Goal: Task Accomplishment & Management: Manage account settings

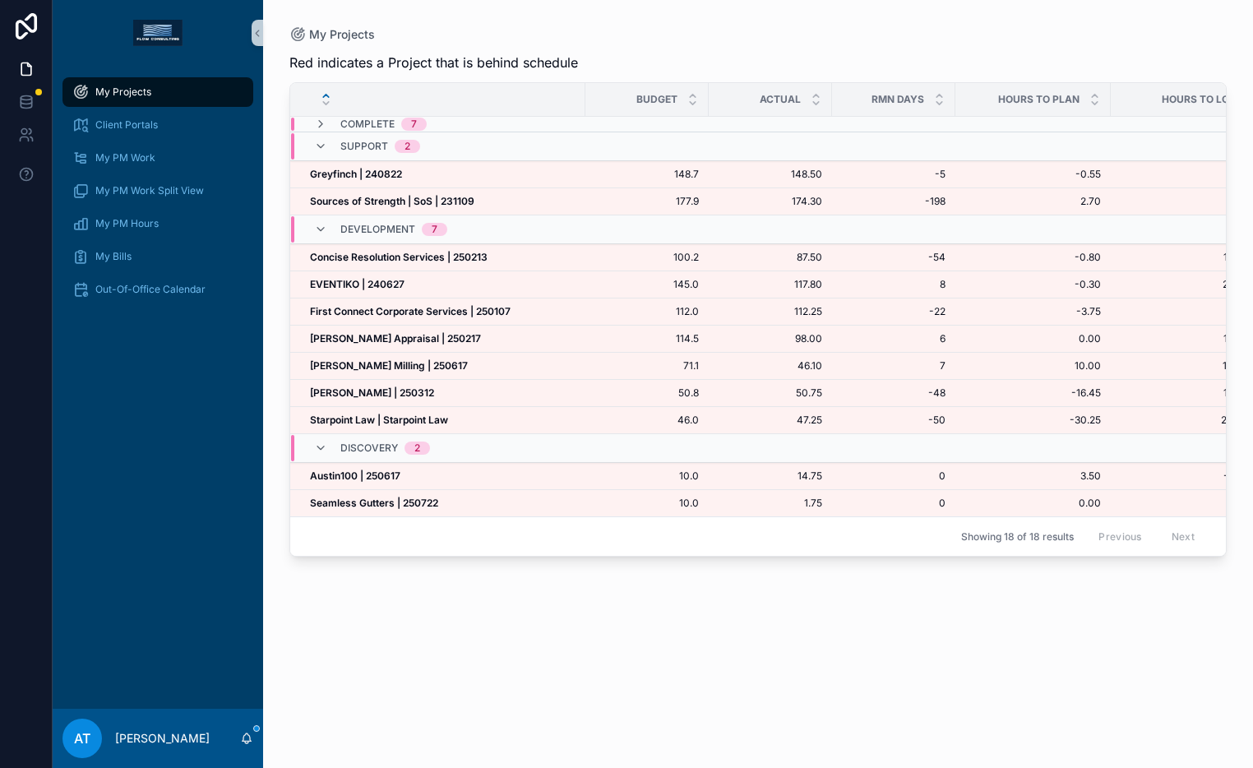
click at [163, 90] on div "My Projects" at bounding box center [157, 92] width 171 height 26
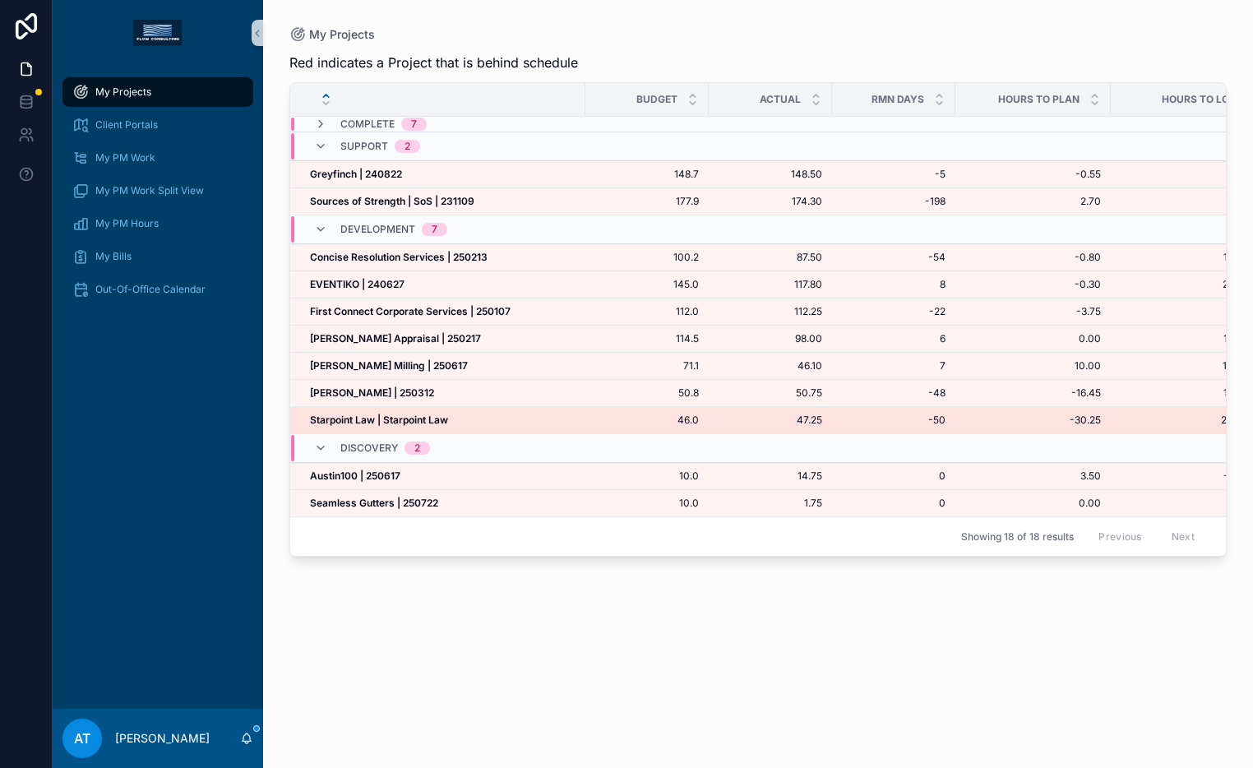
click at [432, 422] on strong "Starpoint Law | Starpoint Law" at bounding box center [379, 419] width 138 height 12
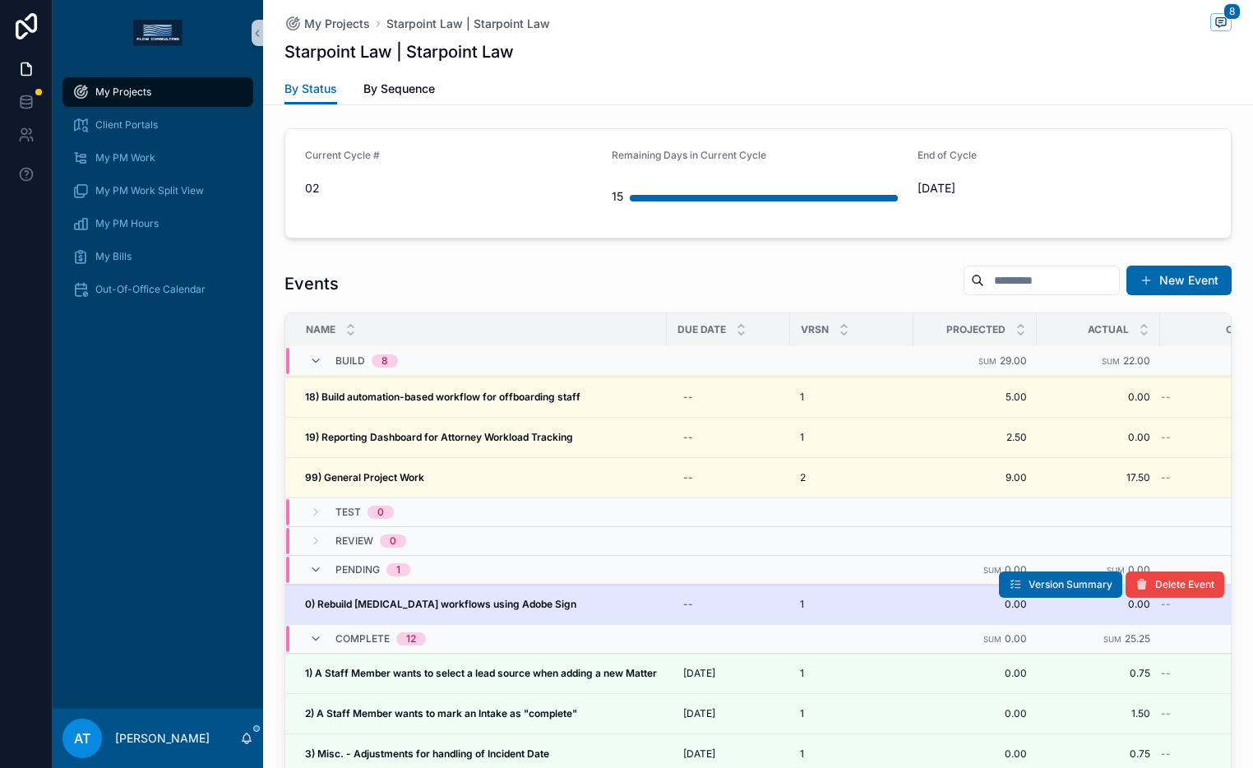
scroll to position [381, 0]
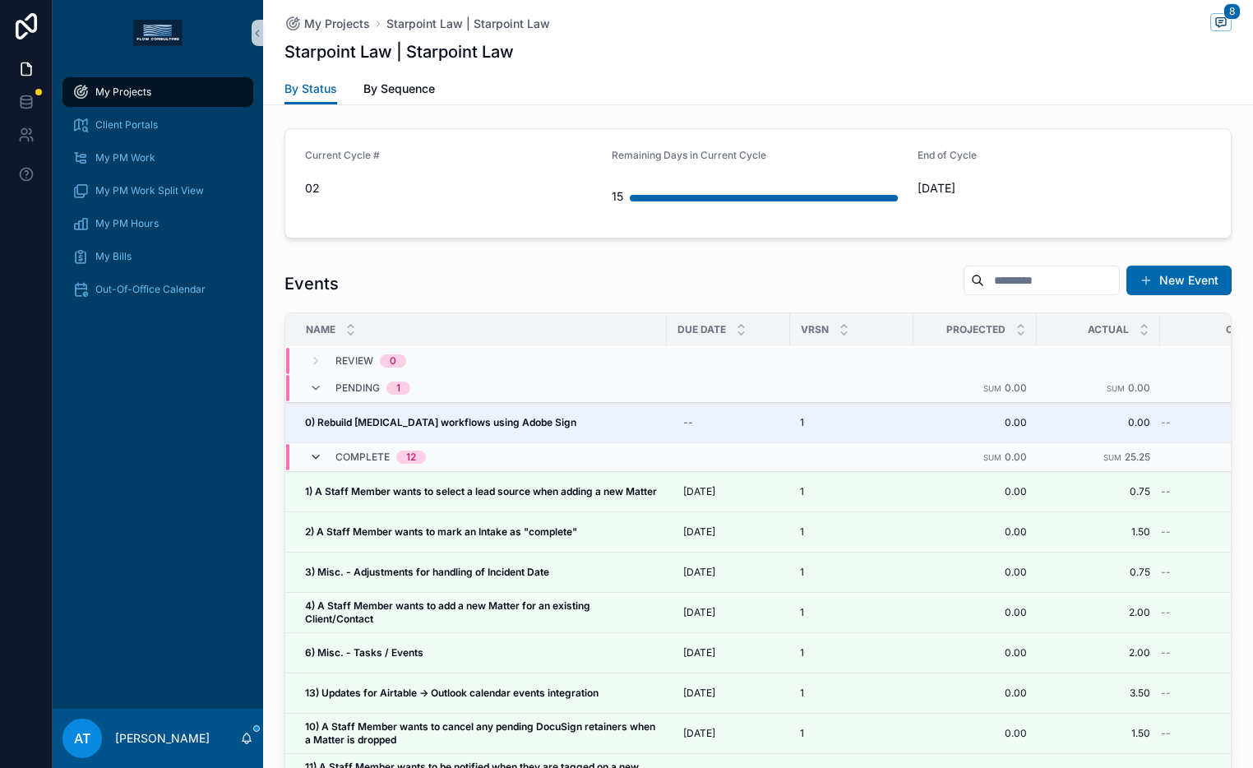
click at [309, 460] on icon "scrollable content" at bounding box center [315, 456] width 13 height 13
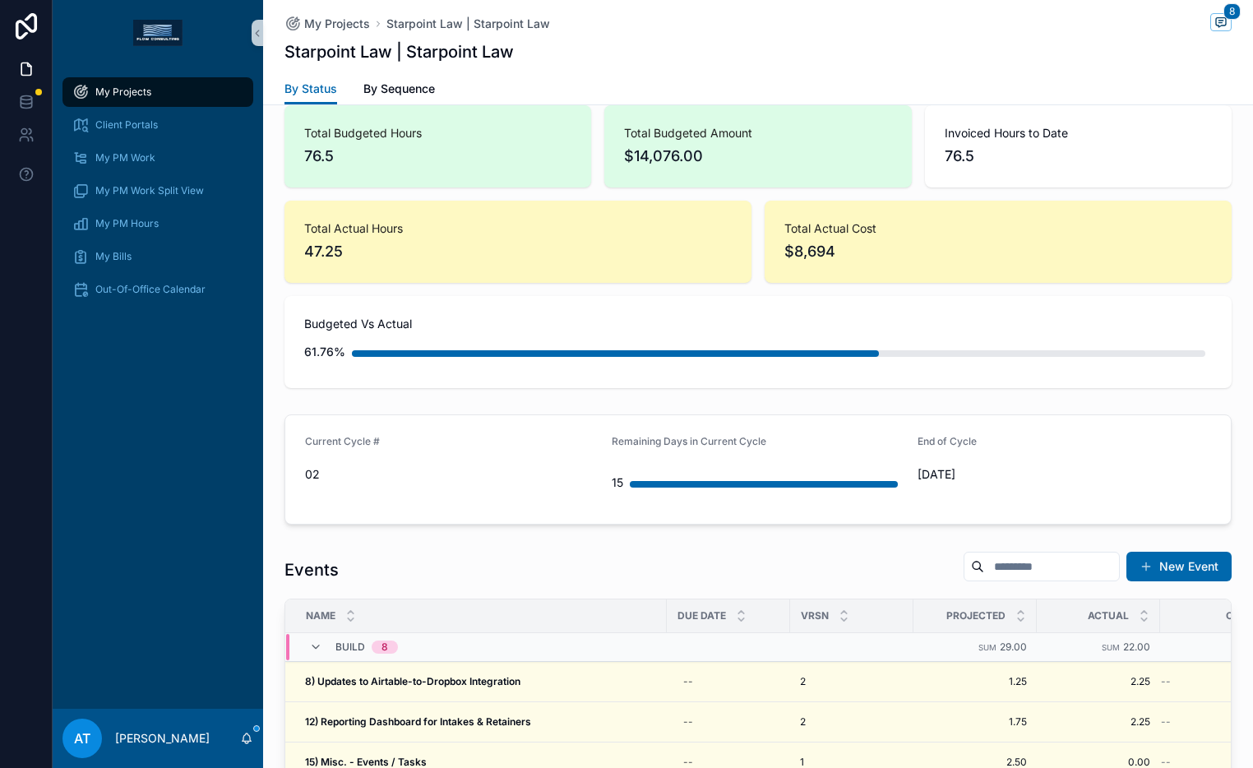
scroll to position [1349, 0]
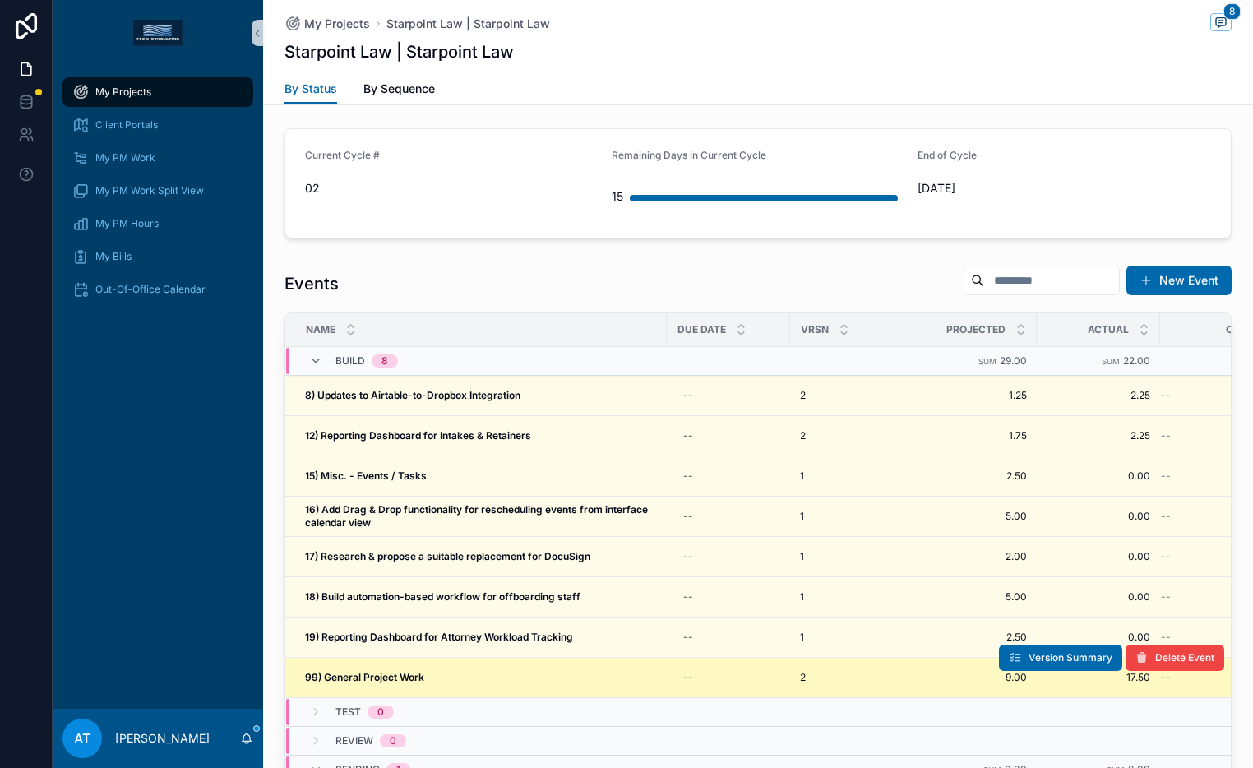
click at [465, 675] on div "99) General Project Work 99) General Project Work" at bounding box center [481, 677] width 352 height 13
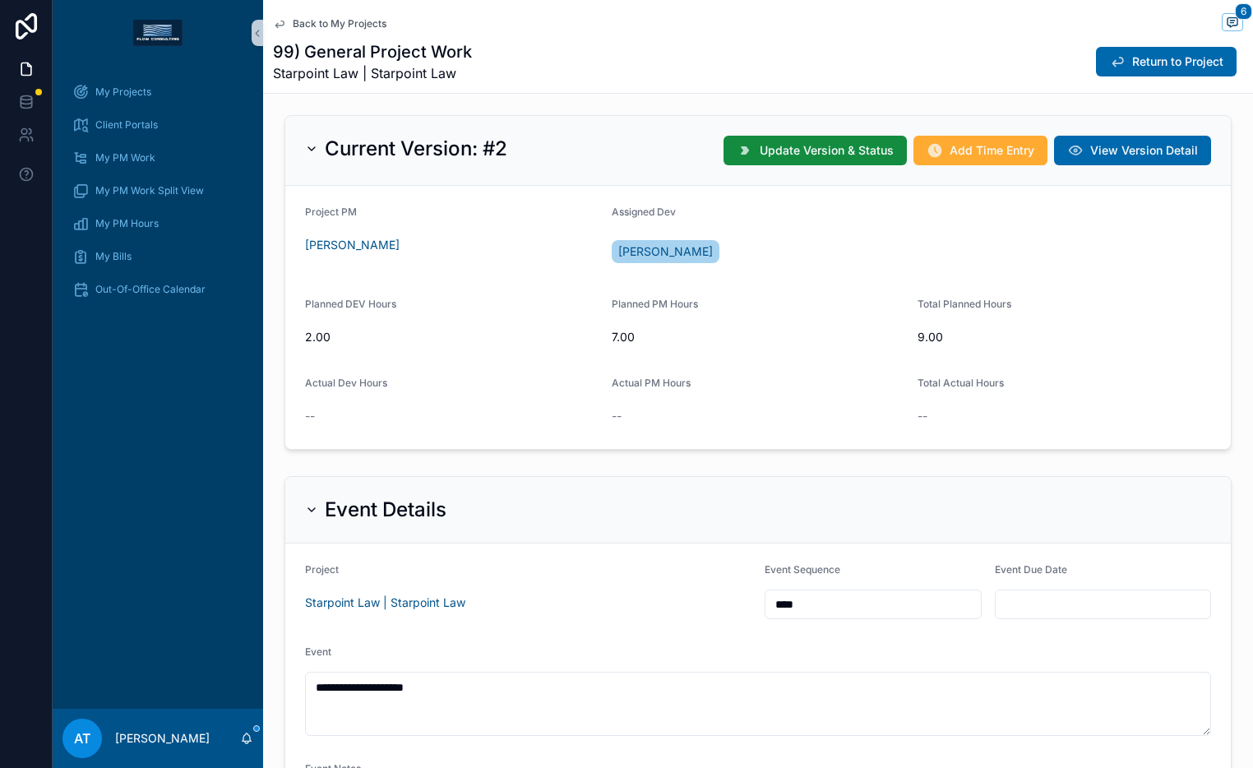
scroll to position [387, 0]
click at [962, 161] on button "Add Time Entry" at bounding box center [980, 151] width 134 height 30
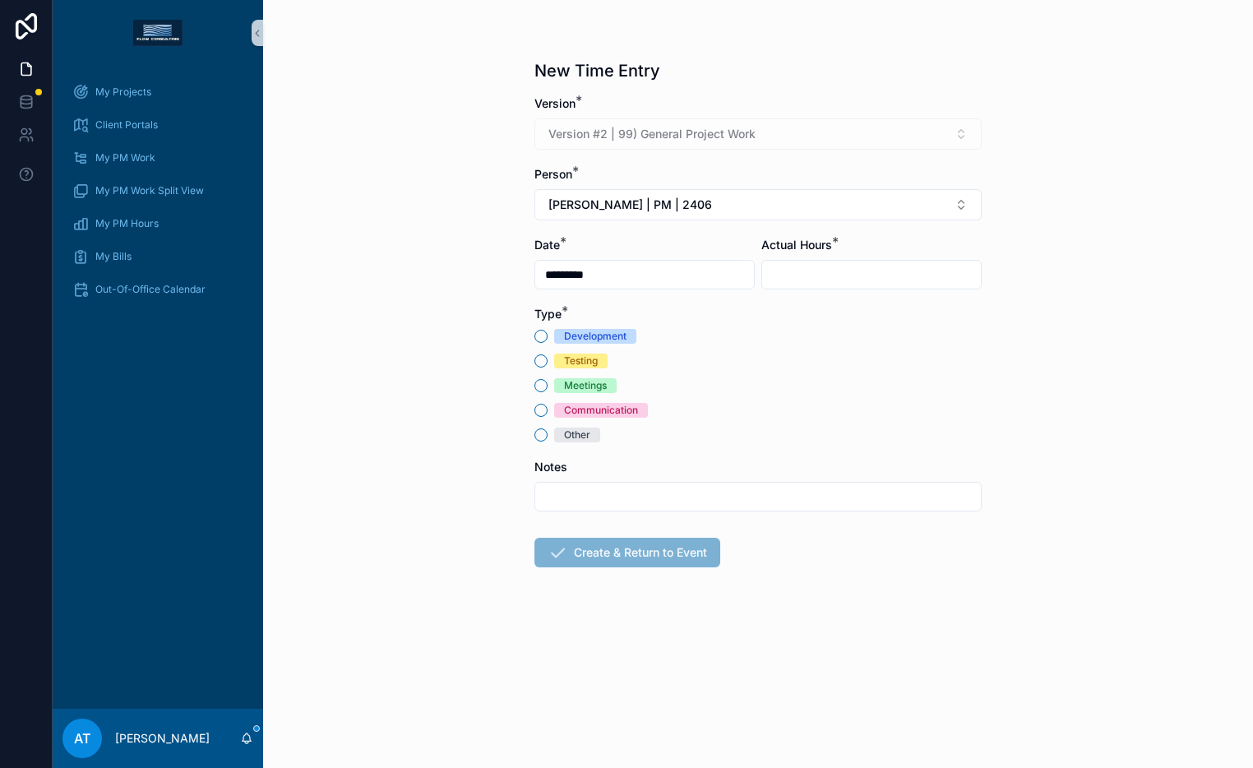
click at [605, 279] on input "*********" at bounding box center [644, 274] width 219 height 23
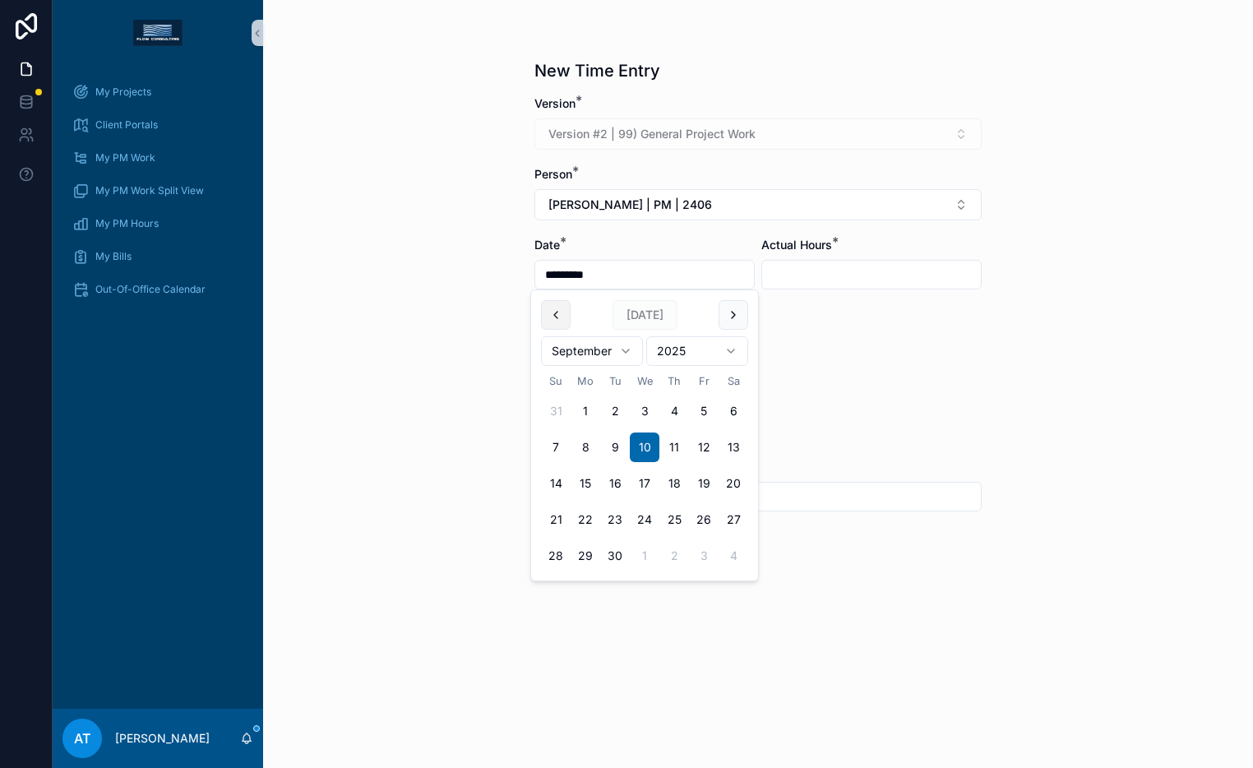
click at [563, 320] on button "scrollable content" at bounding box center [556, 315] width 30 height 30
click at [671, 454] on button "7" at bounding box center [674, 447] width 30 height 30
type input "********"
click at [664, 211] on span "Alex Thompson | PM | 2406" at bounding box center [630, 204] width 164 height 16
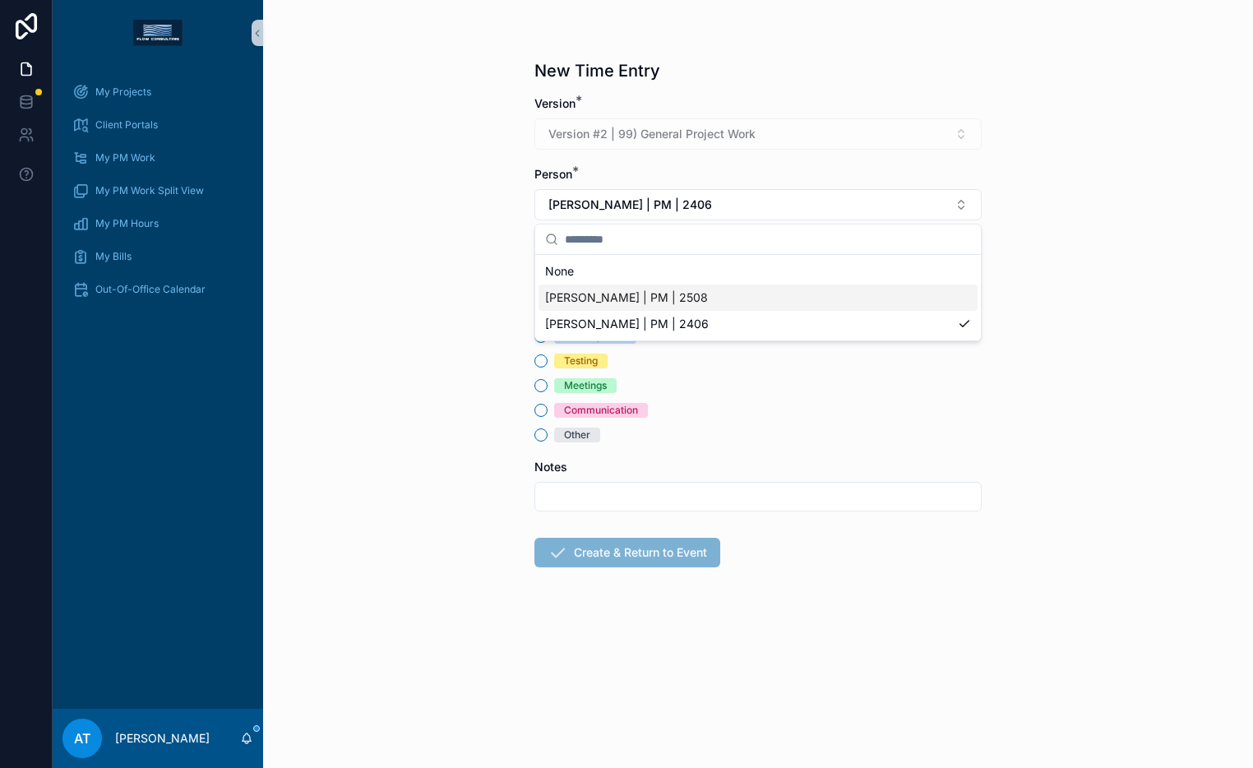
click at [668, 300] on span "Alex Thompson | PM | 2508" at bounding box center [626, 297] width 163 height 16
click at [796, 278] on input "scrollable content" at bounding box center [871, 274] width 219 height 23
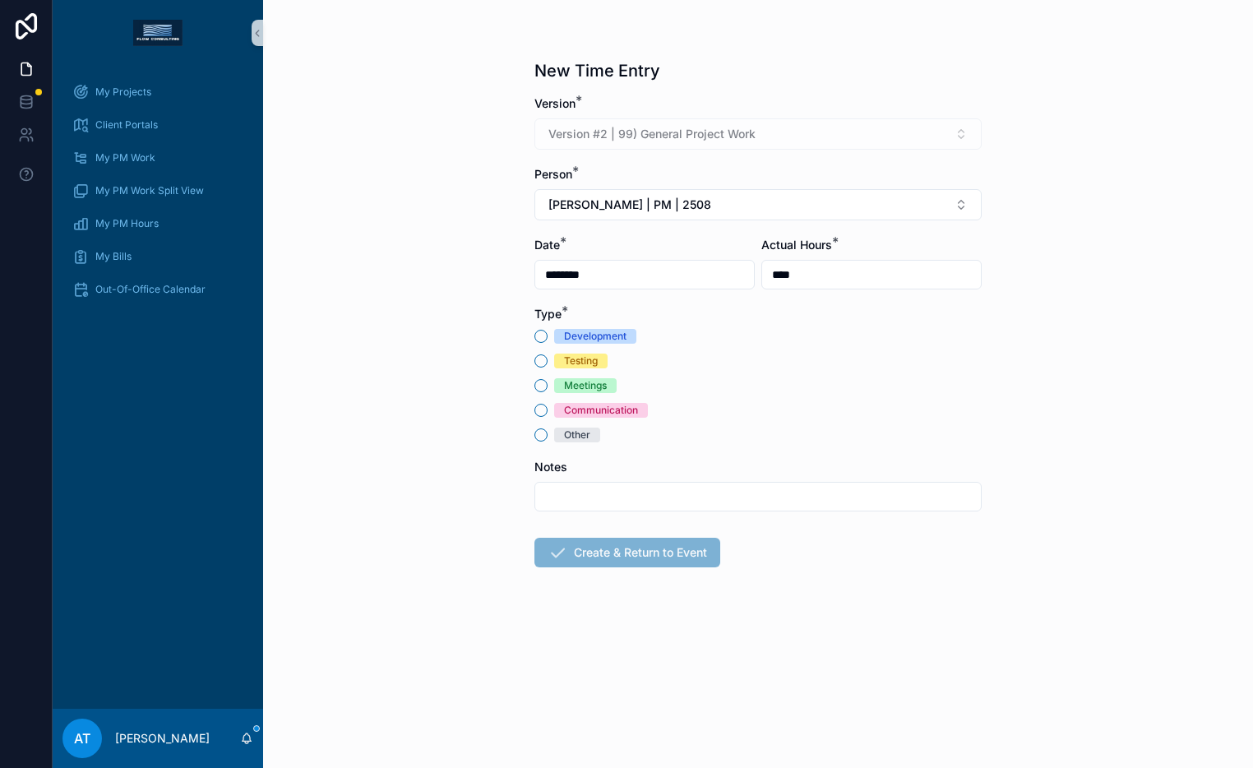
type input "****"
click at [592, 390] on div "Meetings" at bounding box center [585, 385] width 43 height 15
click at [547, 390] on button "Meetings" at bounding box center [540, 385] width 13 height 13
click at [614, 496] on input "scrollable content" at bounding box center [757, 496] width 445 height 23
type input "**********"
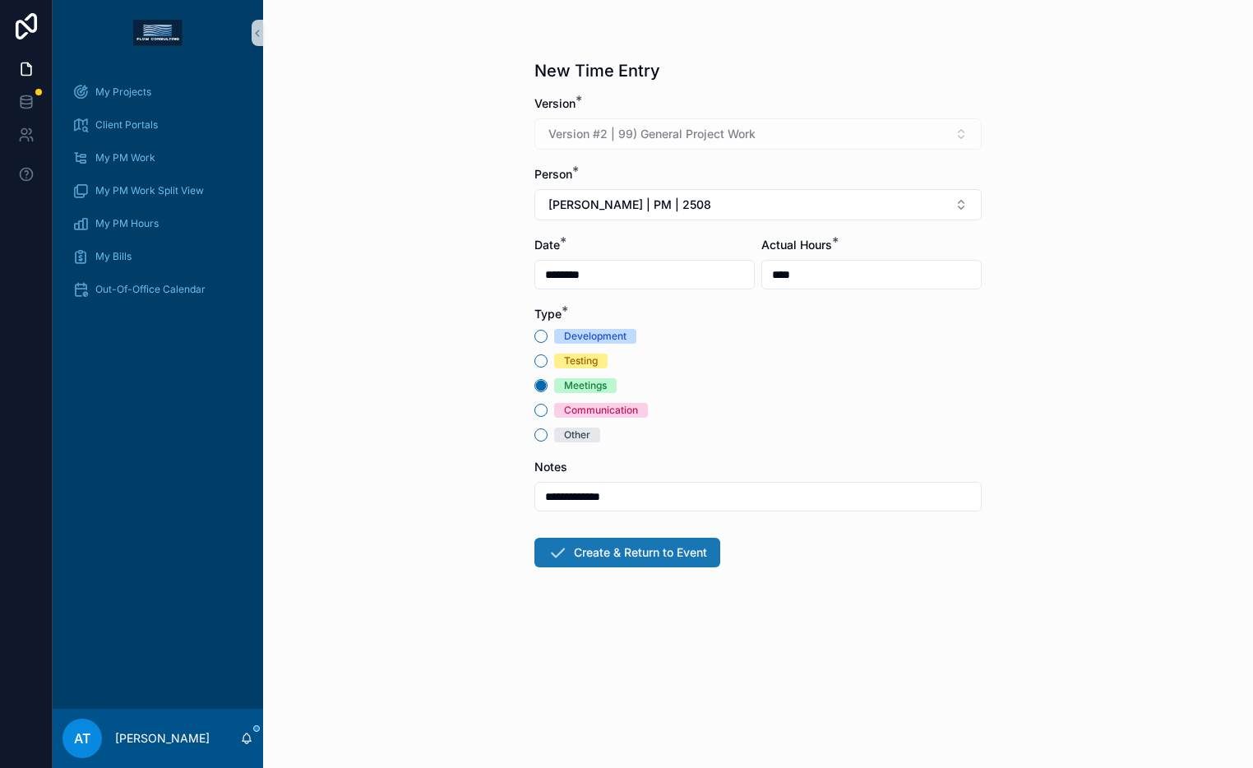
click at [611, 556] on button "Create & Return to Event" at bounding box center [627, 553] width 186 height 30
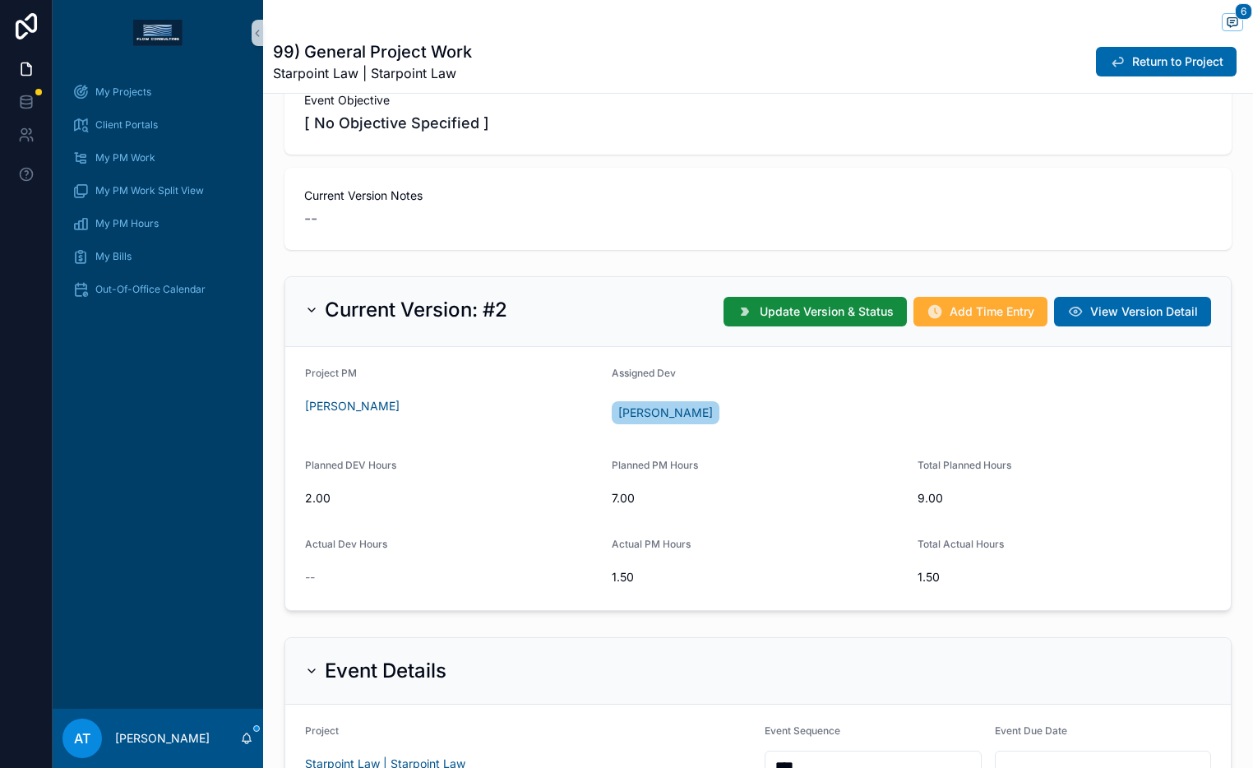
scroll to position [165, 0]
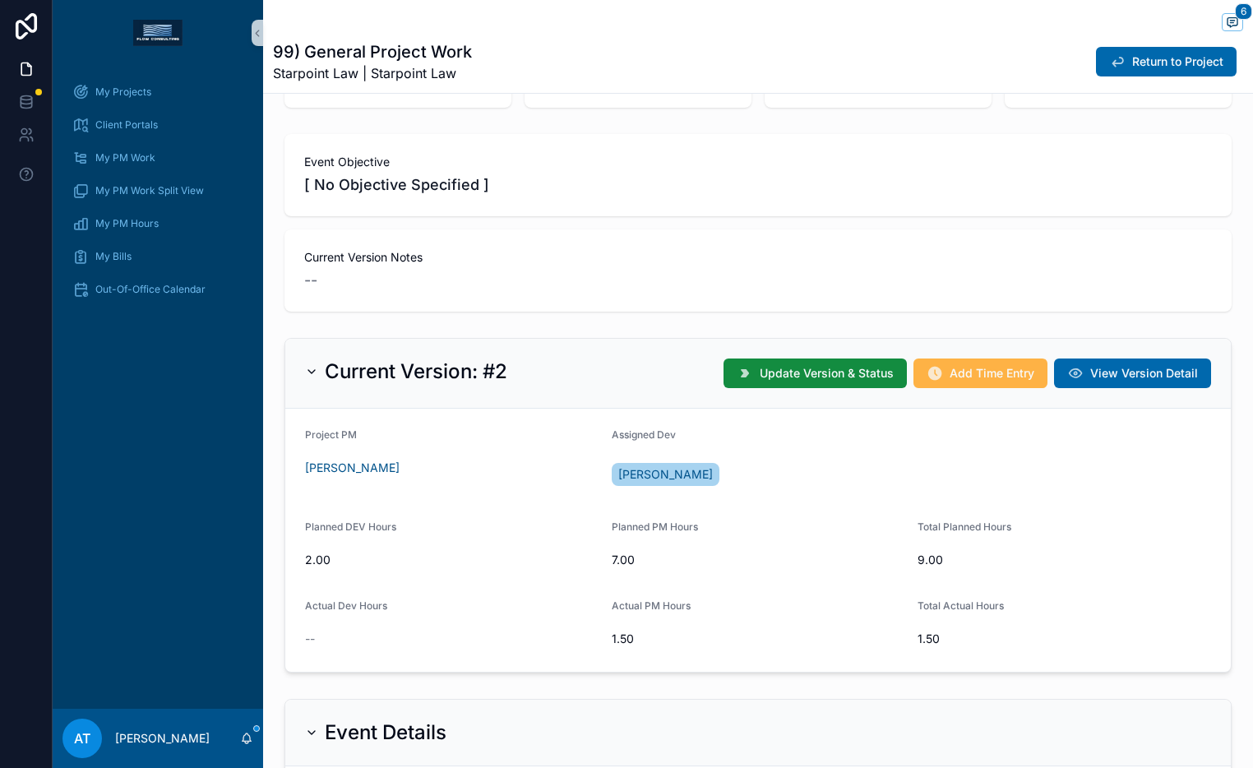
click at [940, 380] on button "Add Time Entry" at bounding box center [980, 373] width 134 height 30
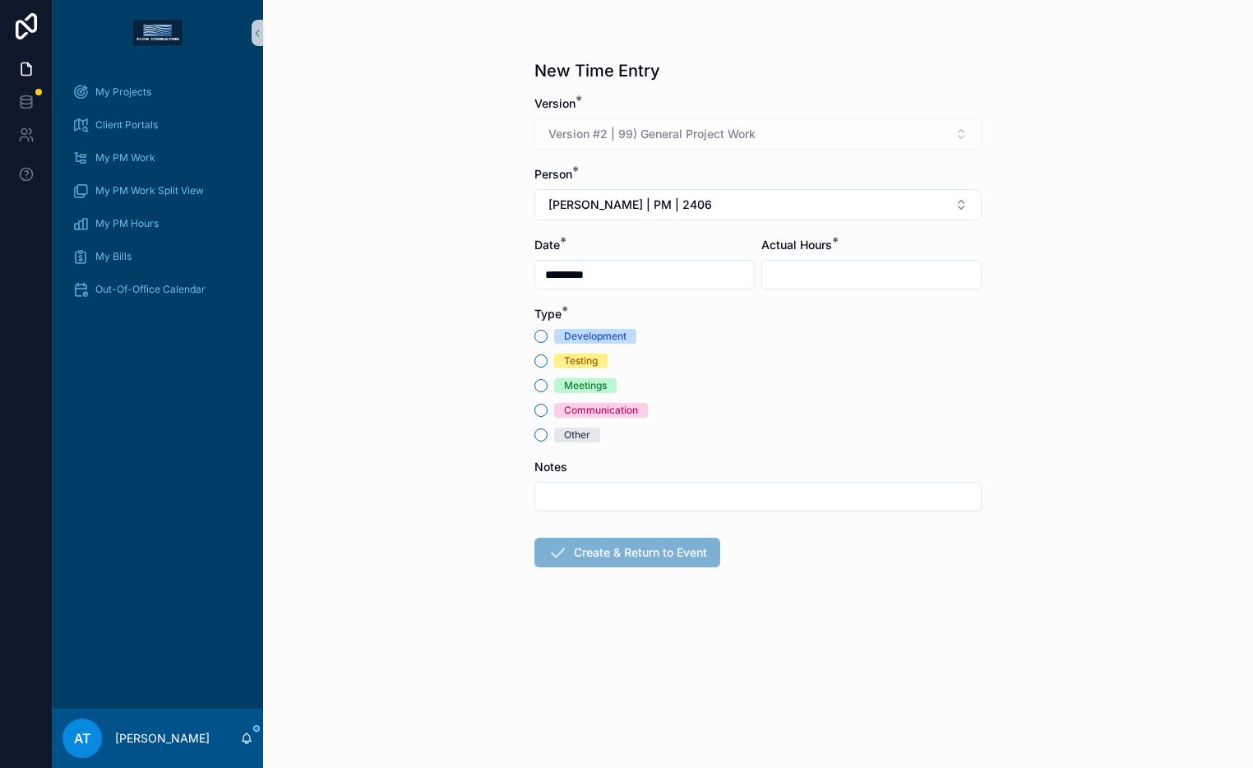
click at [630, 279] on input "*********" at bounding box center [644, 274] width 219 height 23
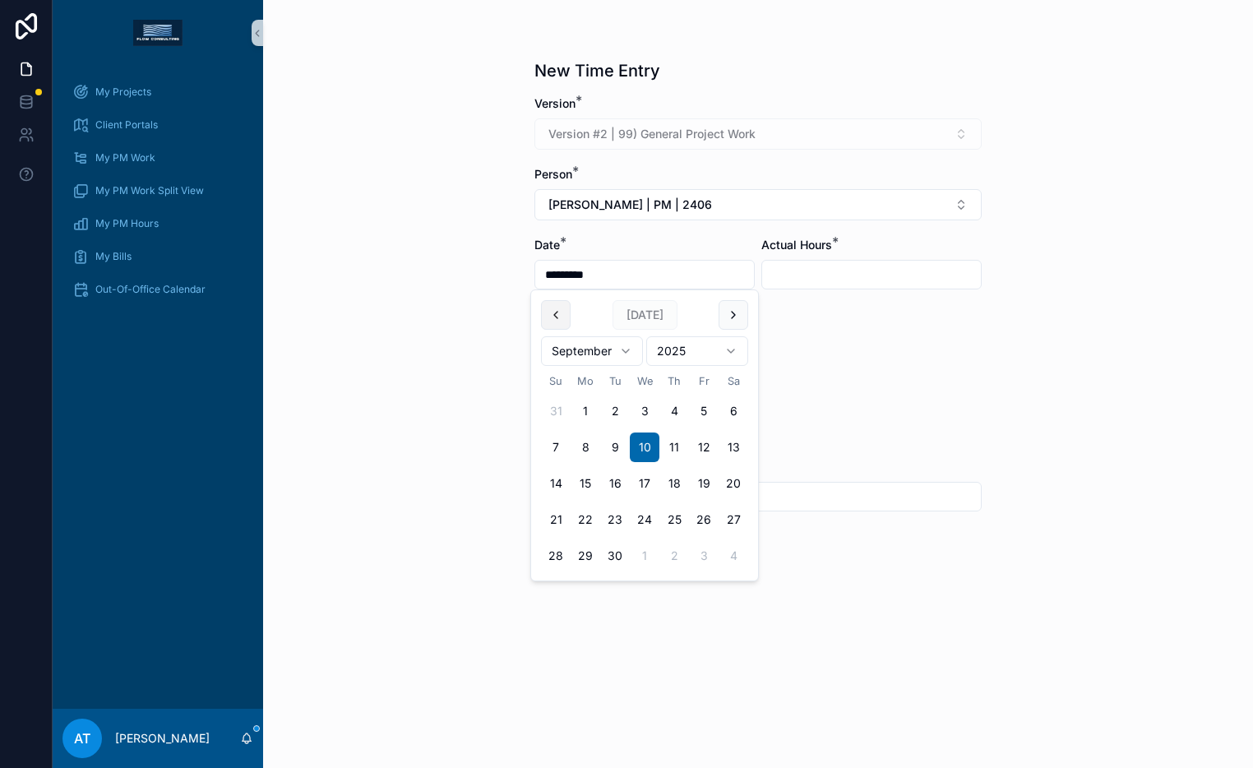
click at [567, 321] on button "scrollable content" at bounding box center [556, 315] width 30 height 30
click at [616, 487] on button "12" at bounding box center [615, 483] width 30 height 30
type input "*********"
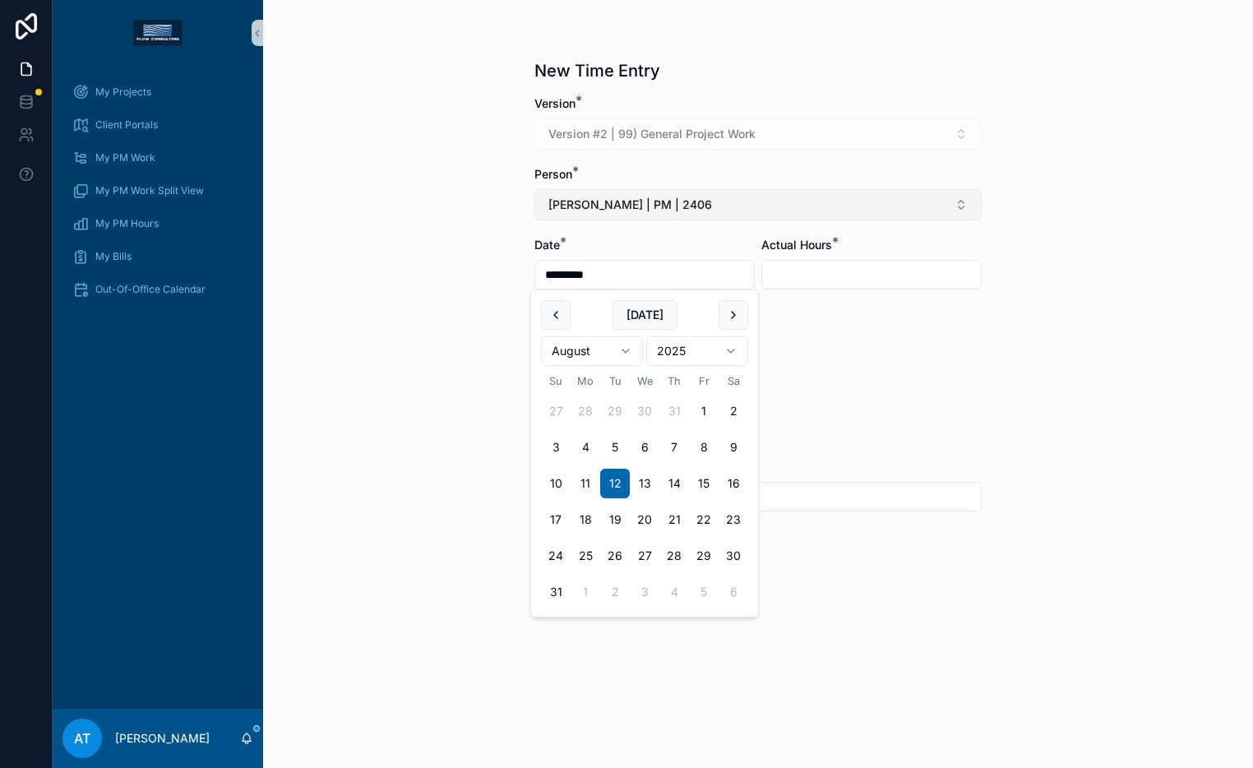
click at [744, 210] on button "Alex Thompson | PM | 2406" at bounding box center [757, 204] width 447 height 31
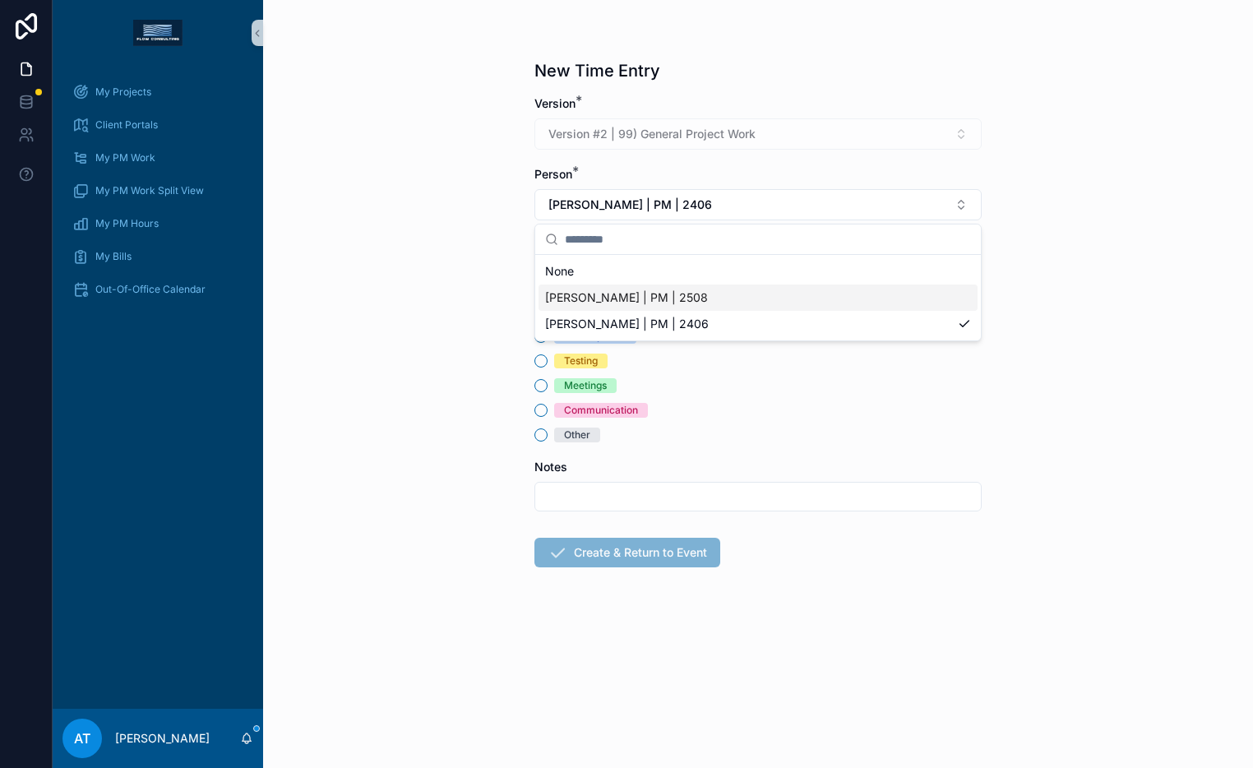
click at [728, 296] on div "Alex Thompson | PM | 2508" at bounding box center [757, 297] width 439 height 26
click at [781, 285] on input "scrollable content" at bounding box center [871, 274] width 219 height 23
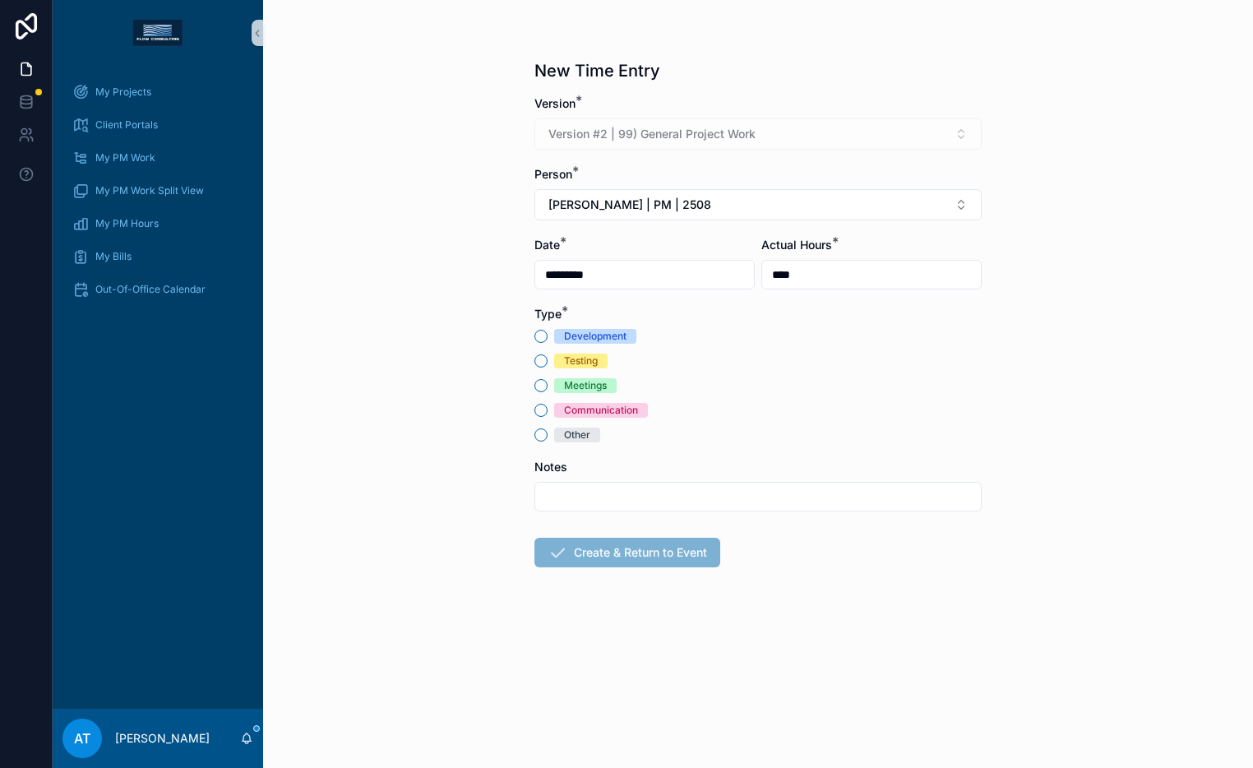
type input "****"
click at [584, 433] on div "Other" at bounding box center [577, 434] width 26 height 15
click at [547, 433] on button "Other" at bounding box center [540, 434] width 13 height 13
click at [598, 552] on button "Create & Return to Event" at bounding box center [627, 553] width 186 height 30
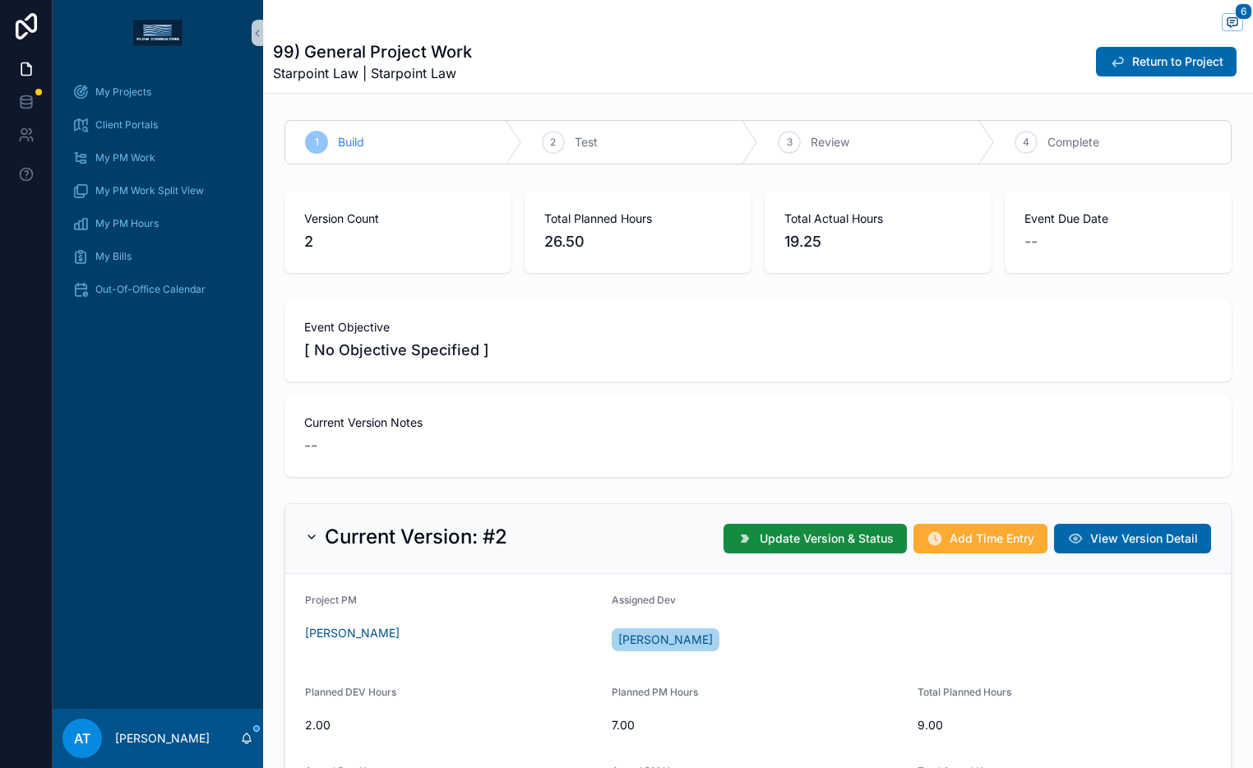
scroll to position [67, 0]
click at [916, 538] on button "Add Time Entry" at bounding box center [980, 539] width 134 height 30
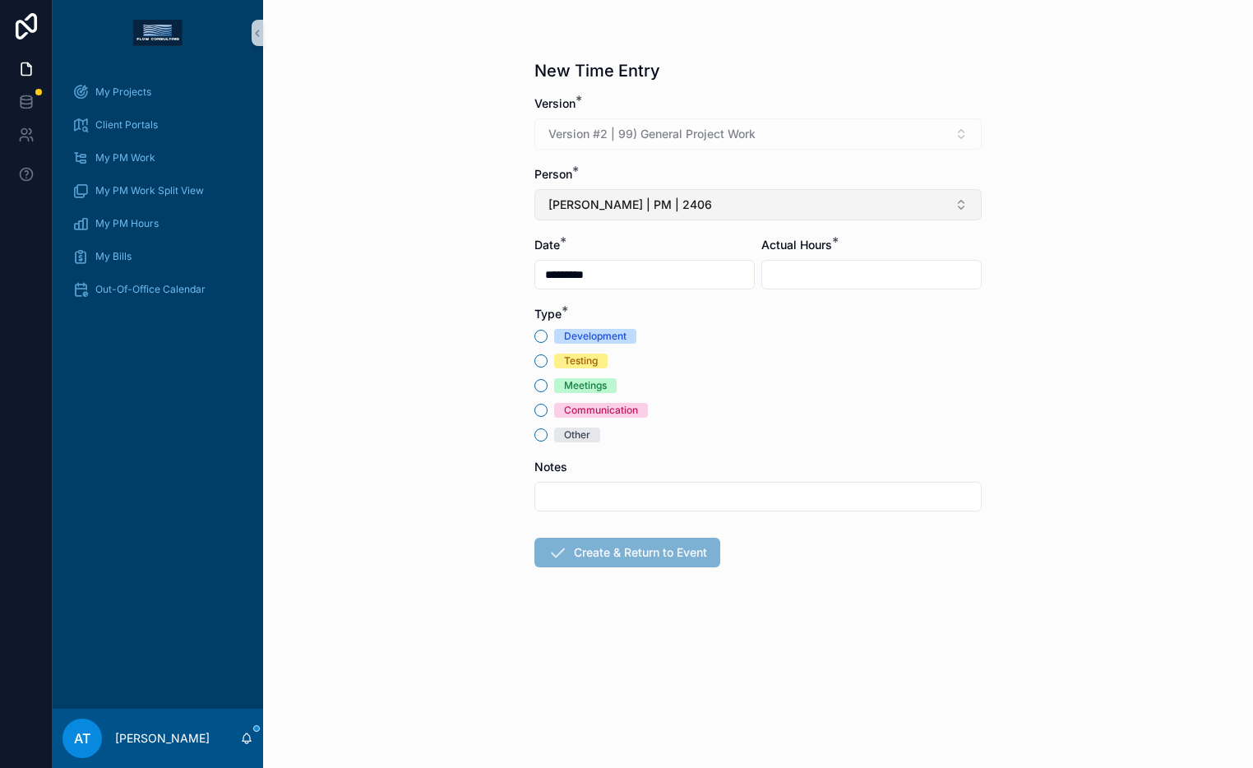
click at [617, 209] on span "Alex Thompson | PM | 2406" at bounding box center [630, 204] width 164 height 16
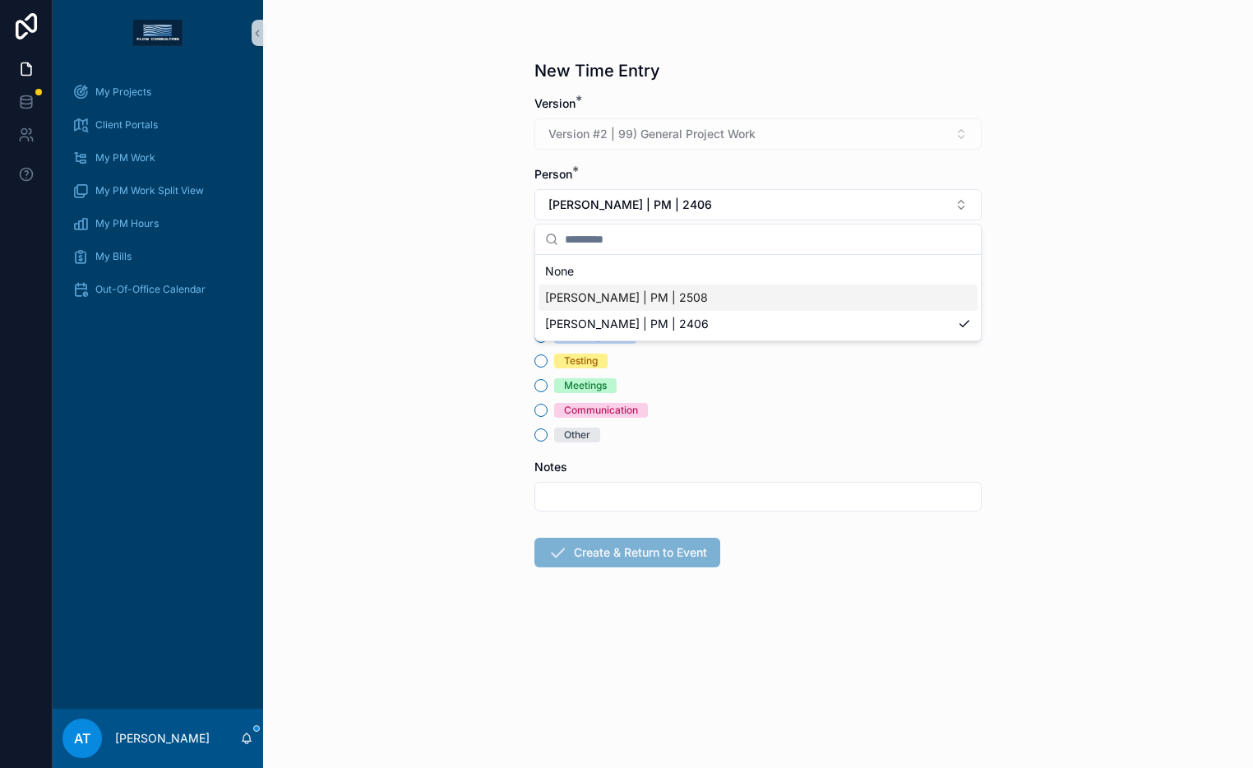
click at [623, 296] on span "Alex Thompson | PM | 2508" at bounding box center [626, 297] width 163 height 16
click at [579, 432] on div "Other" at bounding box center [577, 434] width 26 height 15
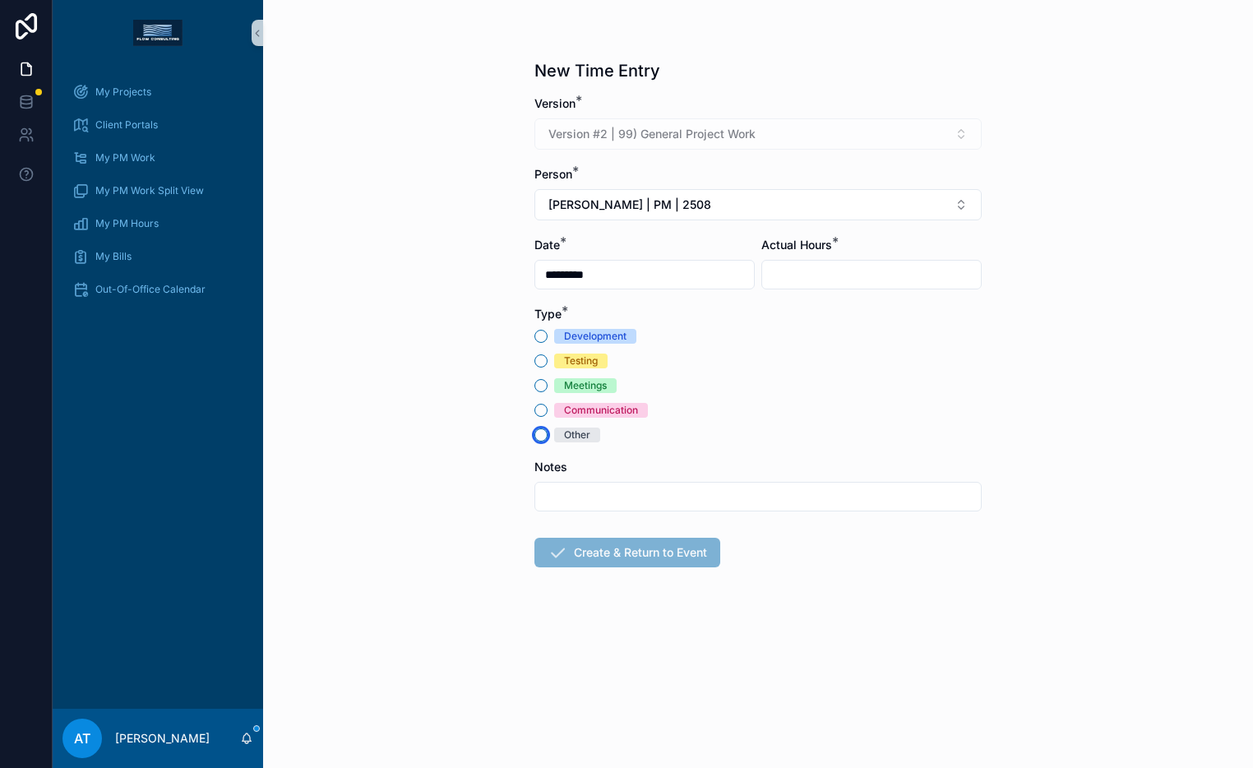
click at [547, 432] on button "Other" at bounding box center [540, 434] width 13 height 13
click at [628, 277] on input "*********" at bounding box center [644, 274] width 219 height 23
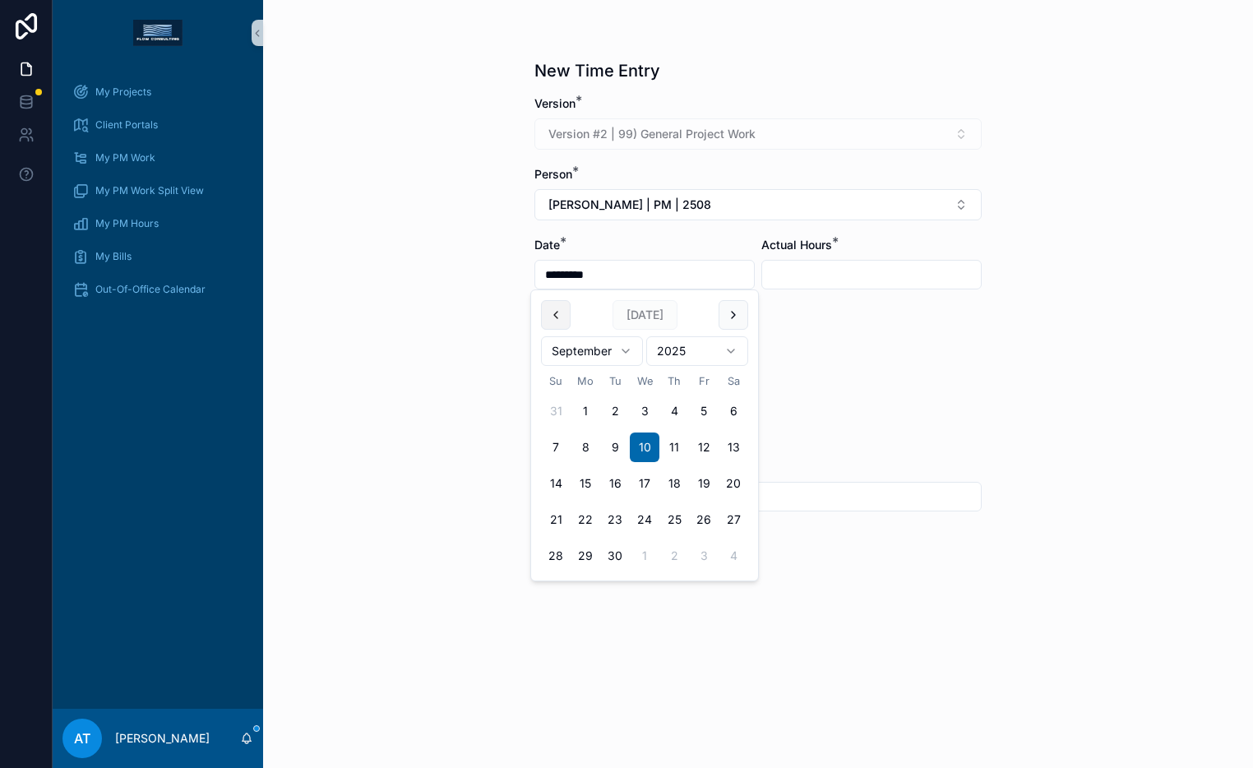
click at [552, 319] on button "scrollable content" at bounding box center [556, 315] width 30 height 30
click at [642, 487] on button "13" at bounding box center [645, 483] width 30 height 30
type input "*********"
click at [790, 281] on input "scrollable content" at bounding box center [871, 274] width 219 height 23
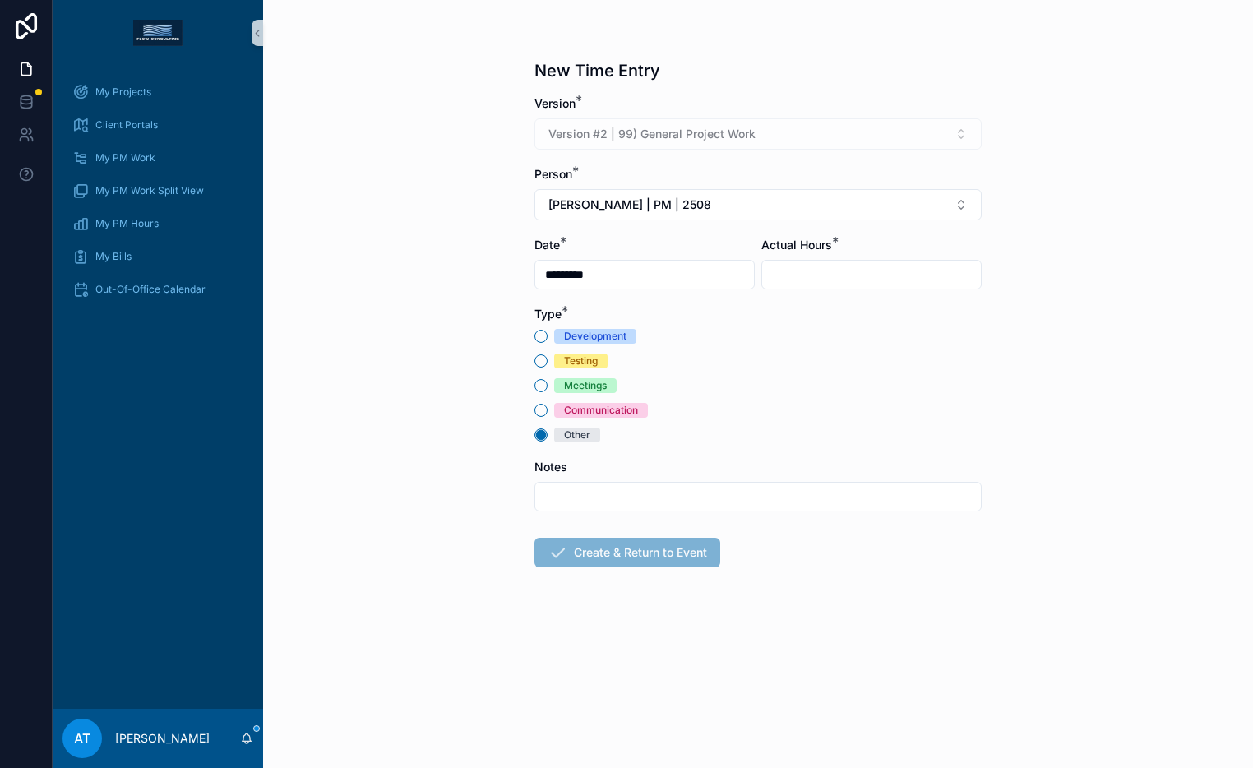
click at [588, 380] on div "Meetings" at bounding box center [585, 385] width 43 height 15
click at [547, 380] on button "Meetings" at bounding box center [540, 385] width 13 height 13
click at [765, 279] on input "scrollable content" at bounding box center [871, 274] width 219 height 23
type input "****"
click at [556, 500] on input "scrollable content" at bounding box center [757, 496] width 445 height 23
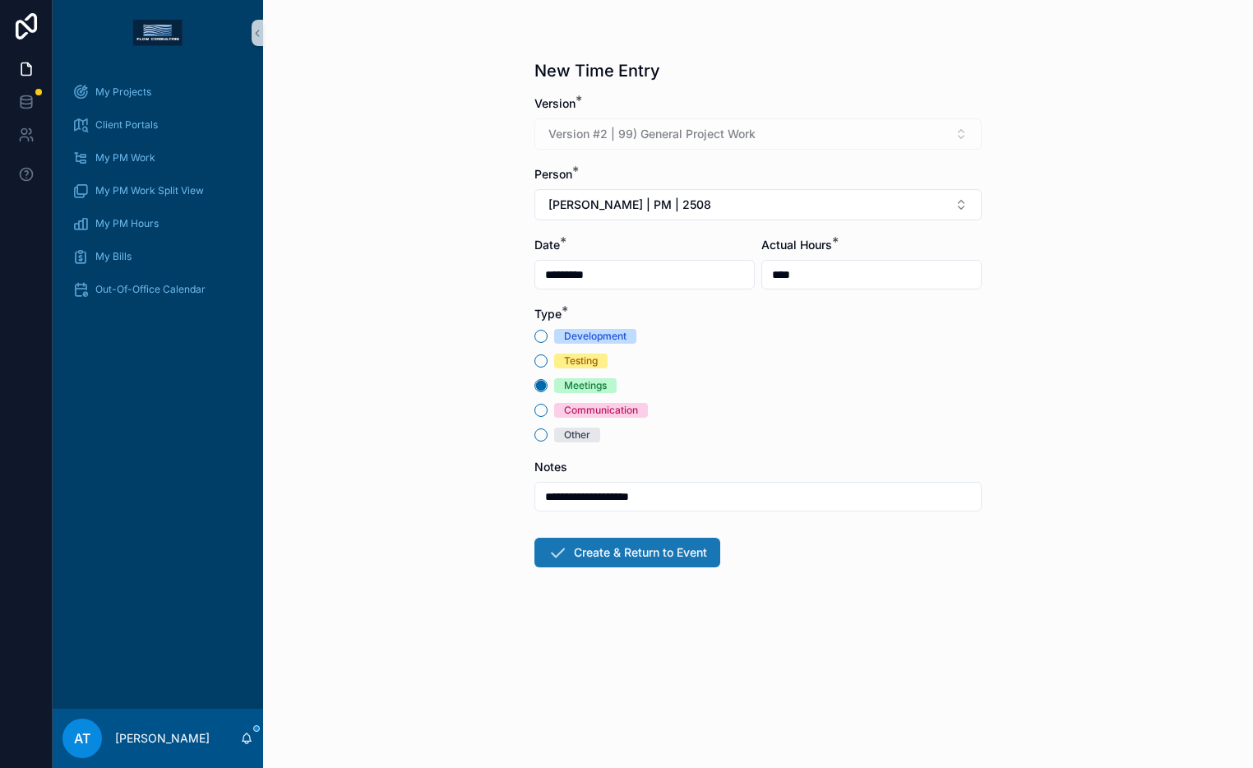
type input "**********"
click at [576, 551] on button "Create & Return to Event" at bounding box center [627, 553] width 186 height 30
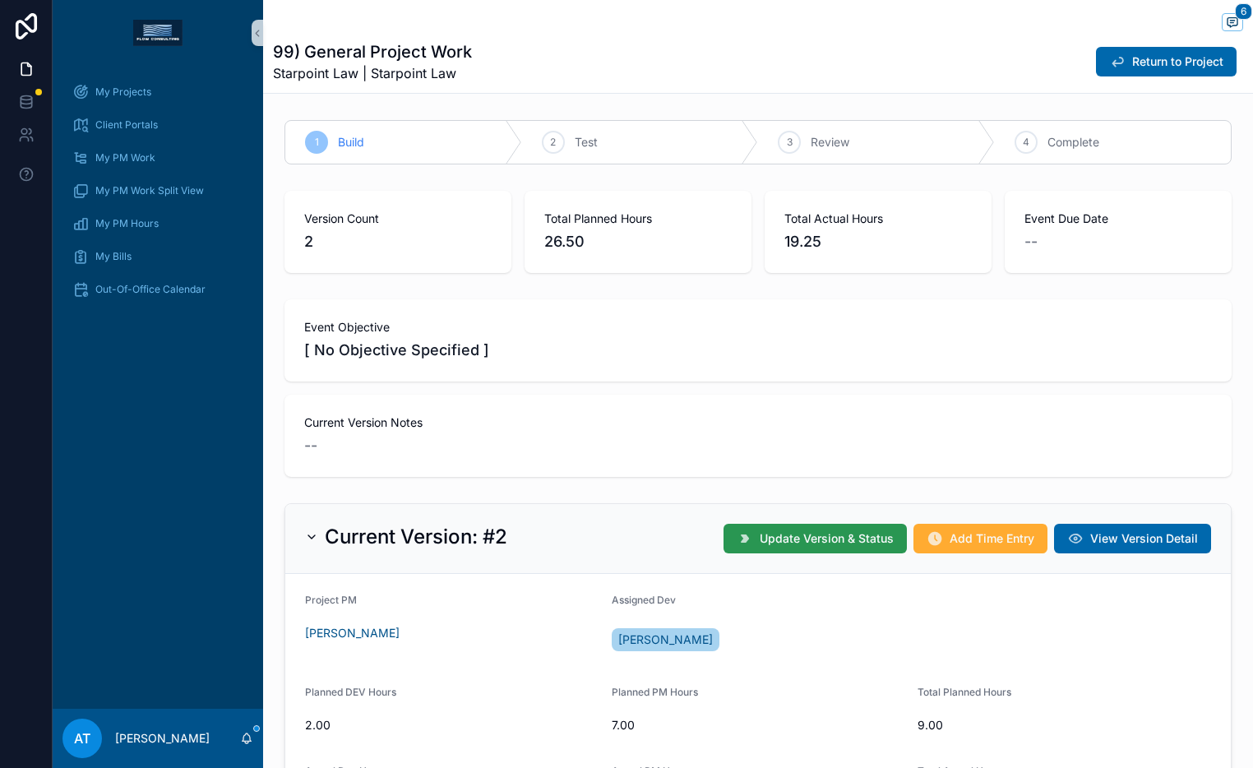
scroll to position [67, 0]
click at [939, 537] on button "Add Time Entry" at bounding box center [980, 539] width 134 height 30
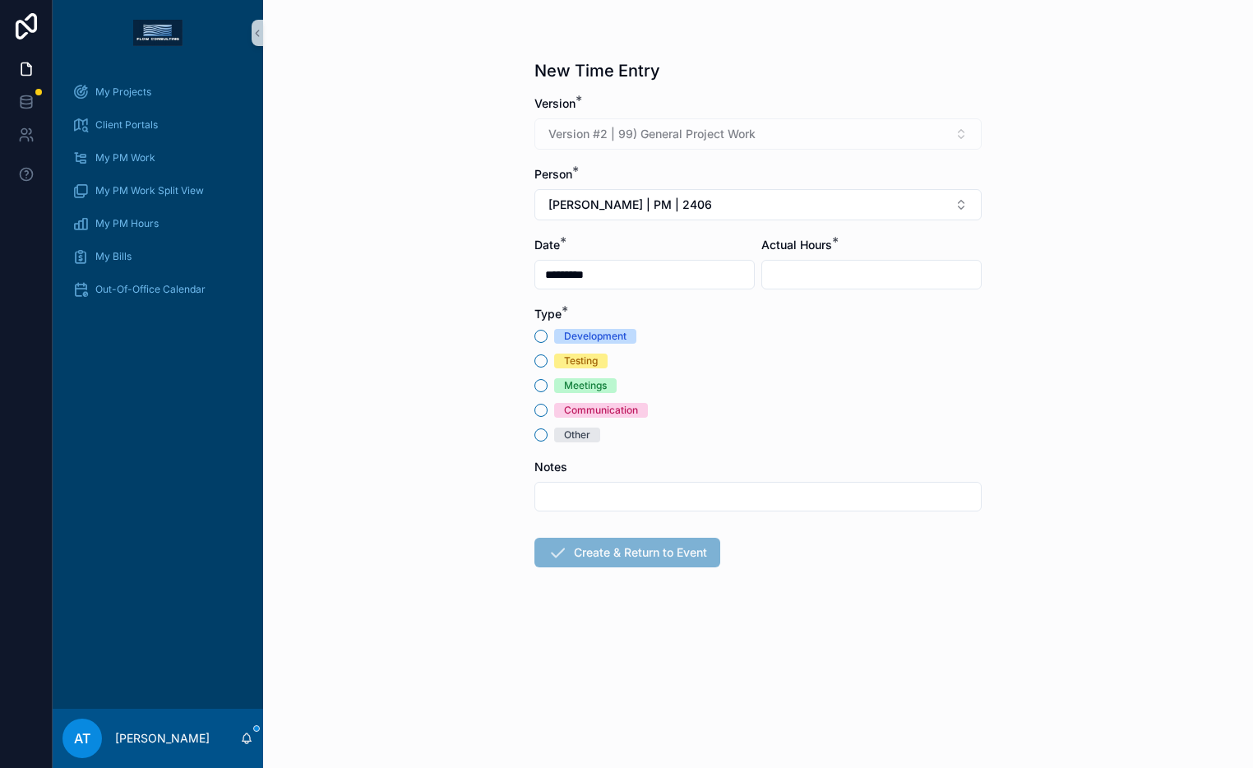
click at [622, 412] on div "Communication" at bounding box center [601, 410] width 74 height 15
click at [547, 412] on button "Communication" at bounding box center [540, 410] width 13 height 13
click at [638, 272] on input "*********" at bounding box center [644, 274] width 219 height 23
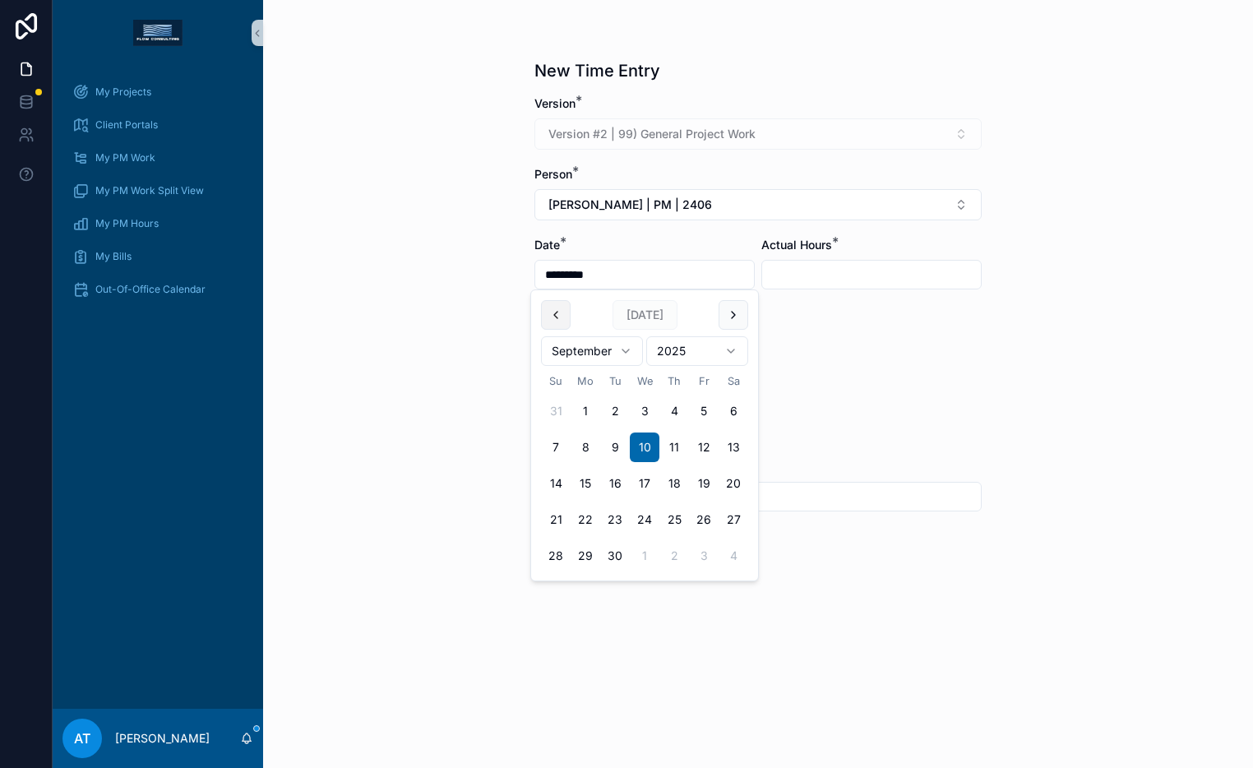
click at [551, 324] on button "scrollable content" at bounding box center [556, 315] width 30 height 30
click at [640, 480] on button "13" at bounding box center [645, 483] width 30 height 30
type input "*********"
click at [782, 275] on input "scrollable content" at bounding box center [871, 274] width 219 height 23
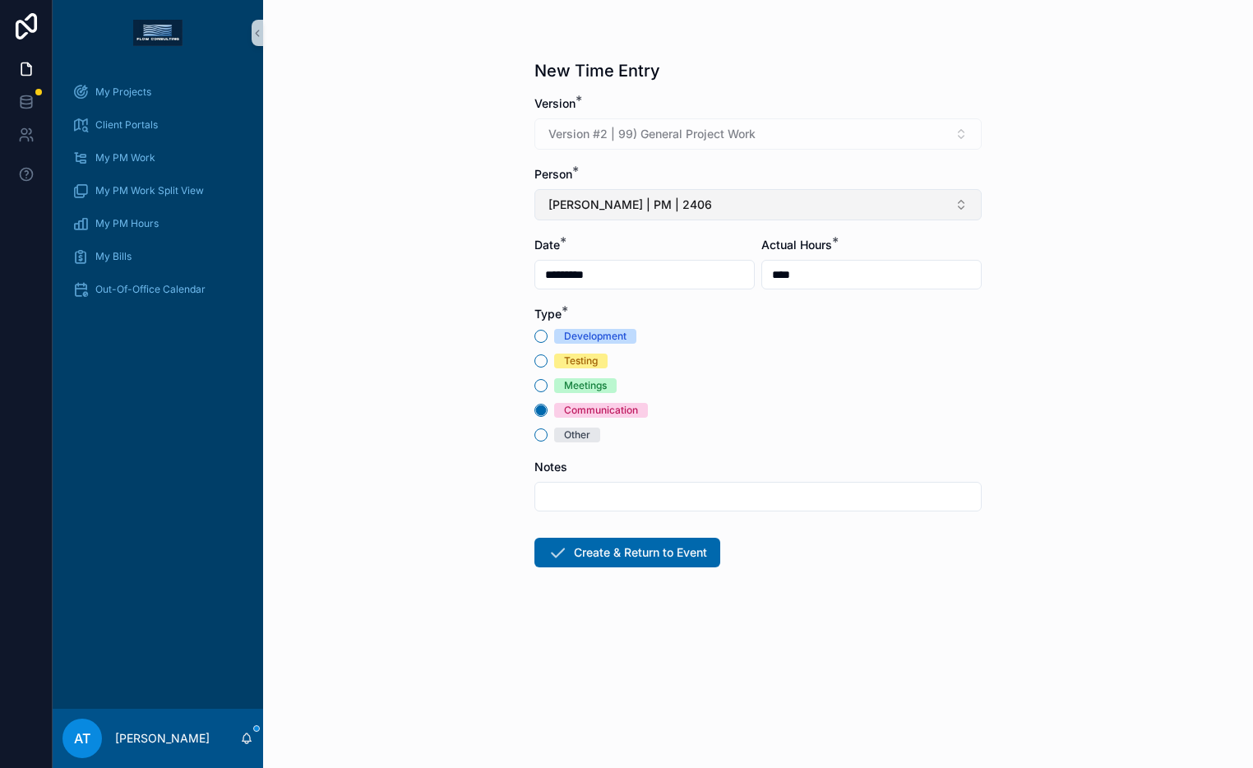
type input "****"
click at [618, 205] on span "[PERSON_NAME] | PM | 2406" at bounding box center [630, 204] width 164 height 16
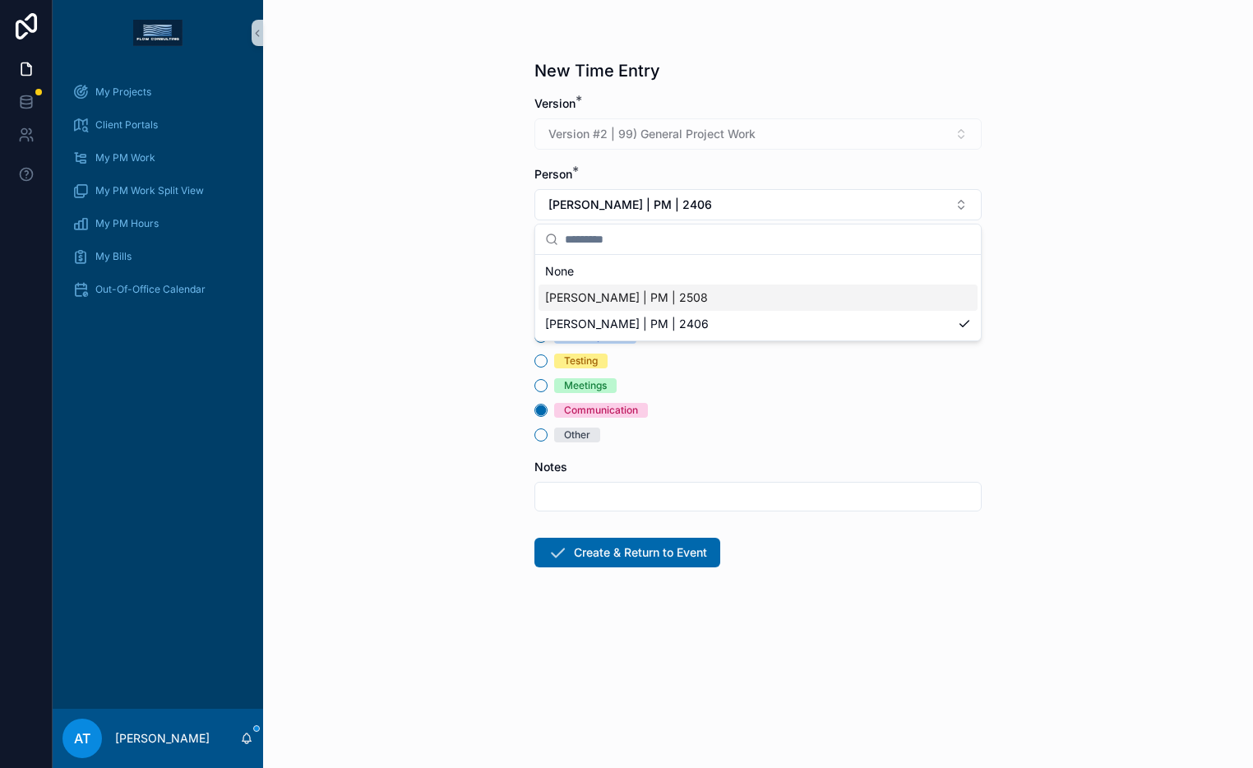
click at [613, 298] on span "[PERSON_NAME] | PM | 2508" at bounding box center [626, 297] width 163 height 16
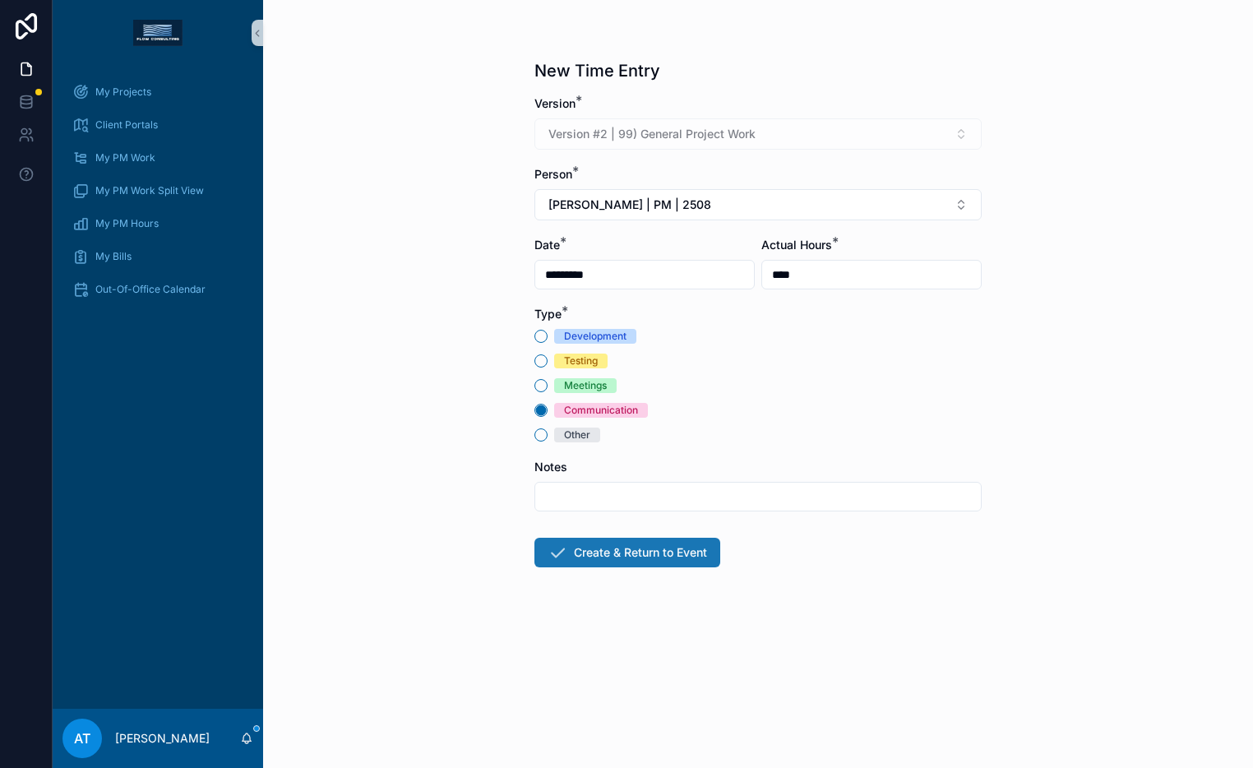
click at [650, 551] on button "Create & Return to Event" at bounding box center [627, 553] width 186 height 30
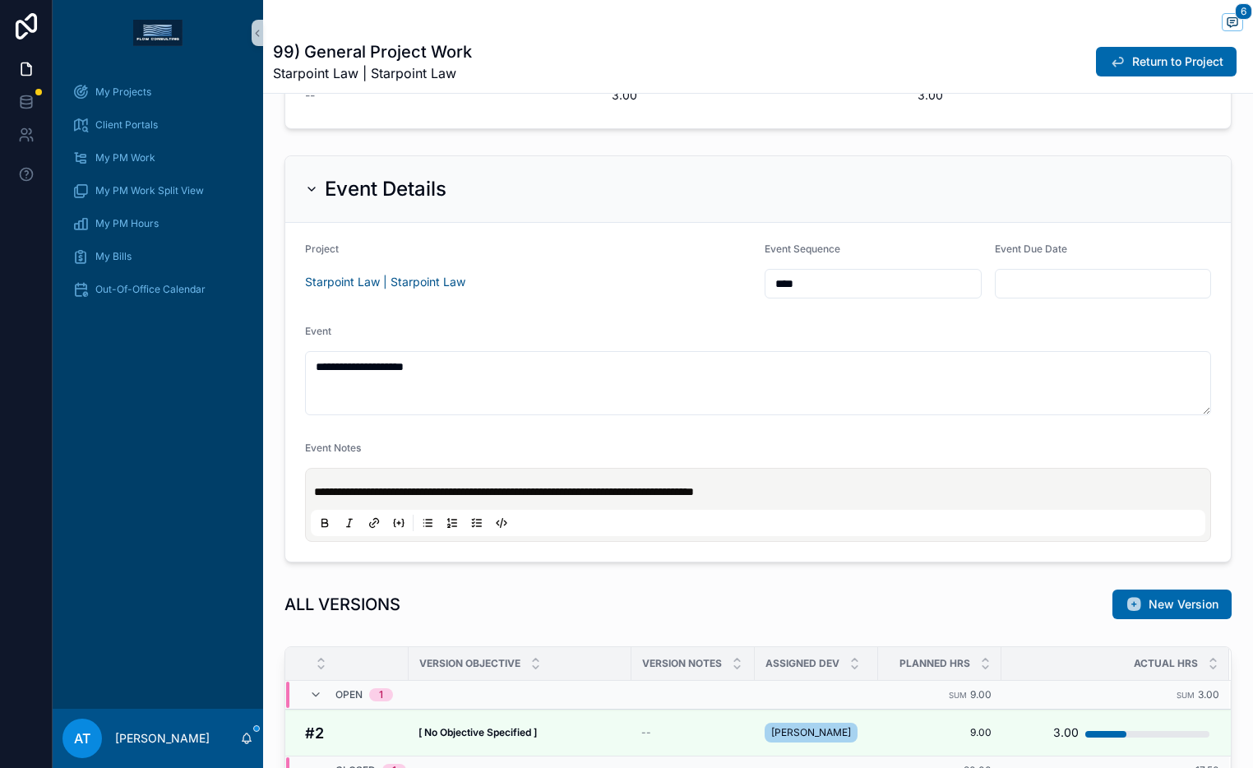
scroll to position [347, 0]
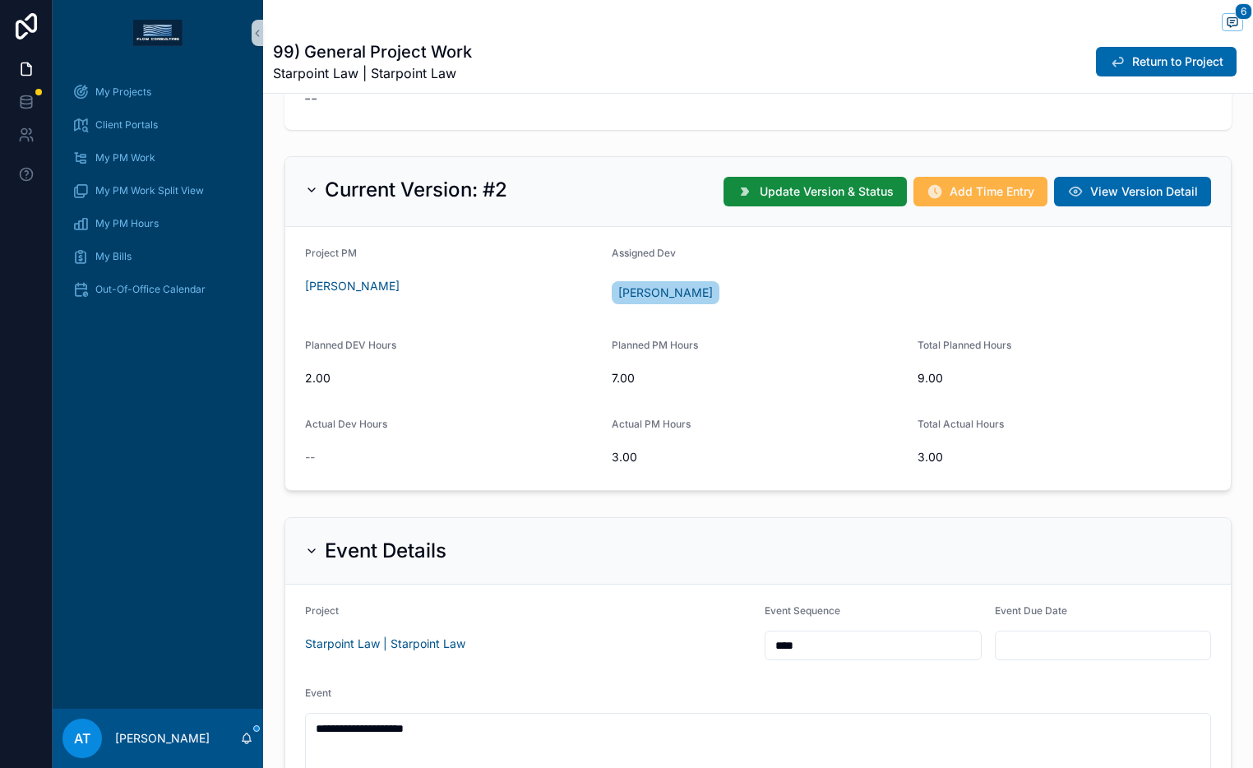
click at [984, 201] on button "Add Time Entry" at bounding box center [980, 192] width 134 height 30
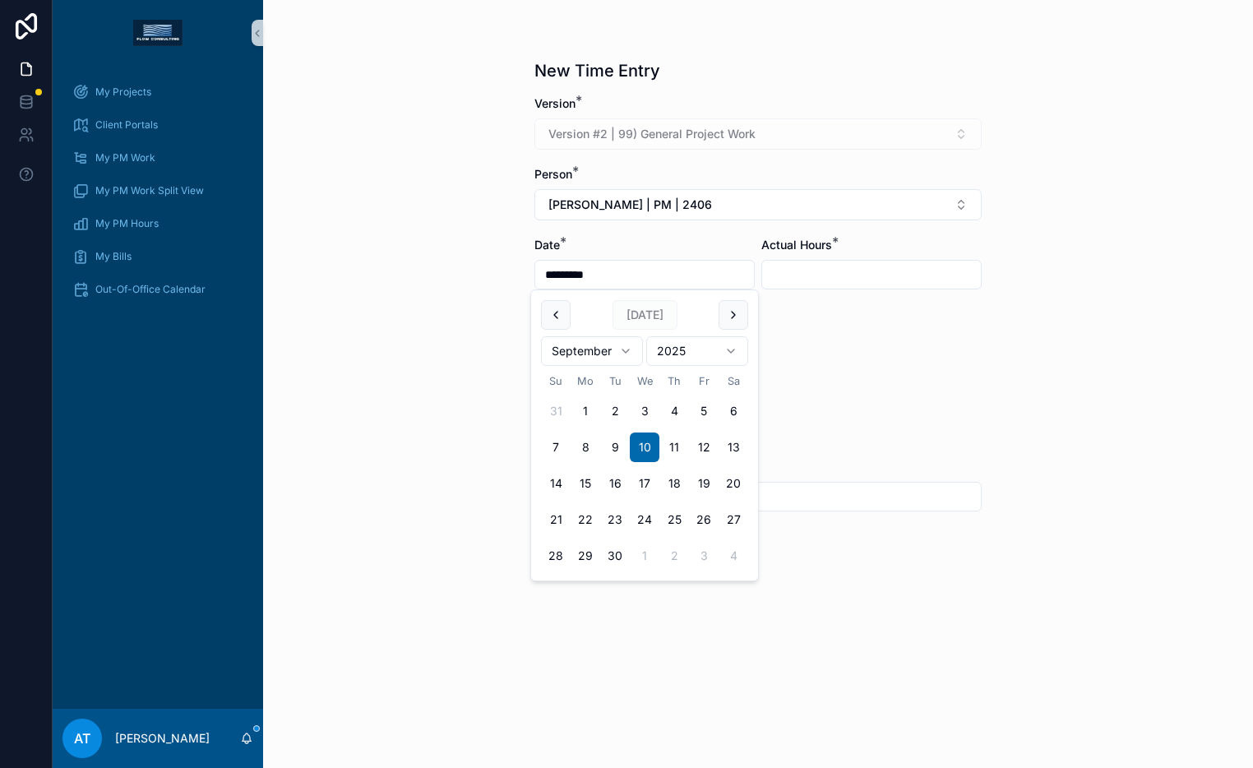
click at [585, 270] on input "*********" at bounding box center [644, 274] width 219 height 23
click at [621, 407] on button "2" at bounding box center [615, 411] width 30 height 30
type input "********"
click at [653, 202] on span "[PERSON_NAME] | PM | 2406" at bounding box center [630, 204] width 164 height 16
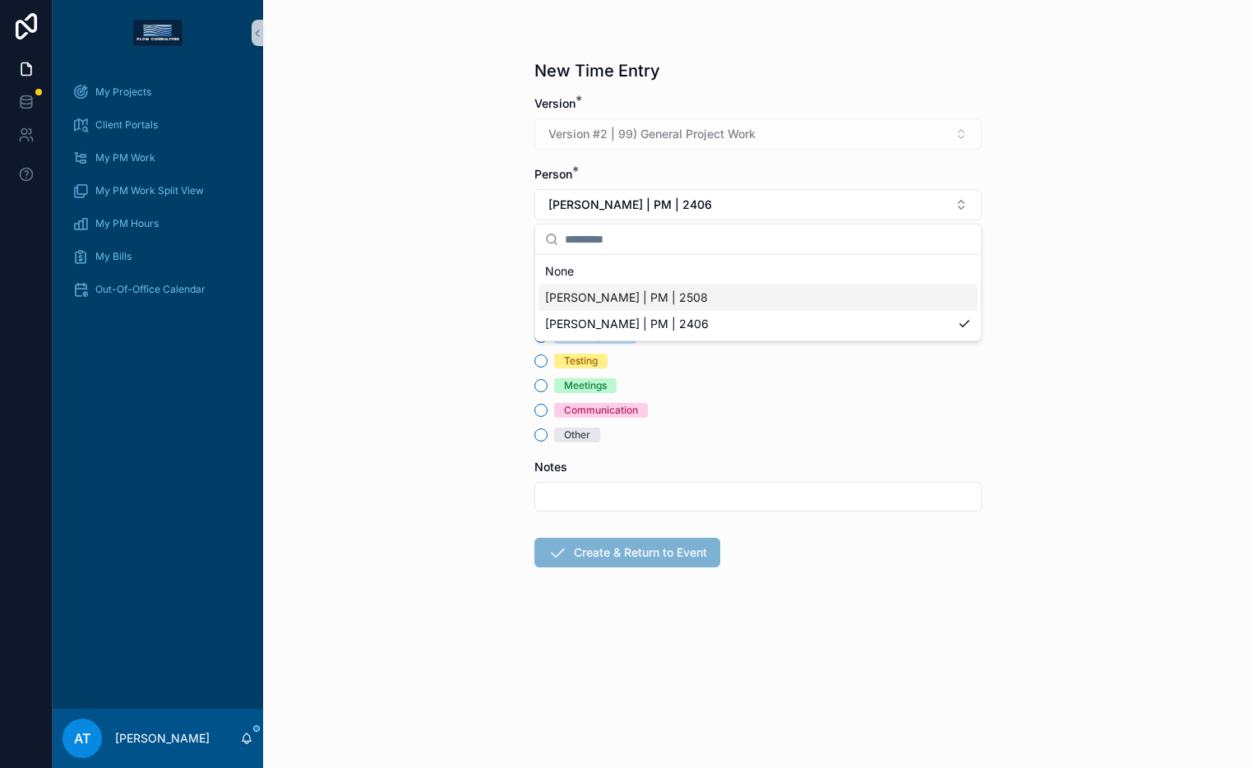
click at [656, 287] on div "[PERSON_NAME] | PM | 2508" at bounding box center [757, 297] width 439 height 26
click at [812, 265] on input "scrollable content" at bounding box center [871, 274] width 219 height 23
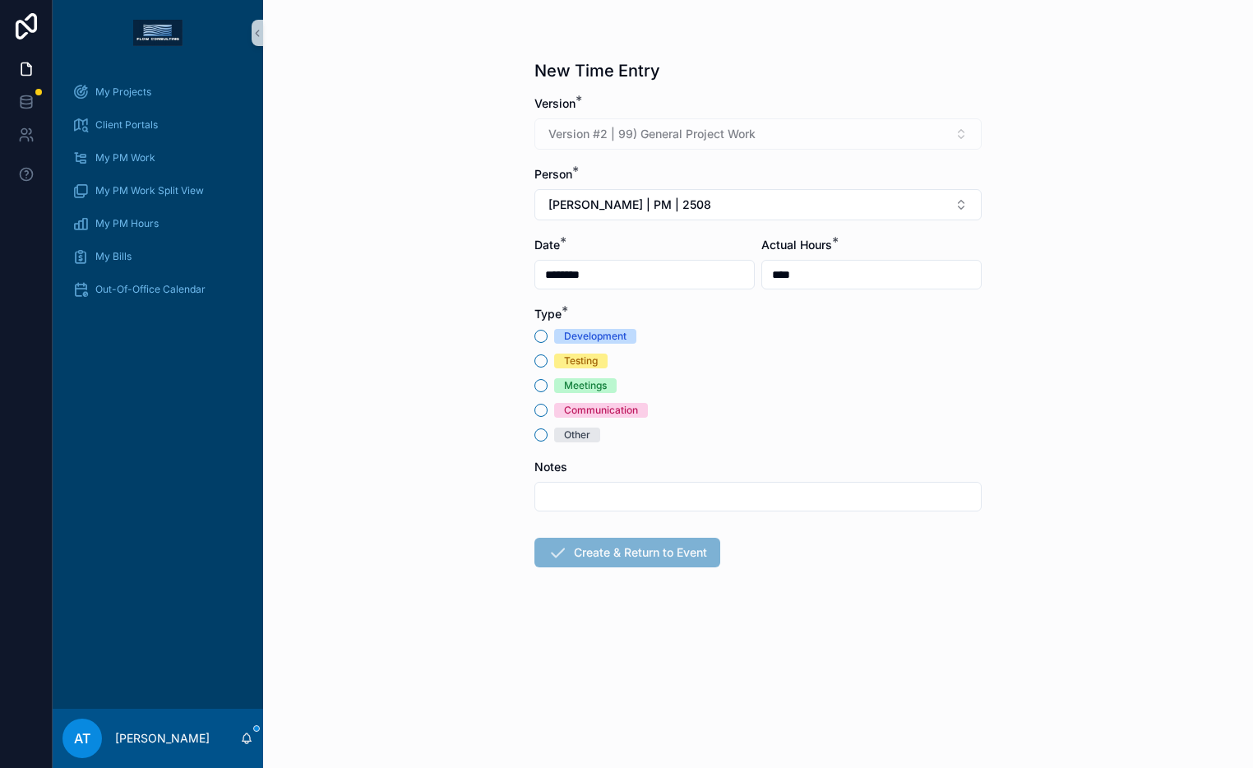
type input "****"
click at [597, 409] on div "Communication" at bounding box center [601, 410] width 74 height 15
click at [547, 409] on button "Communication" at bounding box center [540, 410] width 13 height 13
click at [624, 557] on button "Create & Return to Event" at bounding box center [627, 553] width 186 height 30
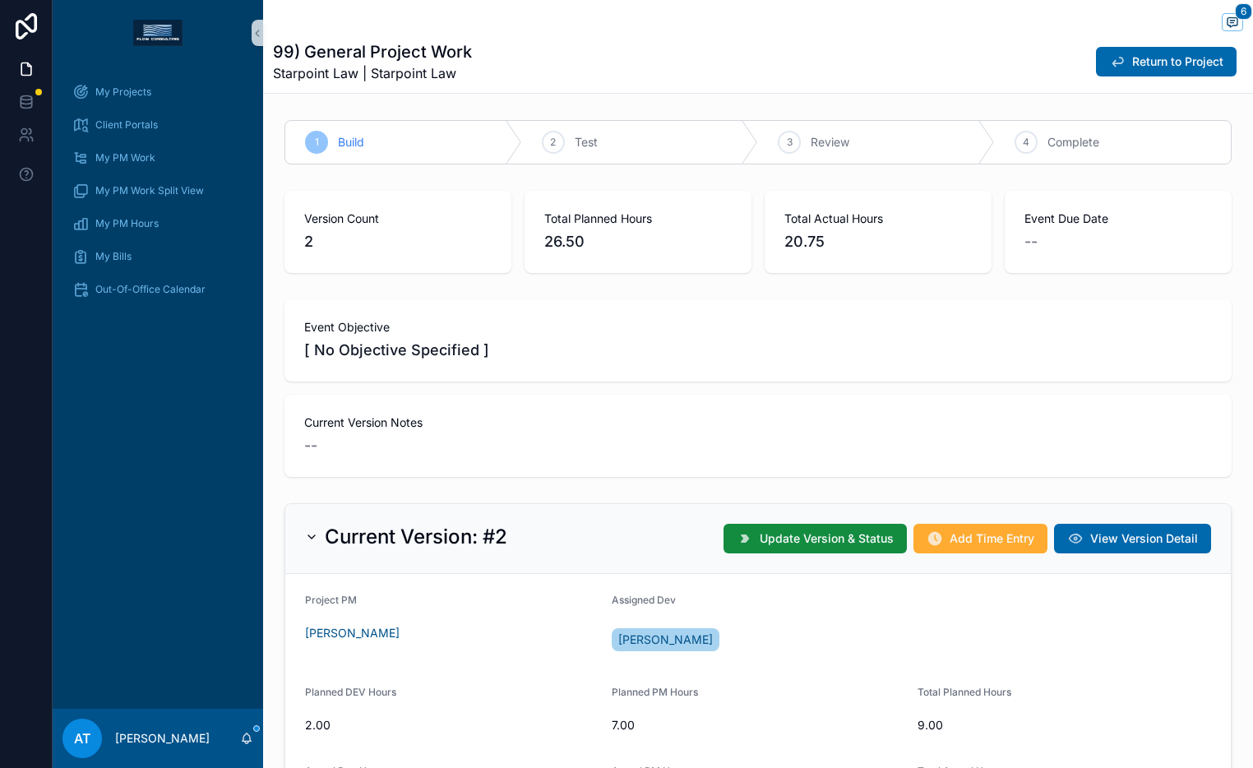
scroll to position [67, 0]
click at [974, 546] on span "Add Time Entry" at bounding box center [991, 538] width 85 height 16
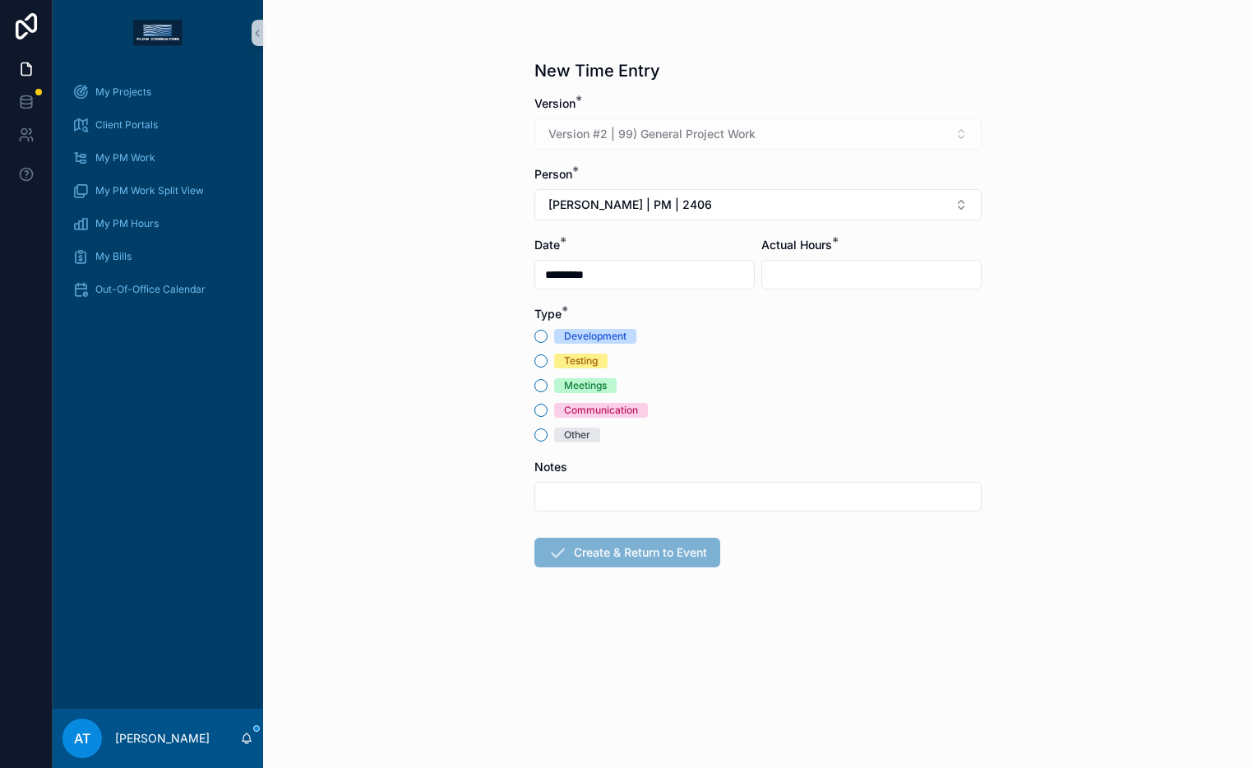
click at [602, 278] on input "*********" at bounding box center [644, 274] width 219 height 23
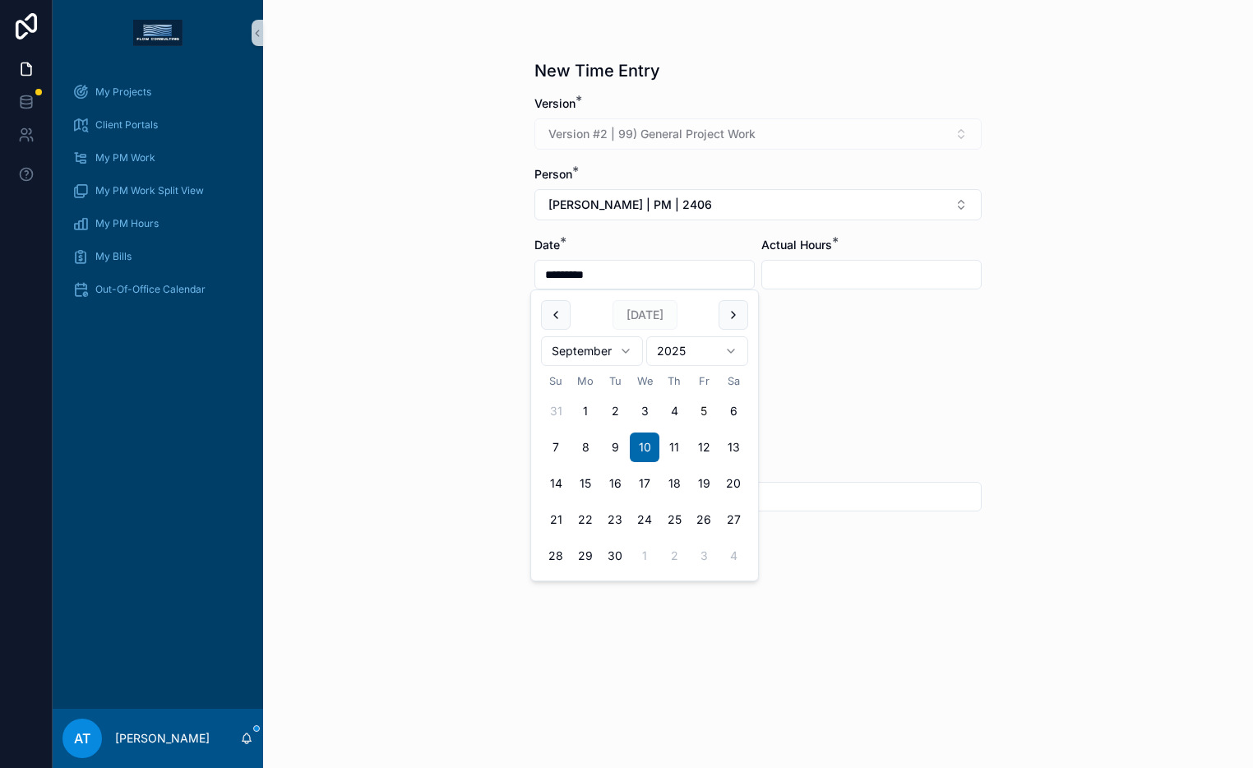
click at [708, 414] on button "5" at bounding box center [704, 411] width 30 height 30
type input "********"
click at [829, 275] on input "scrollable content" at bounding box center [871, 274] width 219 height 23
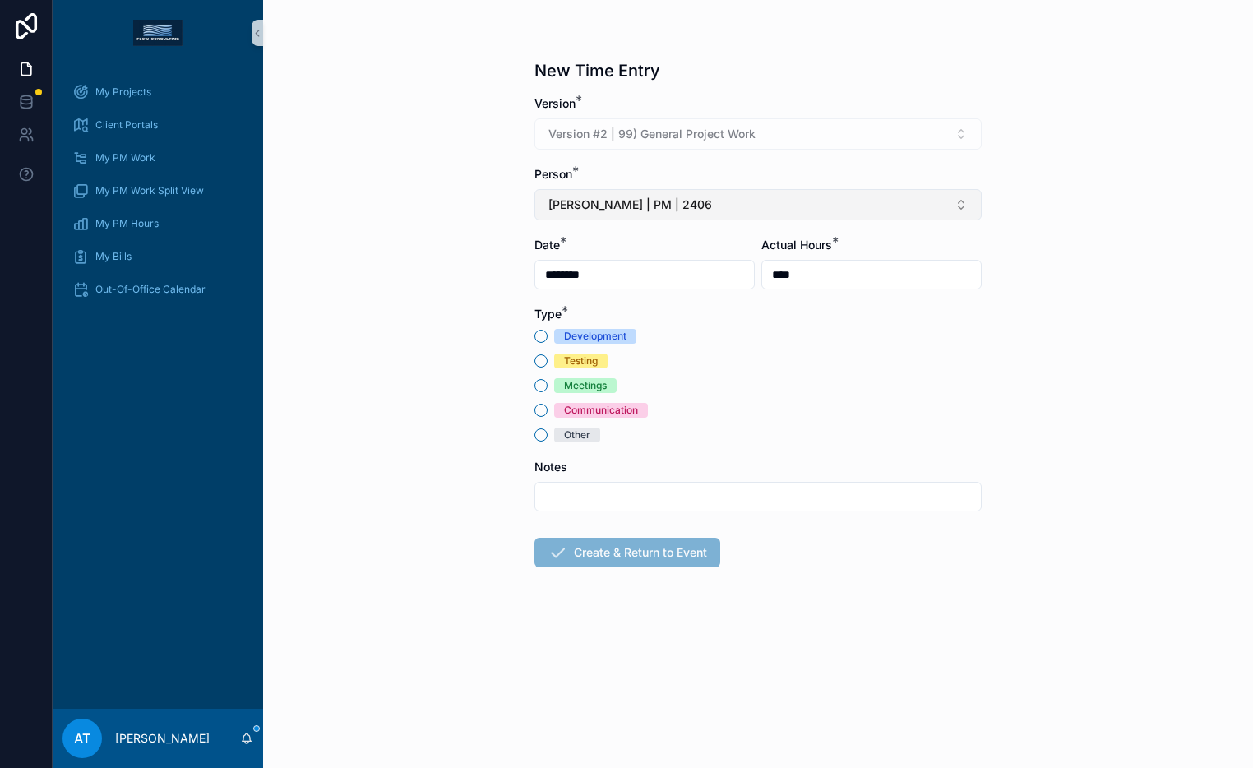
type input "****"
click at [729, 208] on button "[PERSON_NAME] | PM | 2406" at bounding box center [757, 204] width 447 height 31
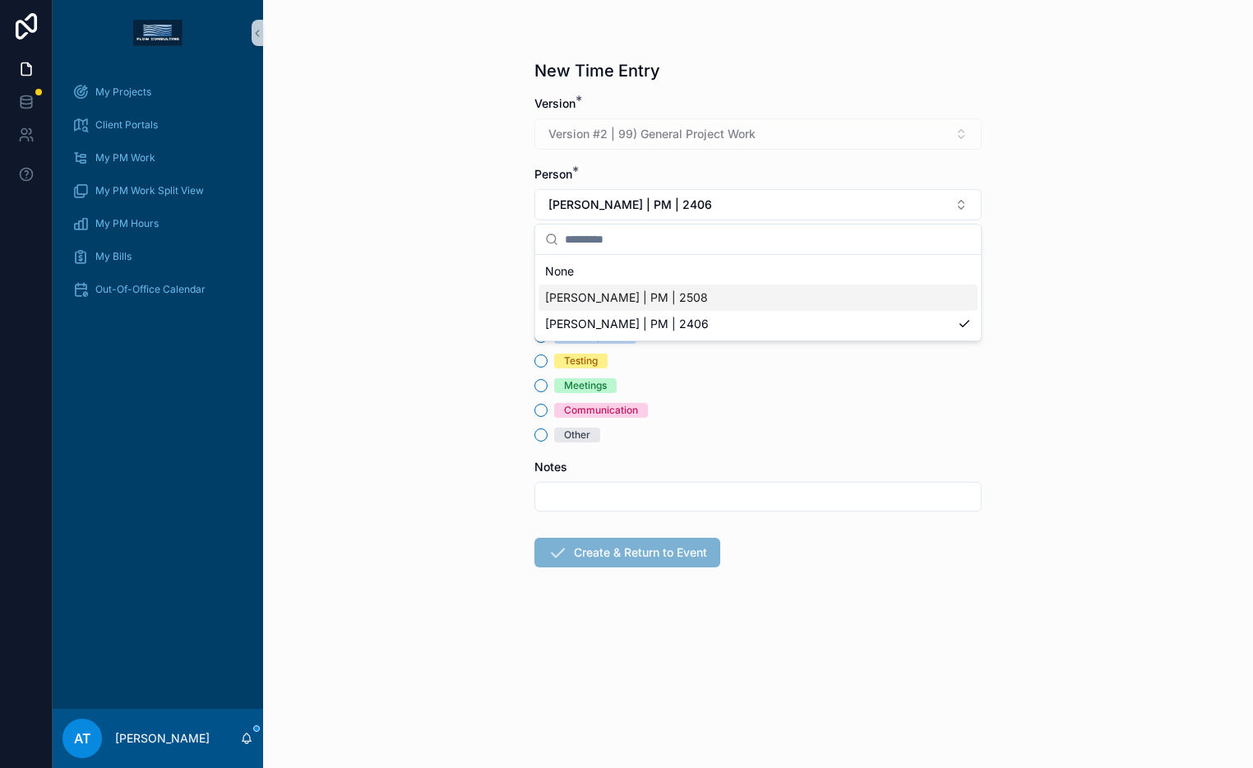
click at [717, 293] on div "[PERSON_NAME] | PM | 2508" at bounding box center [757, 297] width 439 height 26
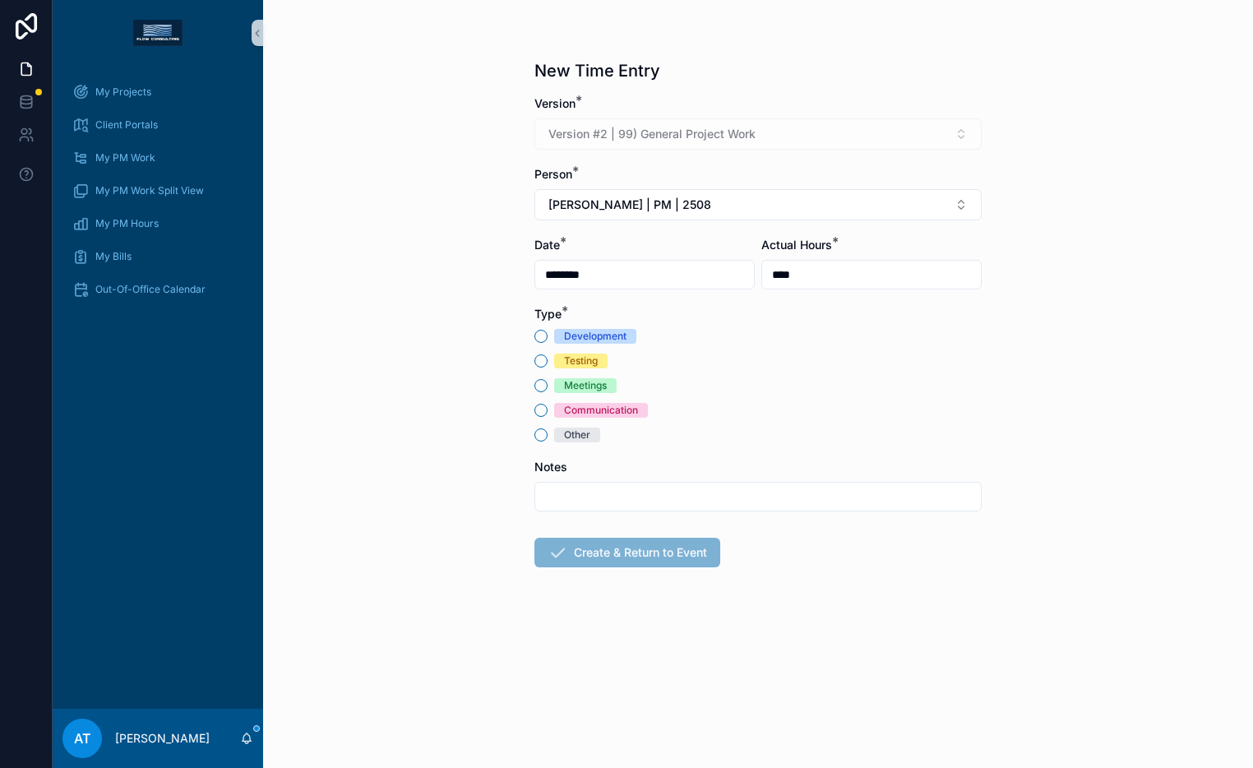
click at [593, 431] on span "Other" at bounding box center [577, 434] width 46 height 15
click at [547, 431] on button "Other" at bounding box center [540, 434] width 13 height 13
click at [618, 560] on button "Create & Return to Event" at bounding box center [627, 553] width 186 height 30
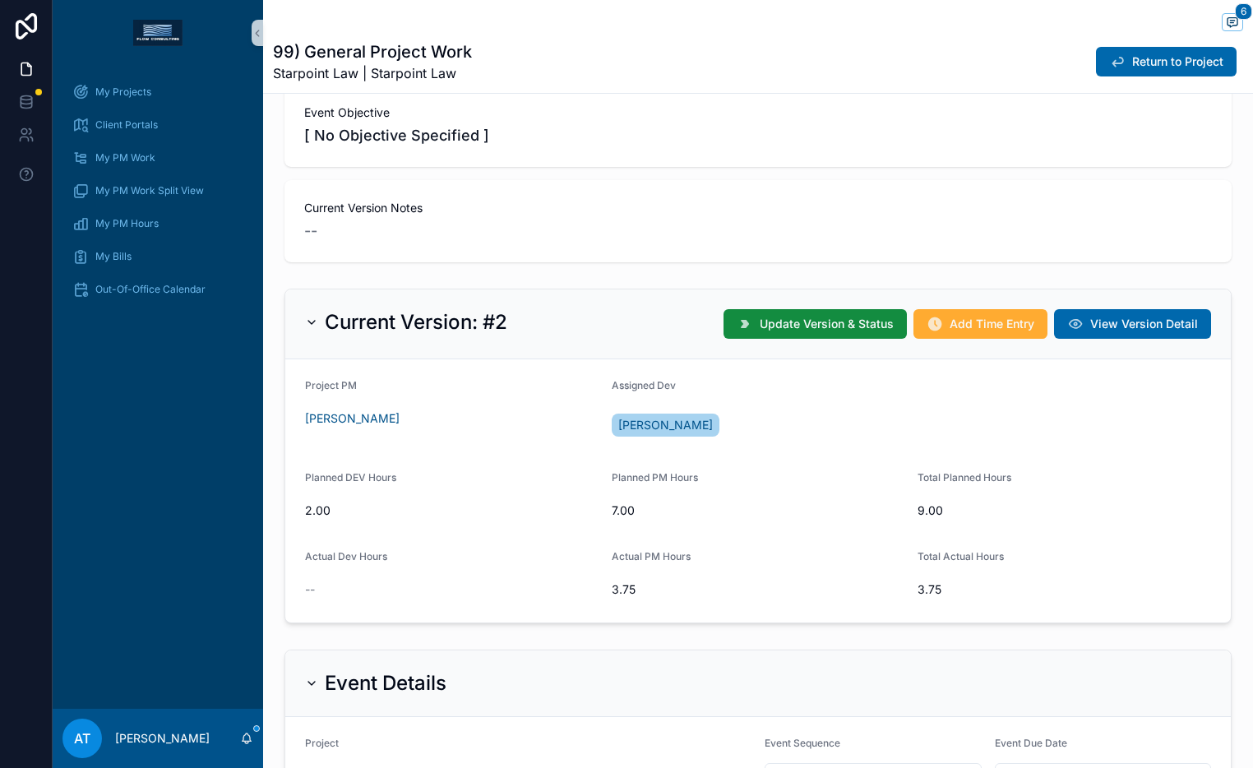
scroll to position [210, 0]
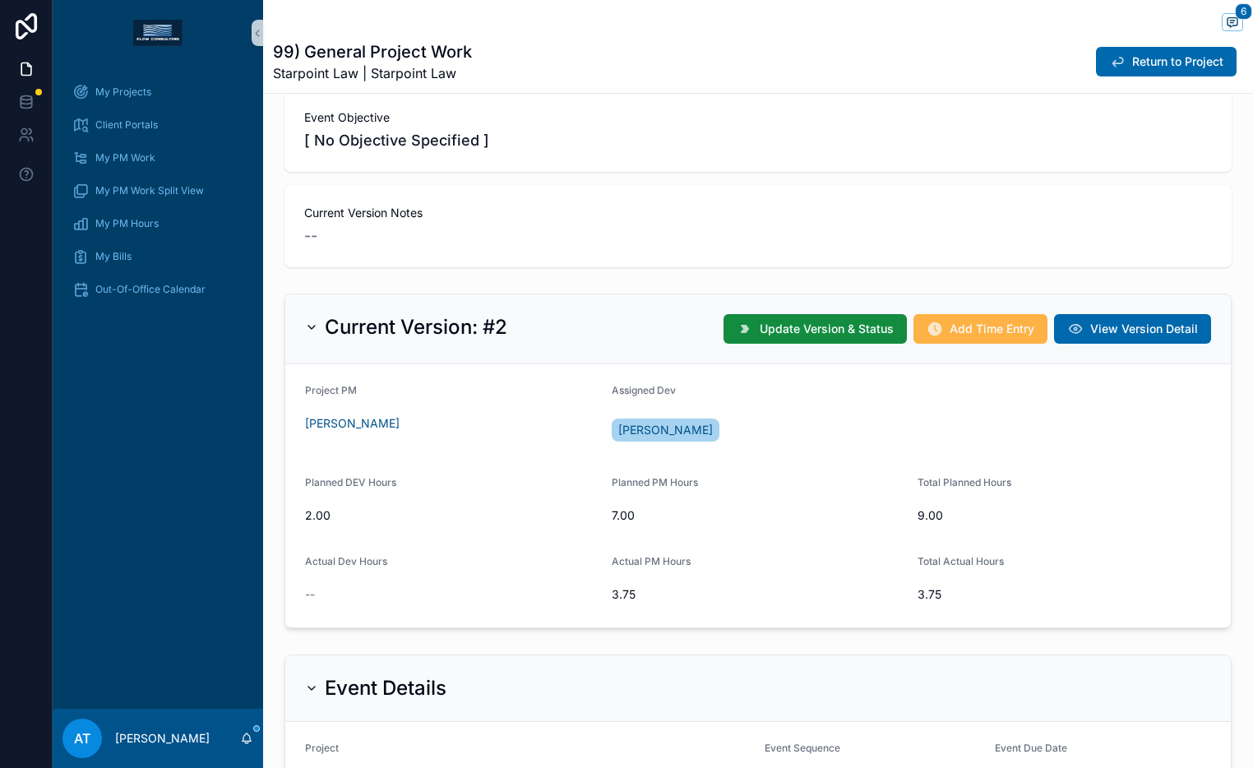
click at [944, 341] on button "Add Time Entry" at bounding box center [980, 329] width 134 height 30
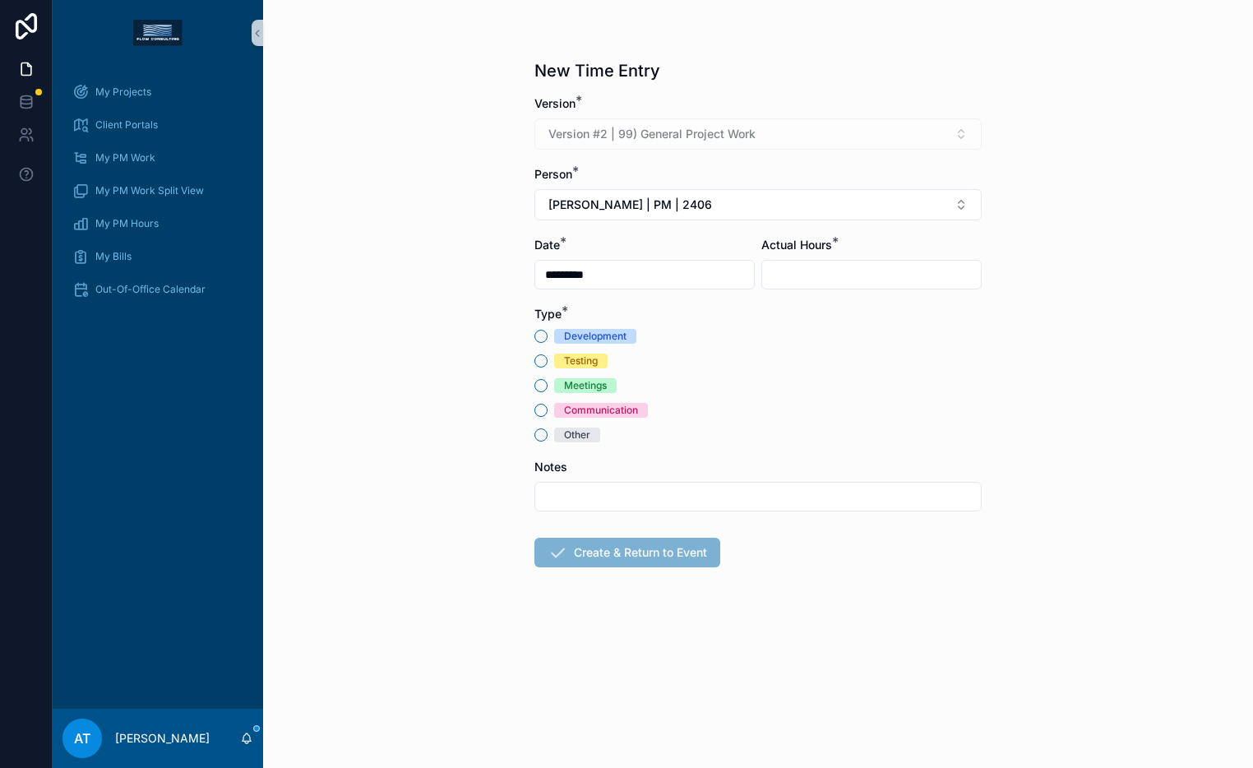
click at [574, 270] on input "*********" at bounding box center [644, 274] width 219 height 23
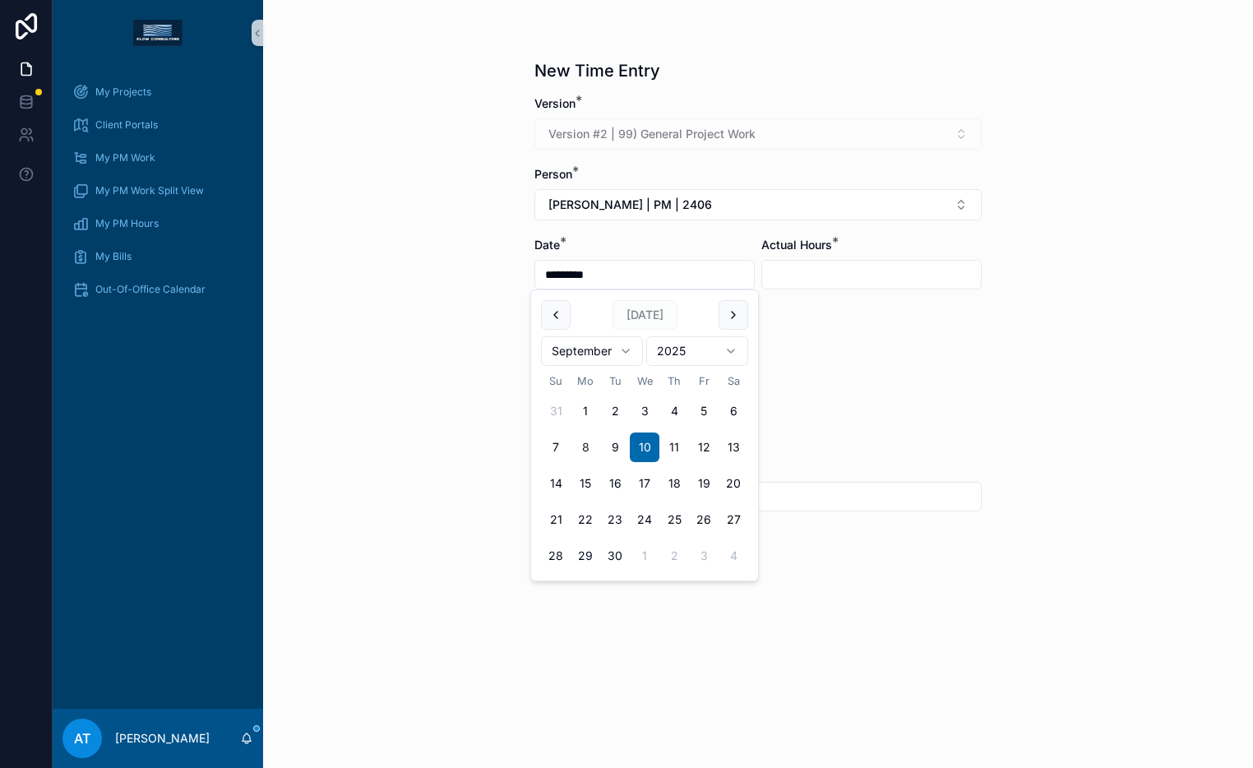
click at [588, 447] on button "8" at bounding box center [585, 447] width 30 height 30
type input "********"
click at [780, 277] on input "scrollable content" at bounding box center [871, 274] width 219 height 23
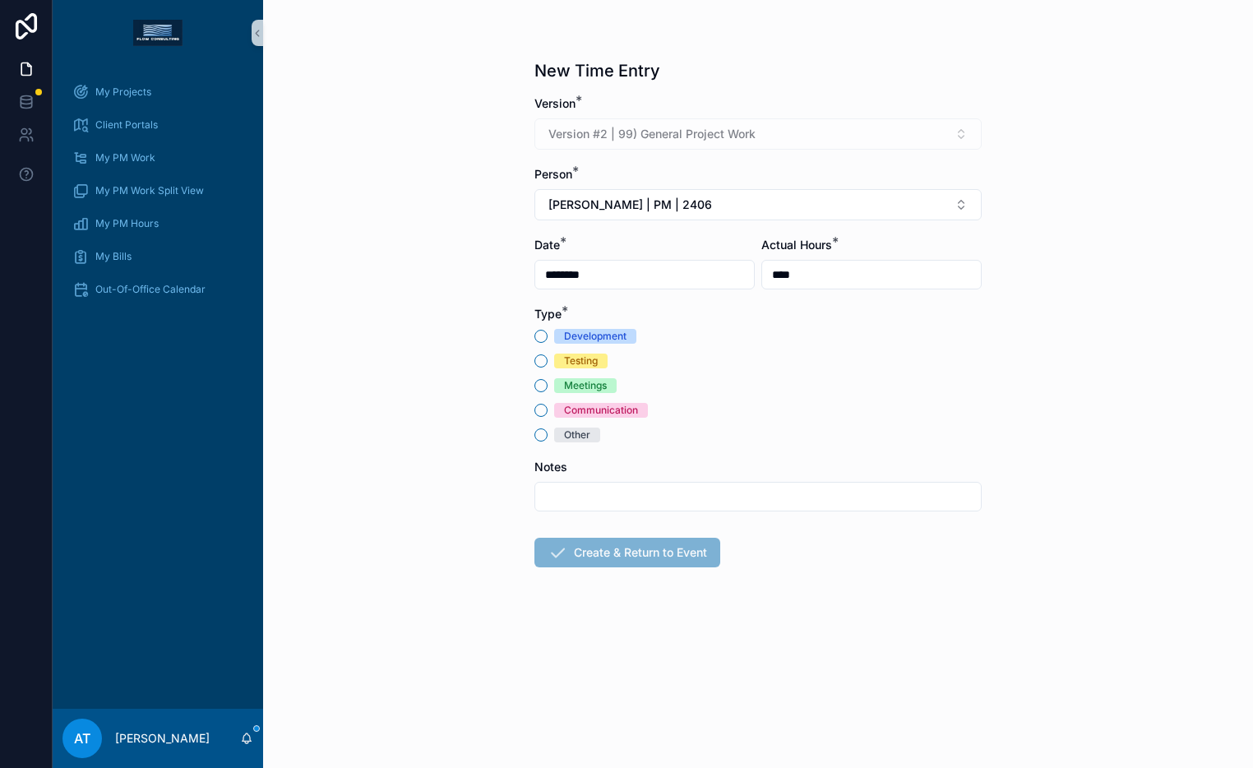
type input "****"
click at [580, 408] on div "Communication" at bounding box center [601, 410] width 74 height 15
click at [547, 408] on button "Communication" at bounding box center [540, 410] width 13 height 13
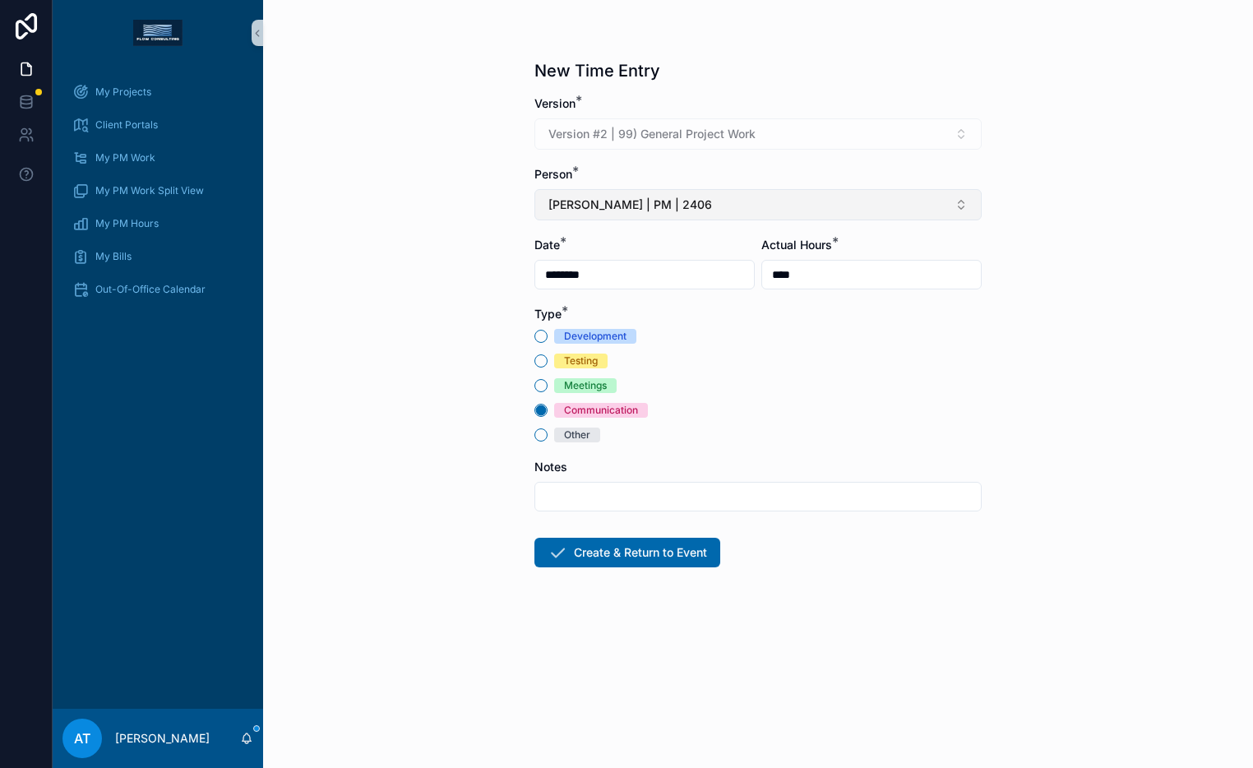
click at [690, 193] on button "[PERSON_NAME] | PM | 2406" at bounding box center [757, 204] width 447 height 31
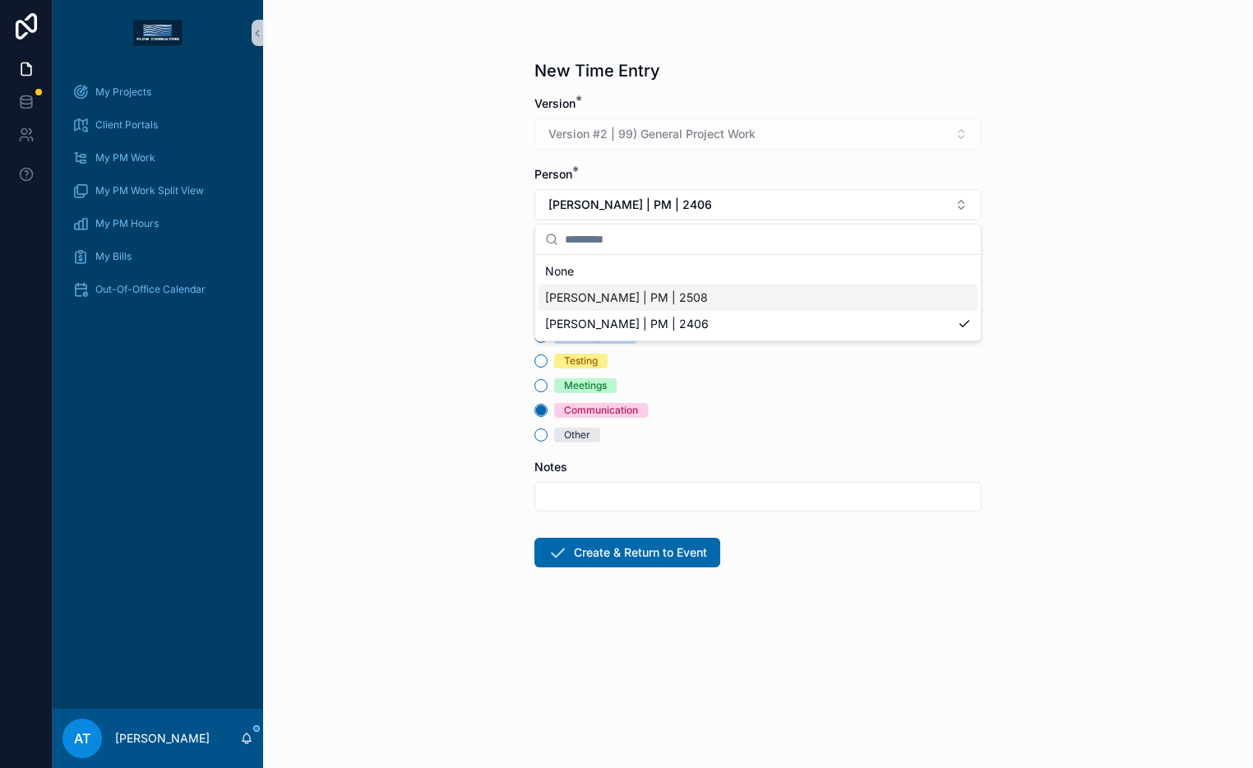
click at [690, 302] on span "[PERSON_NAME] | PM | 2508" at bounding box center [626, 297] width 163 height 16
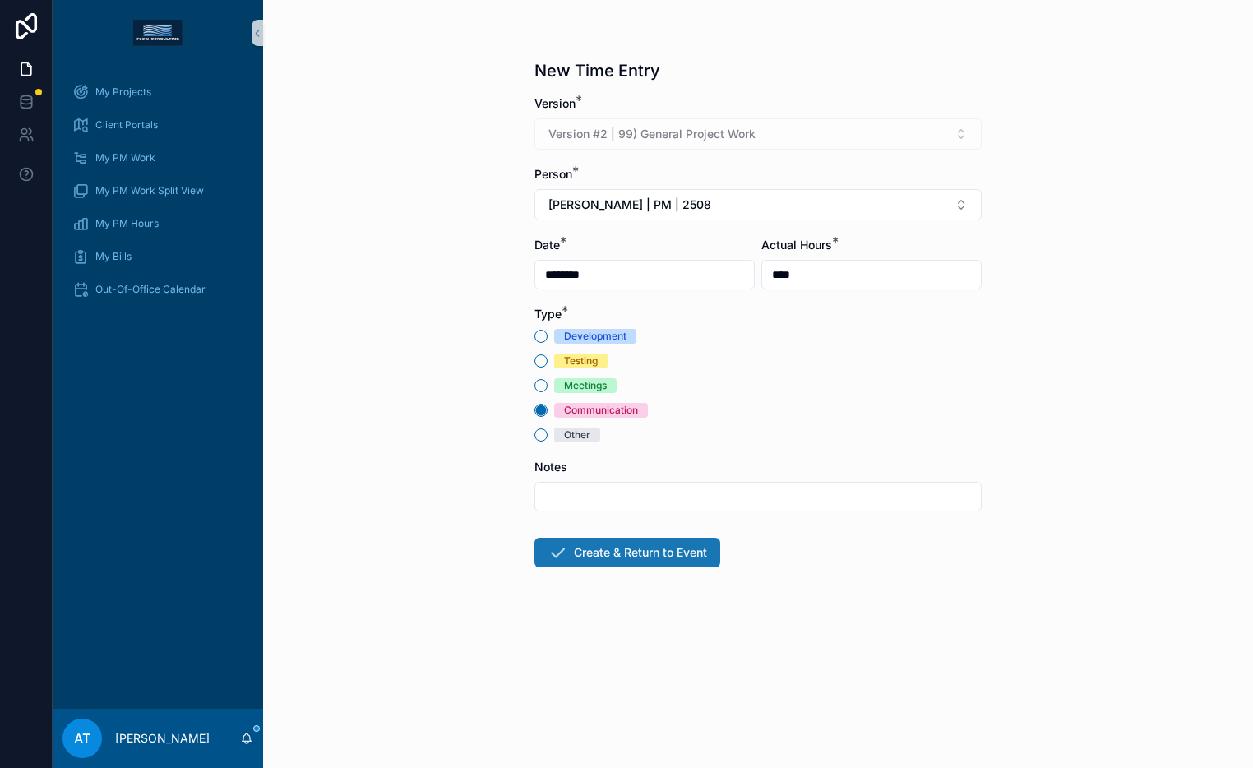
click at [631, 551] on button "Create & Return to Event" at bounding box center [627, 553] width 186 height 30
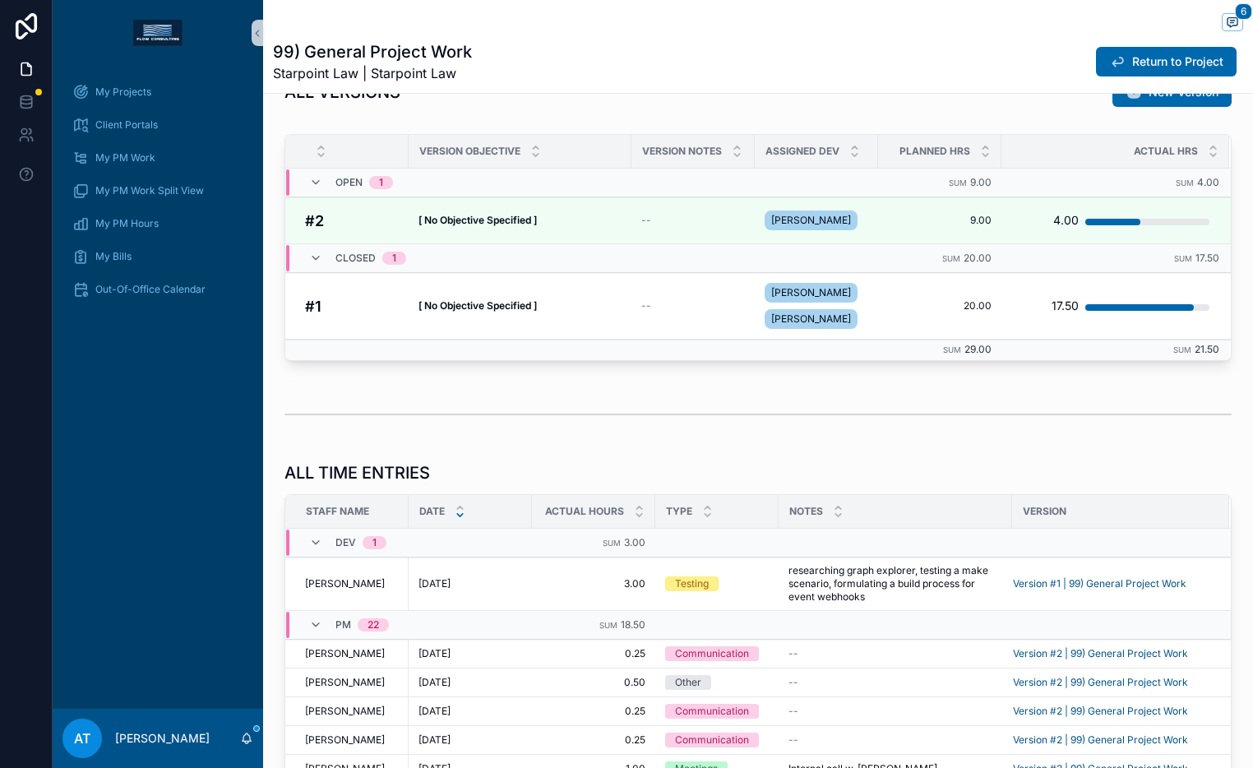
scroll to position [205, 0]
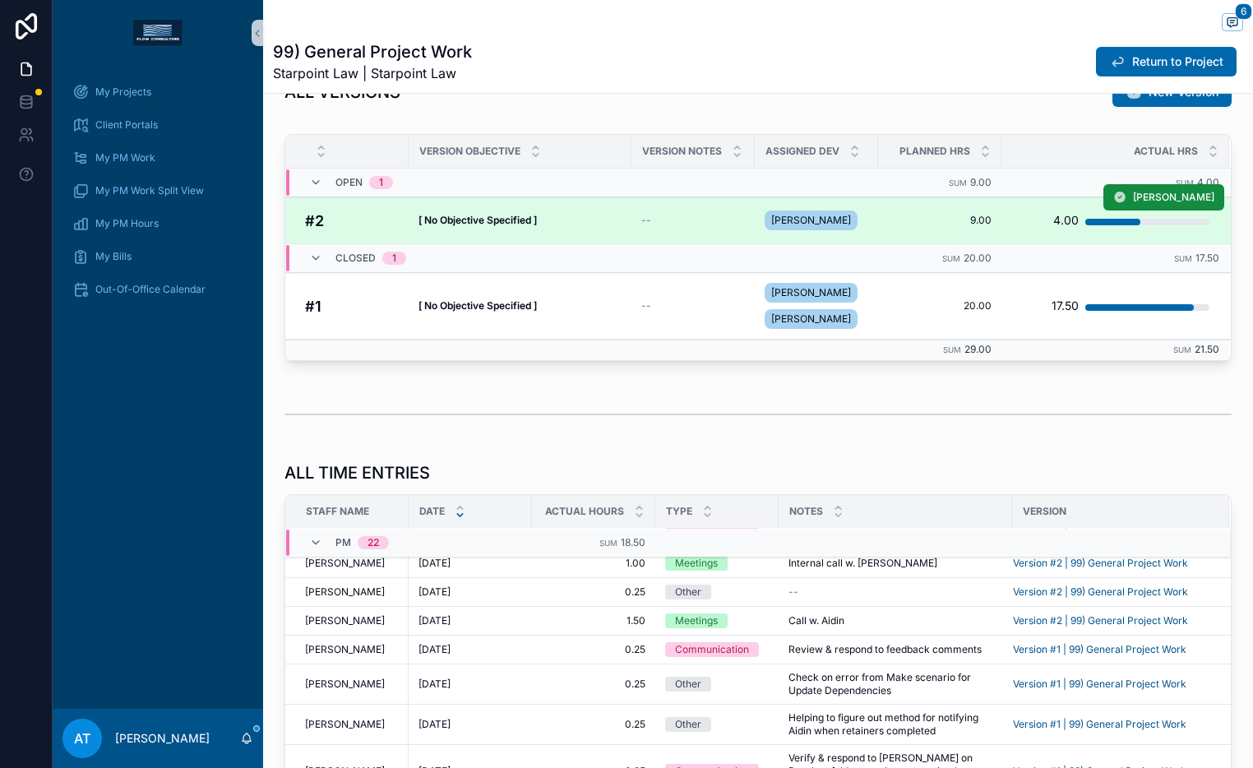
click at [590, 217] on div "[ No Objective Specified ] [ No Objective Specified ]" at bounding box center [519, 220] width 203 height 13
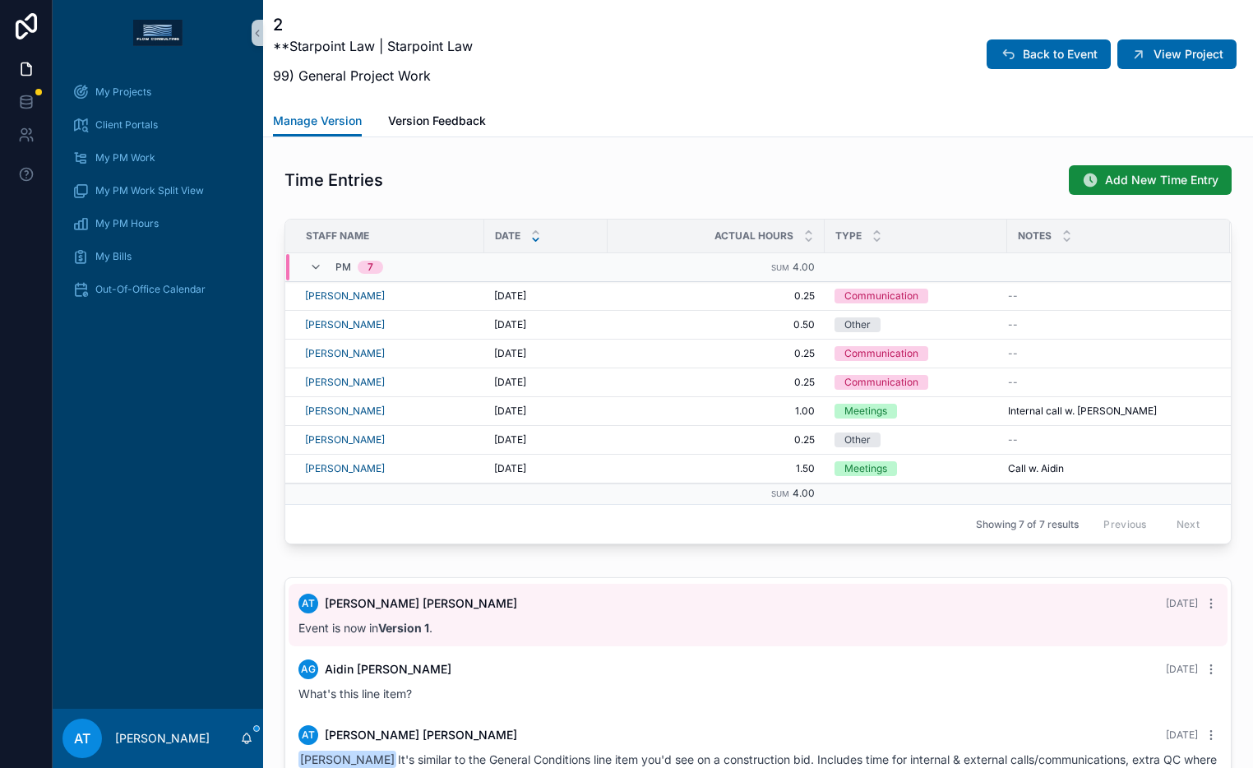
scroll to position [0, 1]
click at [1050, 455] on icon "scrollable content" at bounding box center [1056, 454] width 13 height 13
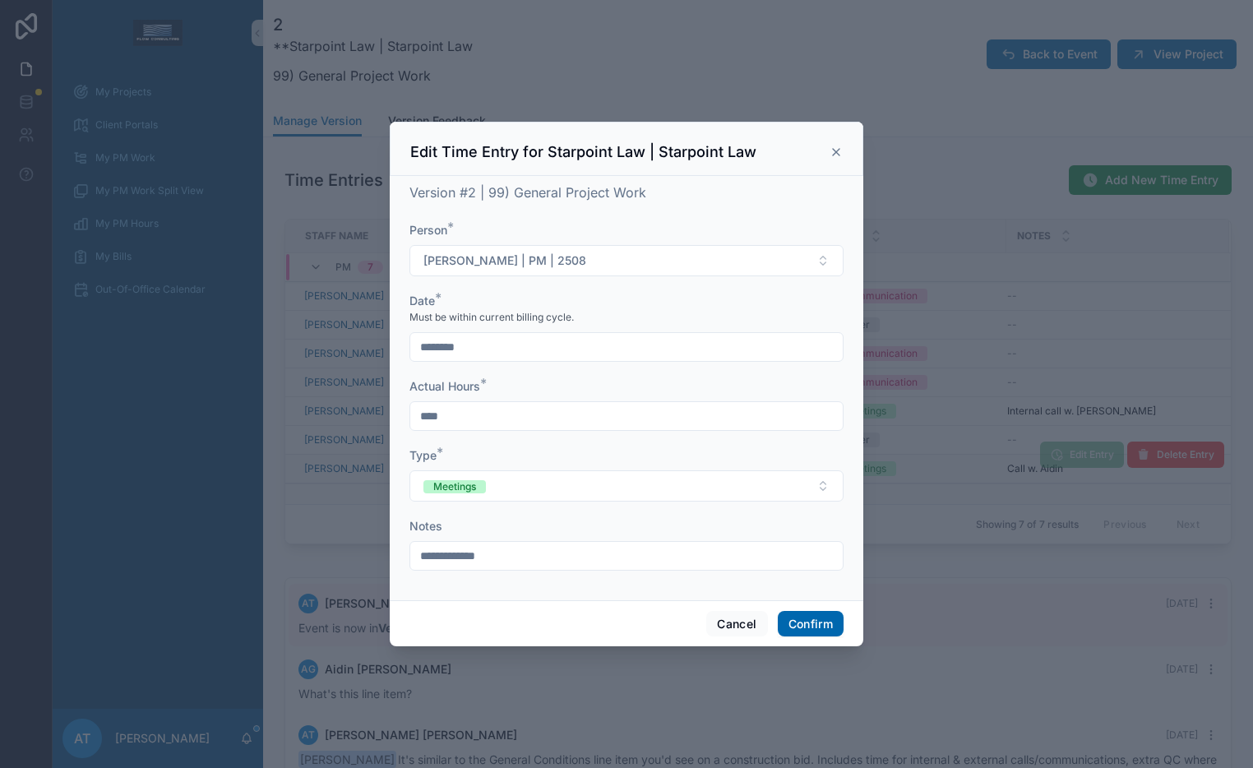
click at [835, 155] on icon at bounding box center [835, 151] width 13 height 13
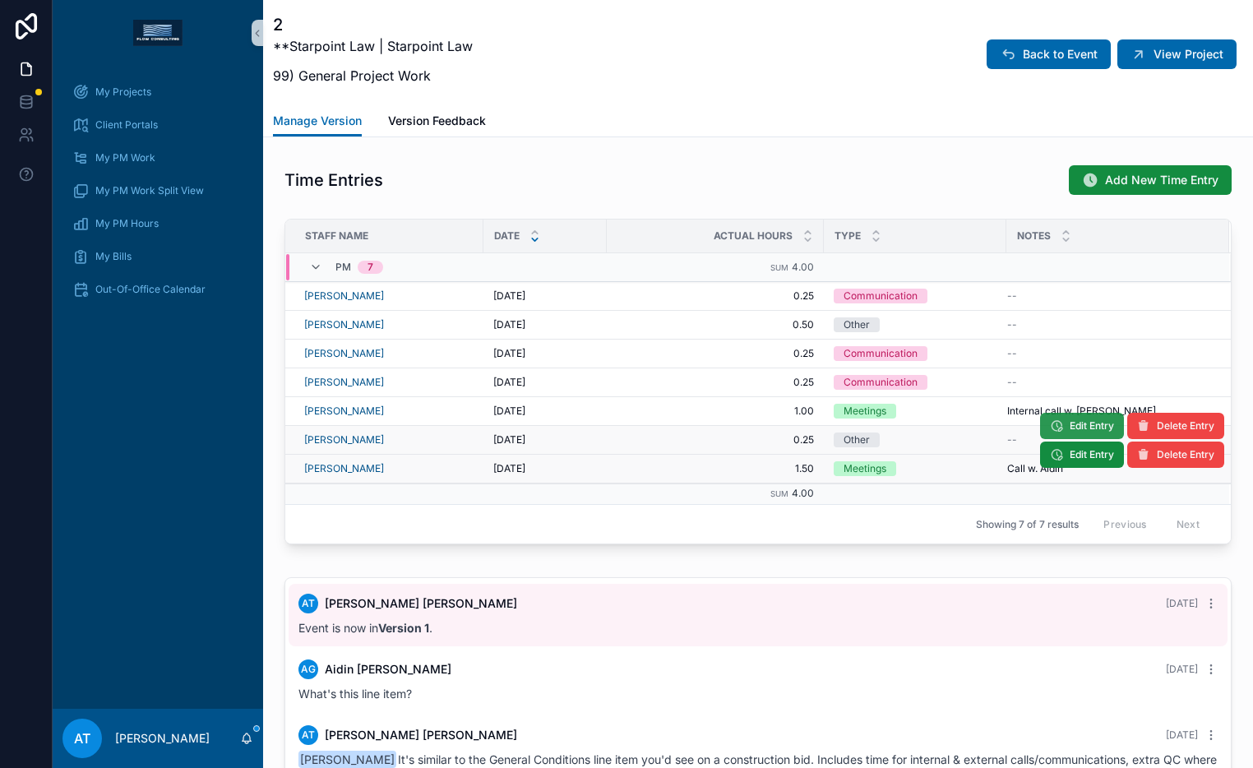
click at [1076, 435] on button "Edit Entry" at bounding box center [1082, 426] width 84 height 26
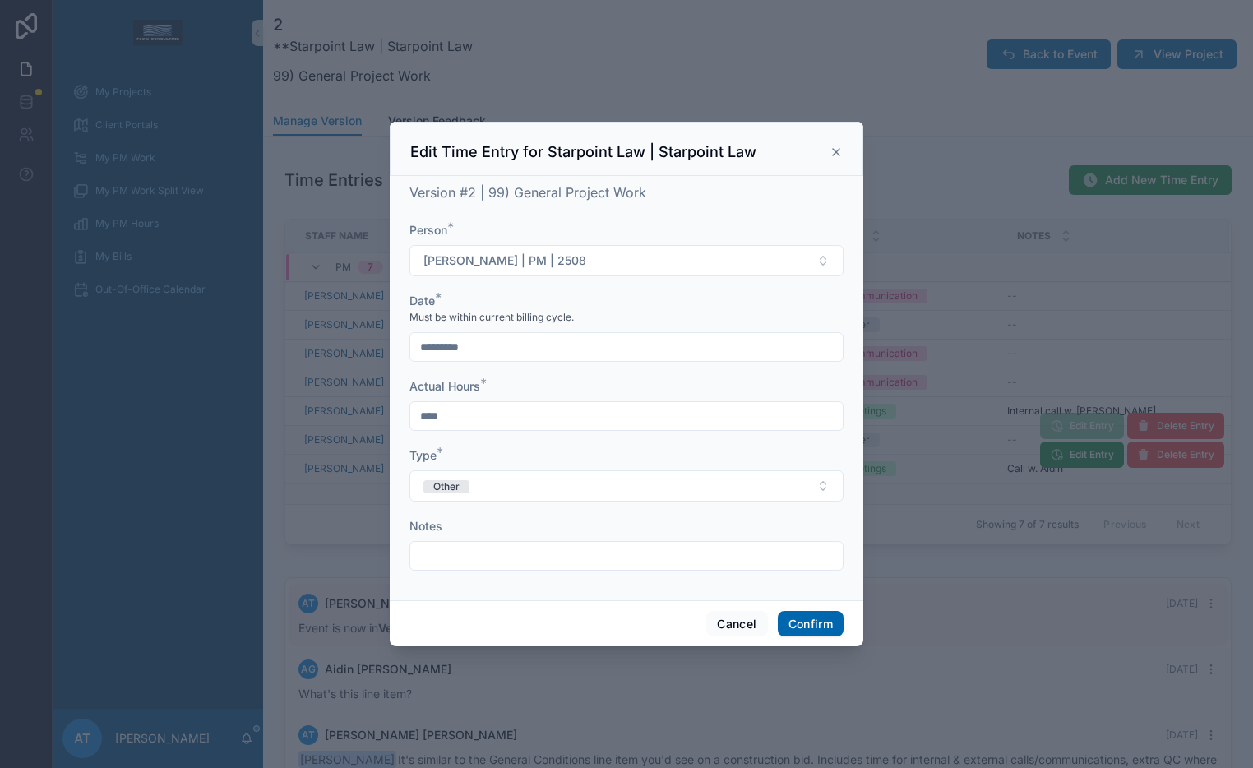
click at [841, 150] on icon at bounding box center [835, 151] width 13 height 13
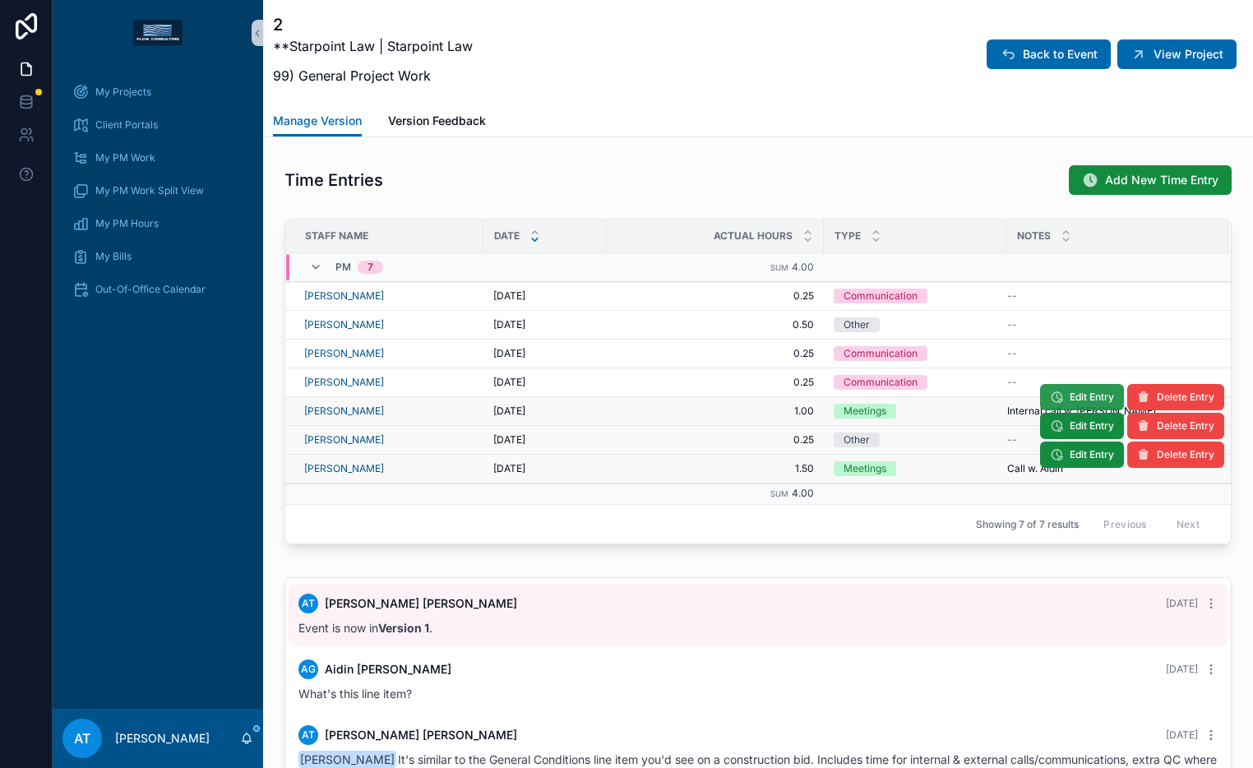
click at [1078, 395] on span "Edit Entry" at bounding box center [1091, 396] width 44 height 13
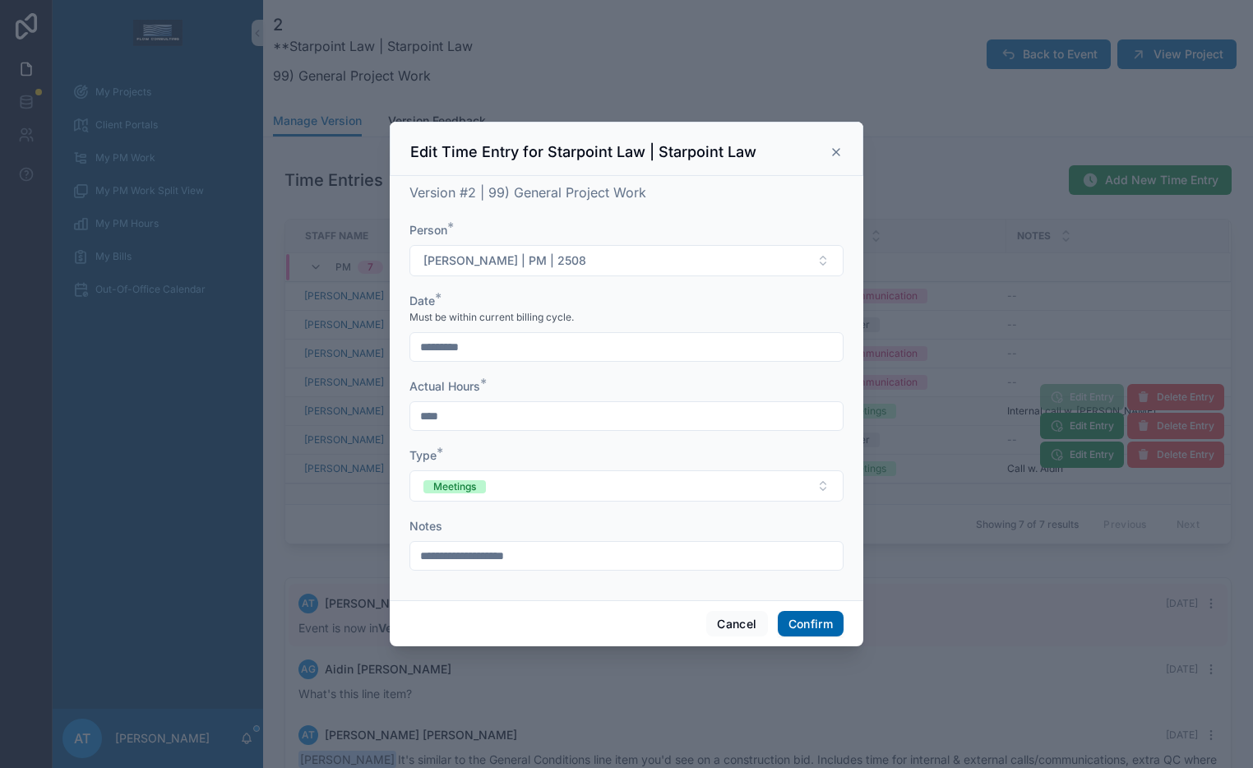
click at [839, 150] on icon at bounding box center [835, 151] width 13 height 13
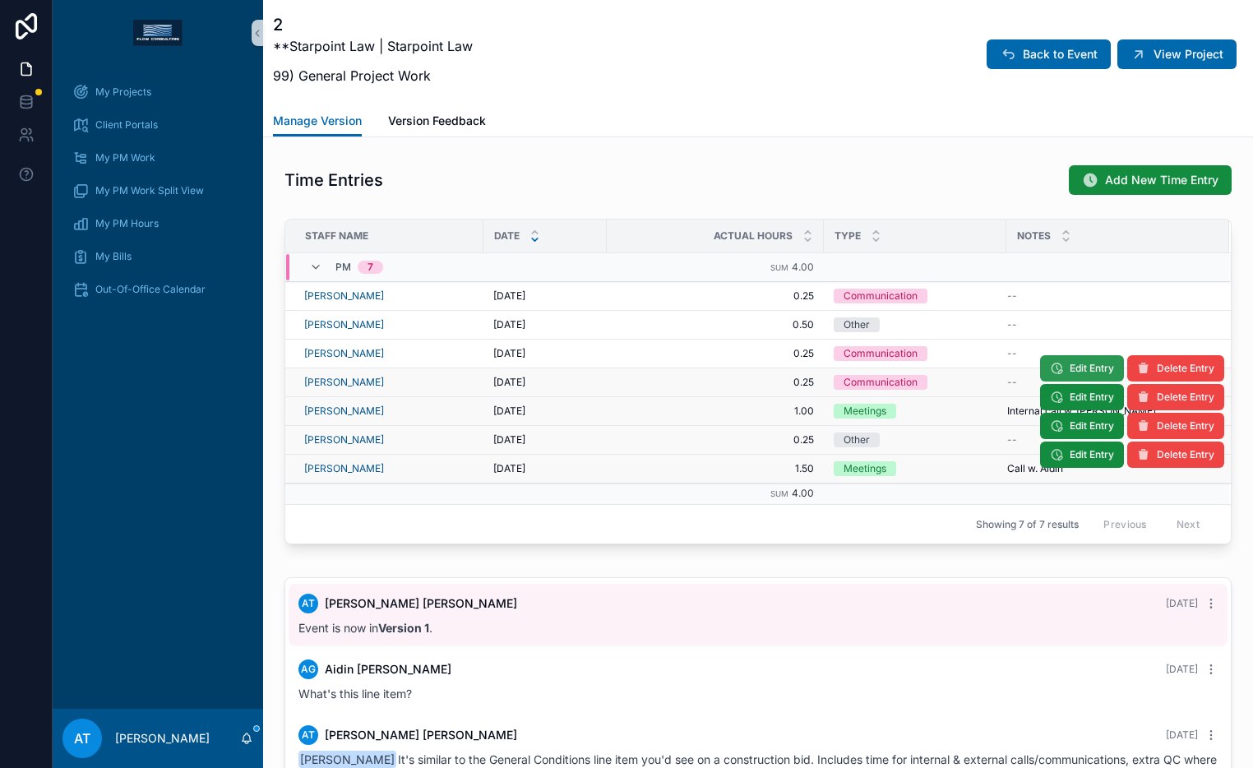
click at [1069, 371] on span "Edit Entry" at bounding box center [1091, 368] width 44 height 13
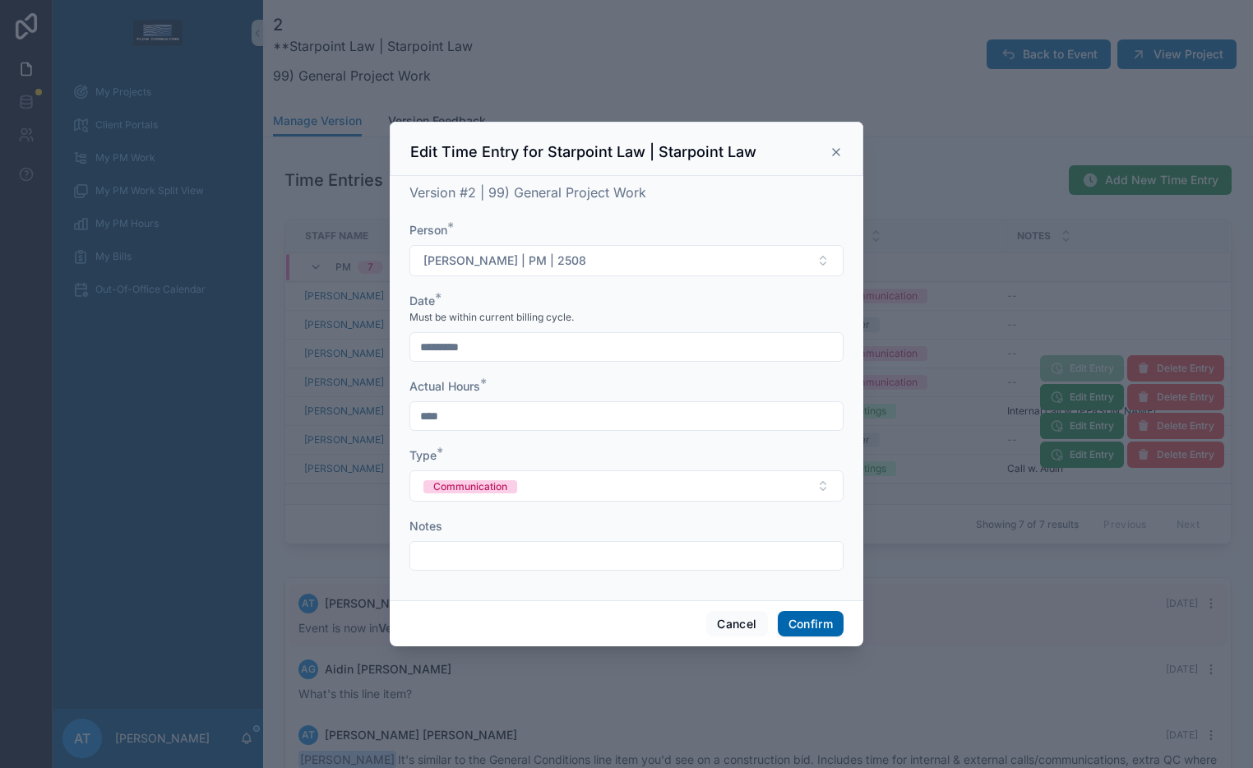
click at [833, 150] on icon at bounding box center [835, 151] width 13 height 13
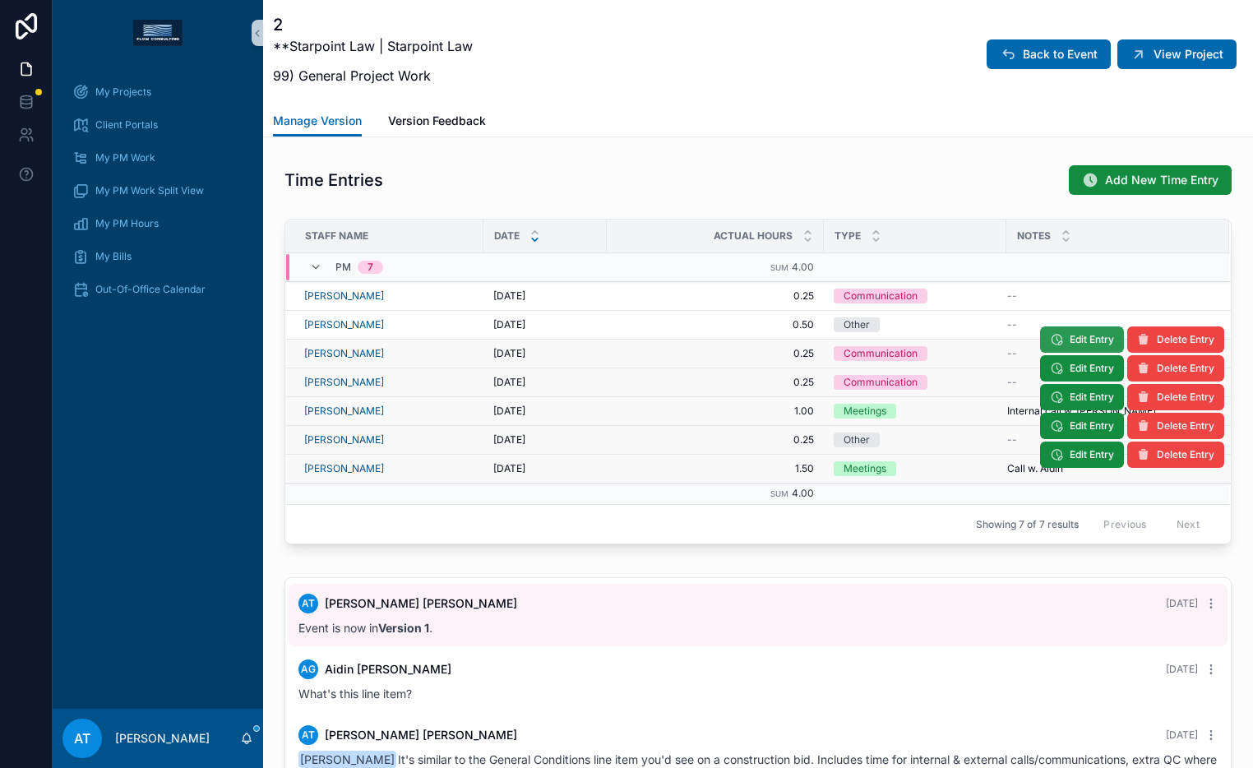
click at [1048, 346] on button "Edit Entry" at bounding box center [1082, 339] width 84 height 26
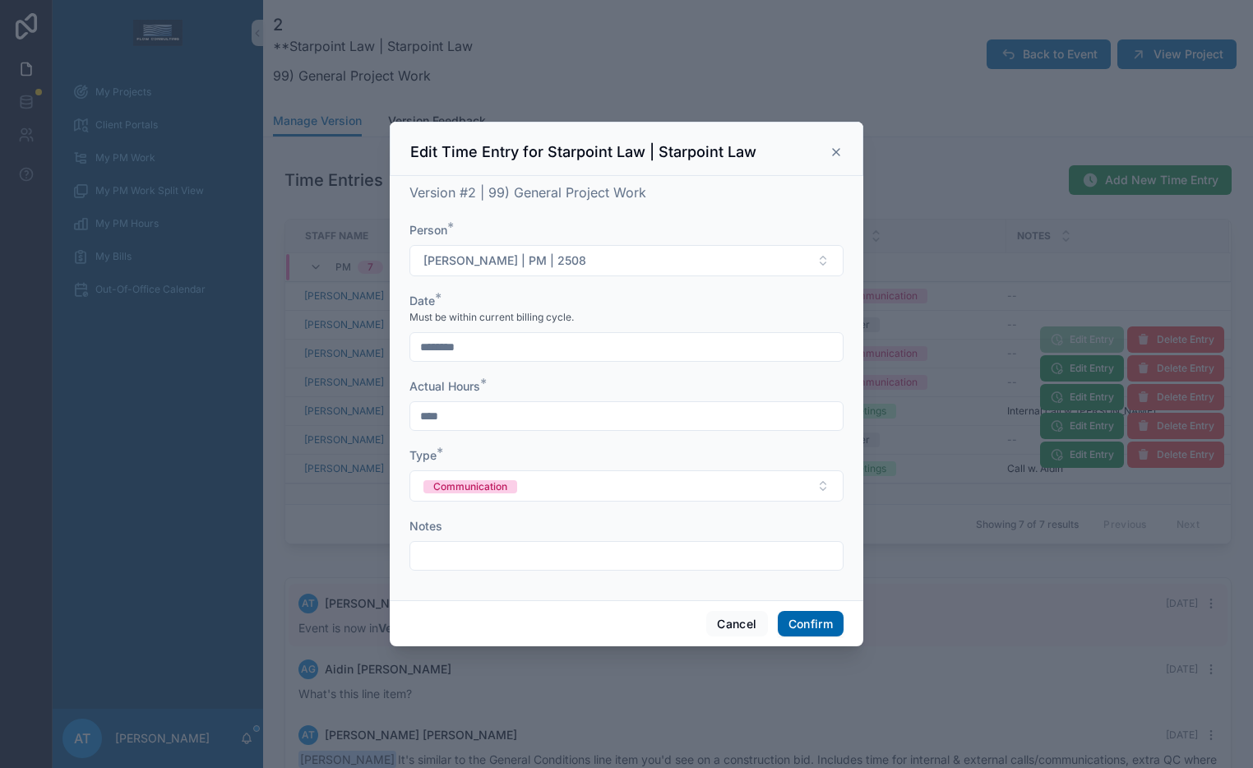
click at [830, 153] on icon at bounding box center [835, 151] width 13 height 13
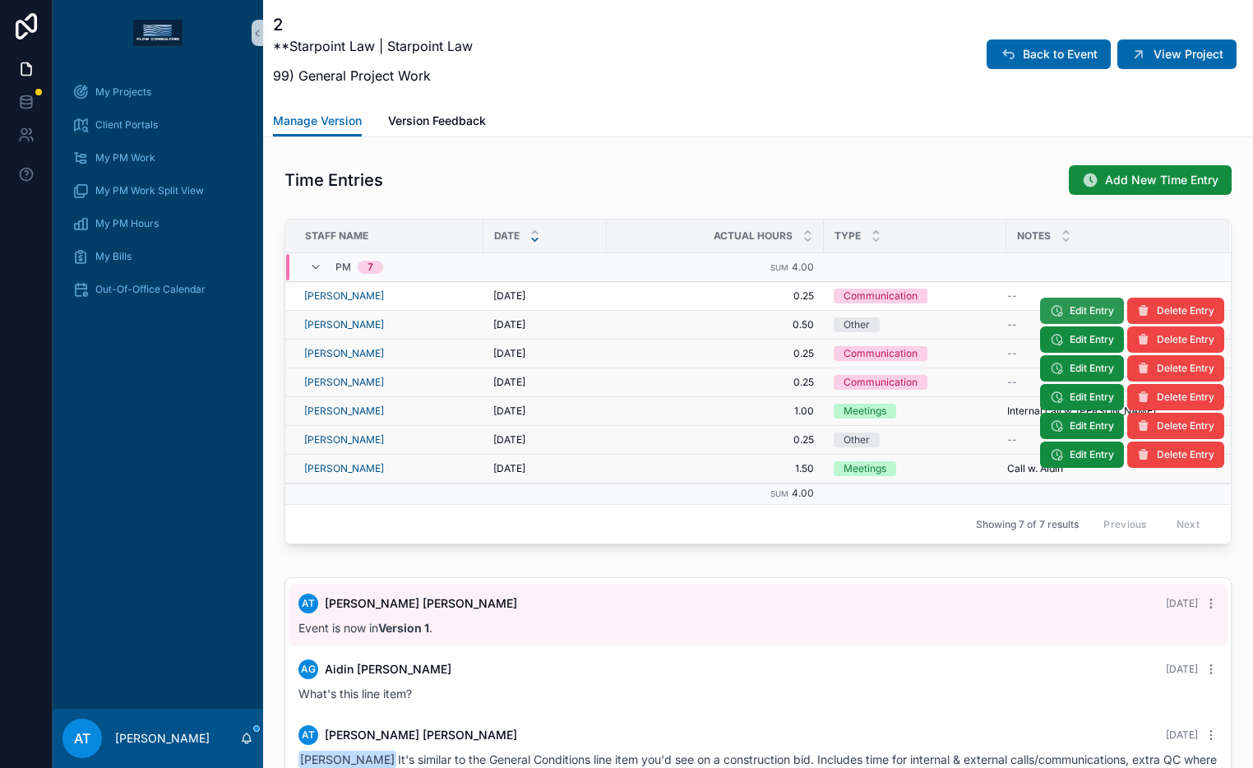
click at [1069, 315] on span "Edit Entry" at bounding box center [1091, 310] width 44 height 13
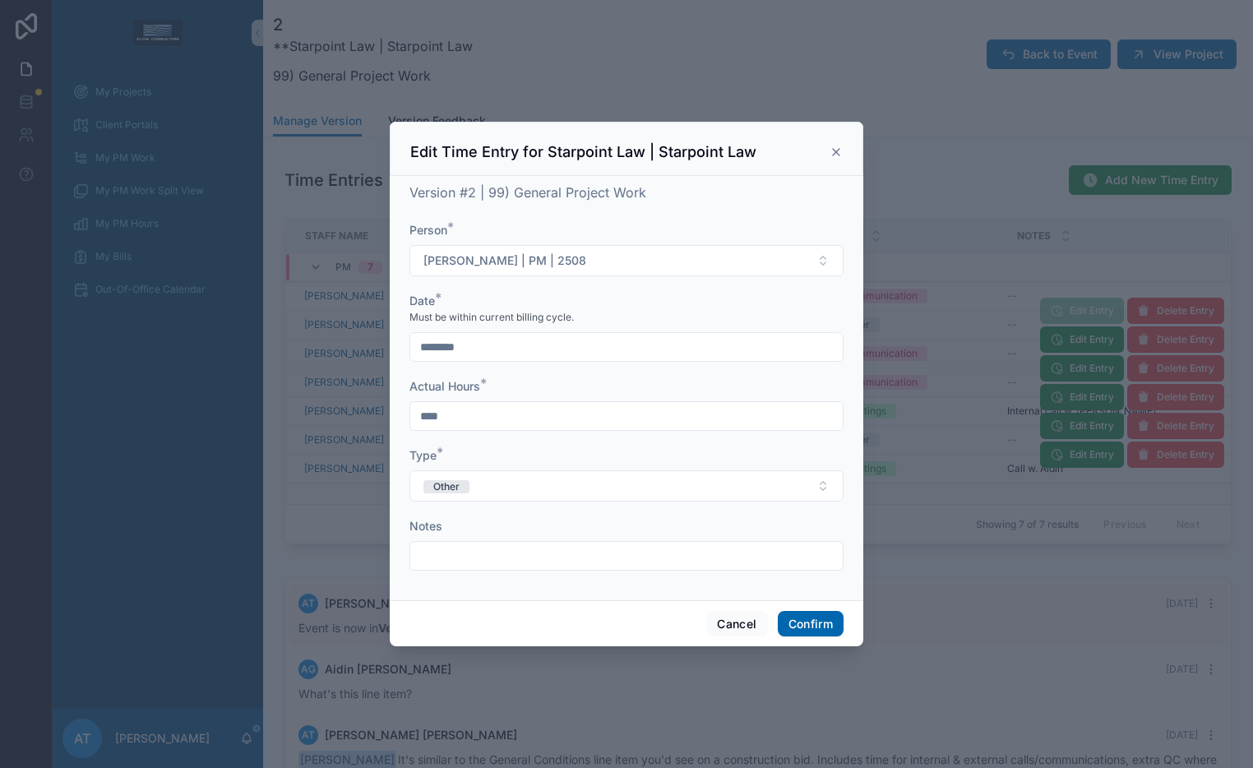
click at [840, 153] on icon at bounding box center [835, 151] width 13 height 13
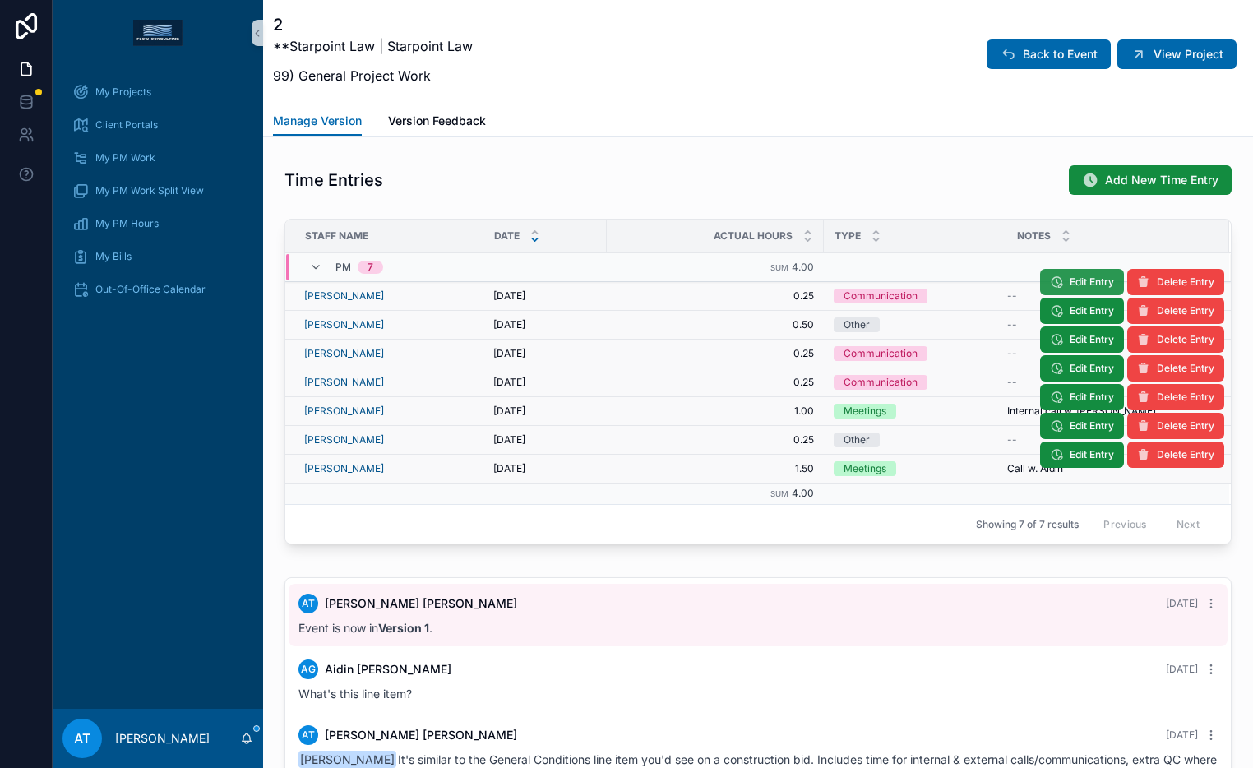
click at [1050, 285] on icon "scrollable content" at bounding box center [1056, 281] width 13 height 13
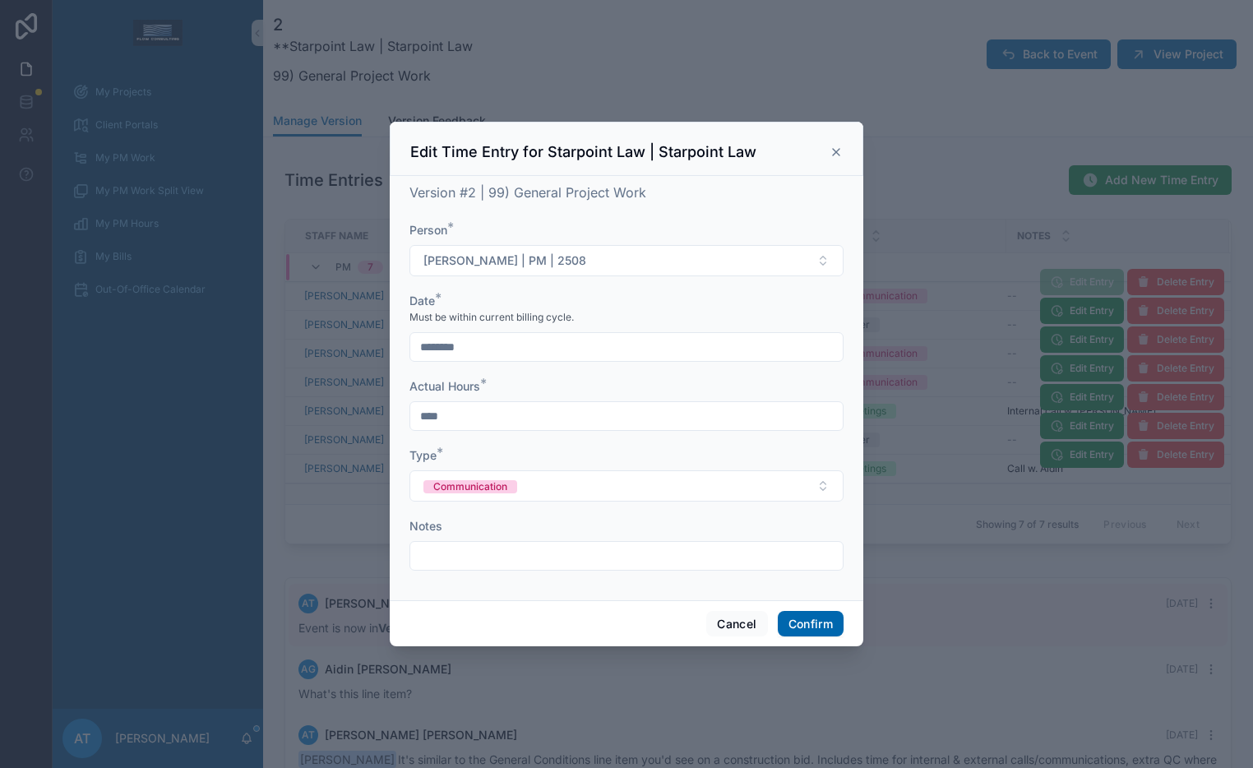
click at [842, 154] on div "Edit Time Entry for Starpoint Law | Starpoint Law" at bounding box center [626, 149] width 473 height 54
click at [837, 155] on icon at bounding box center [835, 151] width 13 height 13
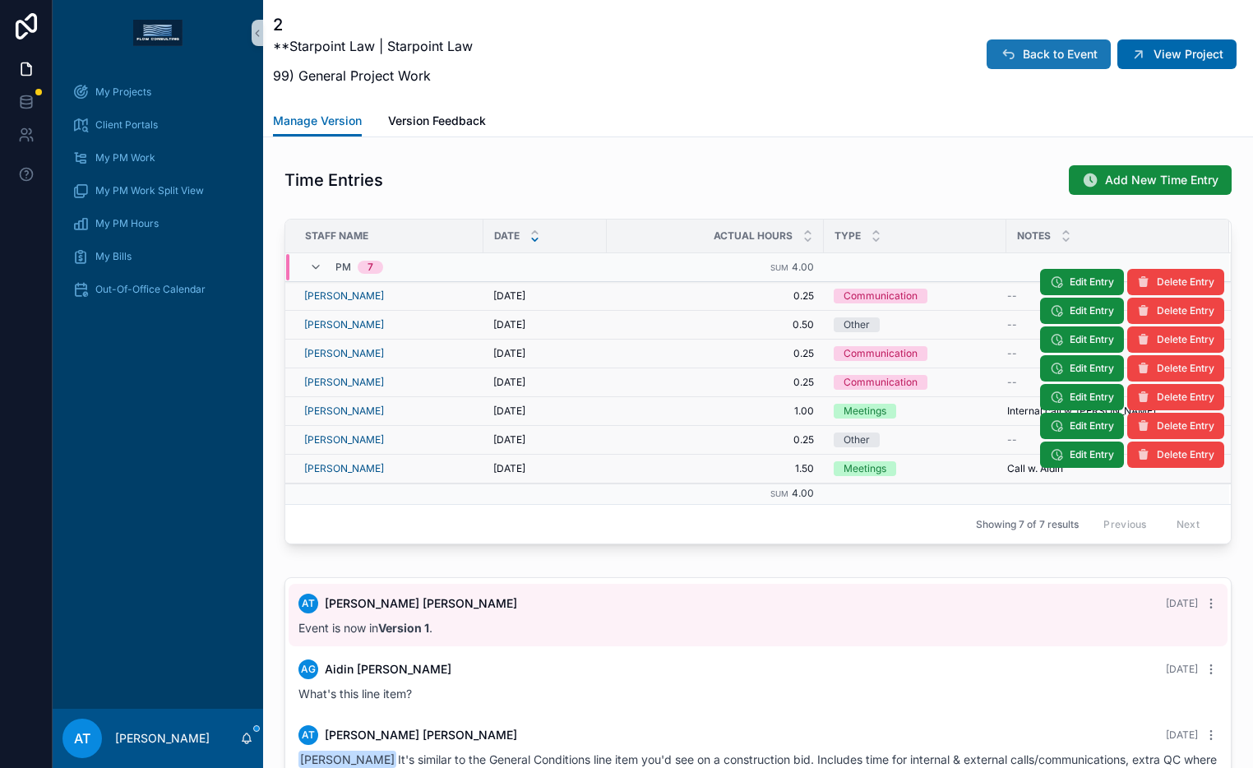
click at [1040, 54] on span "Back to Event" at bounding box center [1059, 54] width 75 height 16
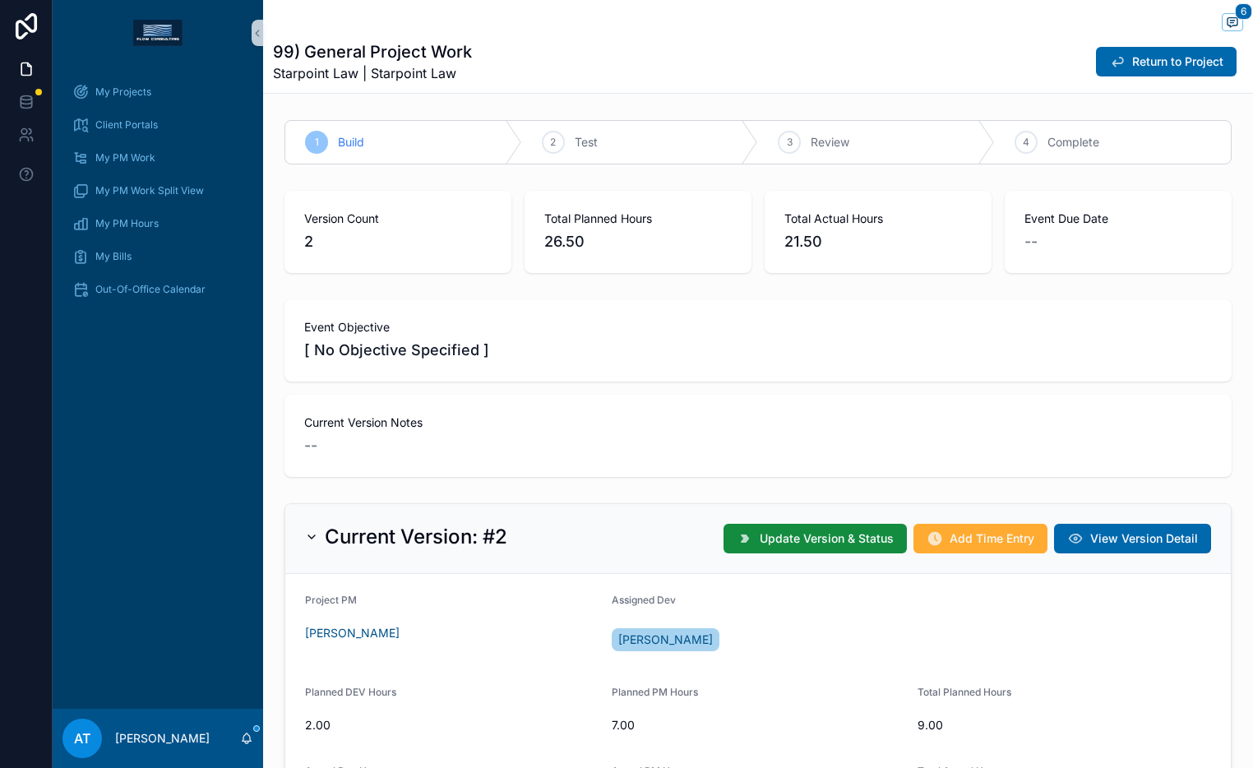
scroll to position [261, 0]
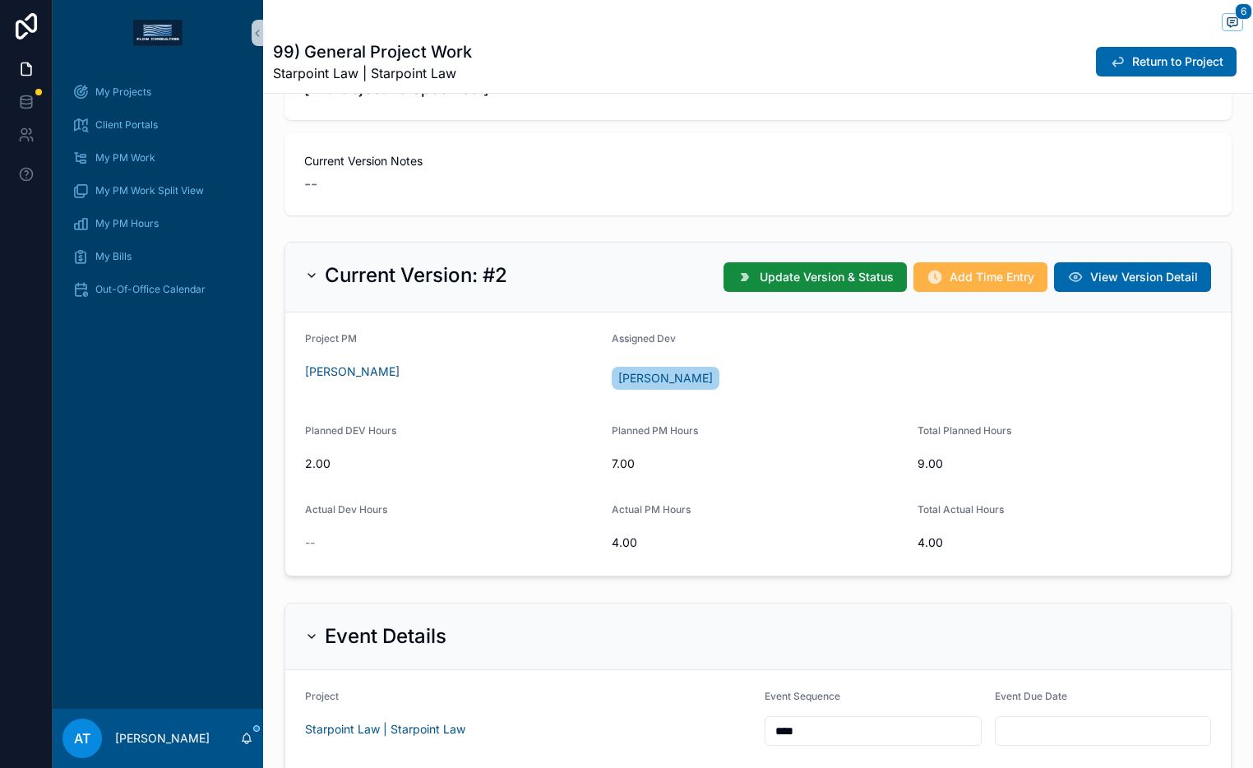
click at [950, 274] on span "Add Time Entry" at bounding box center [991, 277] width 85 height 16
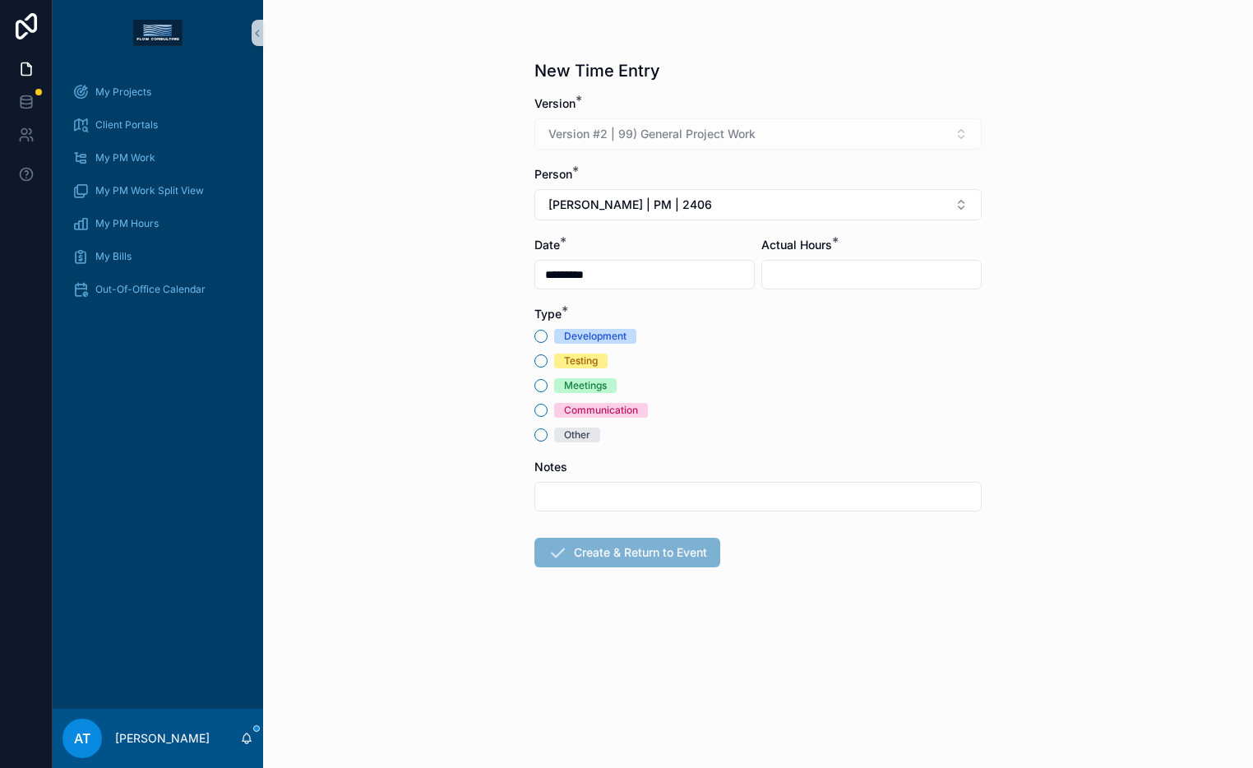
click at [561, 436] on span "Other" at bounding box center [577, 434] width 46 height 15
click at [547, 436] on button "Other" at bounding box center [540, 434] width 13 height 13
click at [666, 215] on button "[PERSON_NAME] | PM | 2406" at bounding box center [757, 204] width 447 height 31
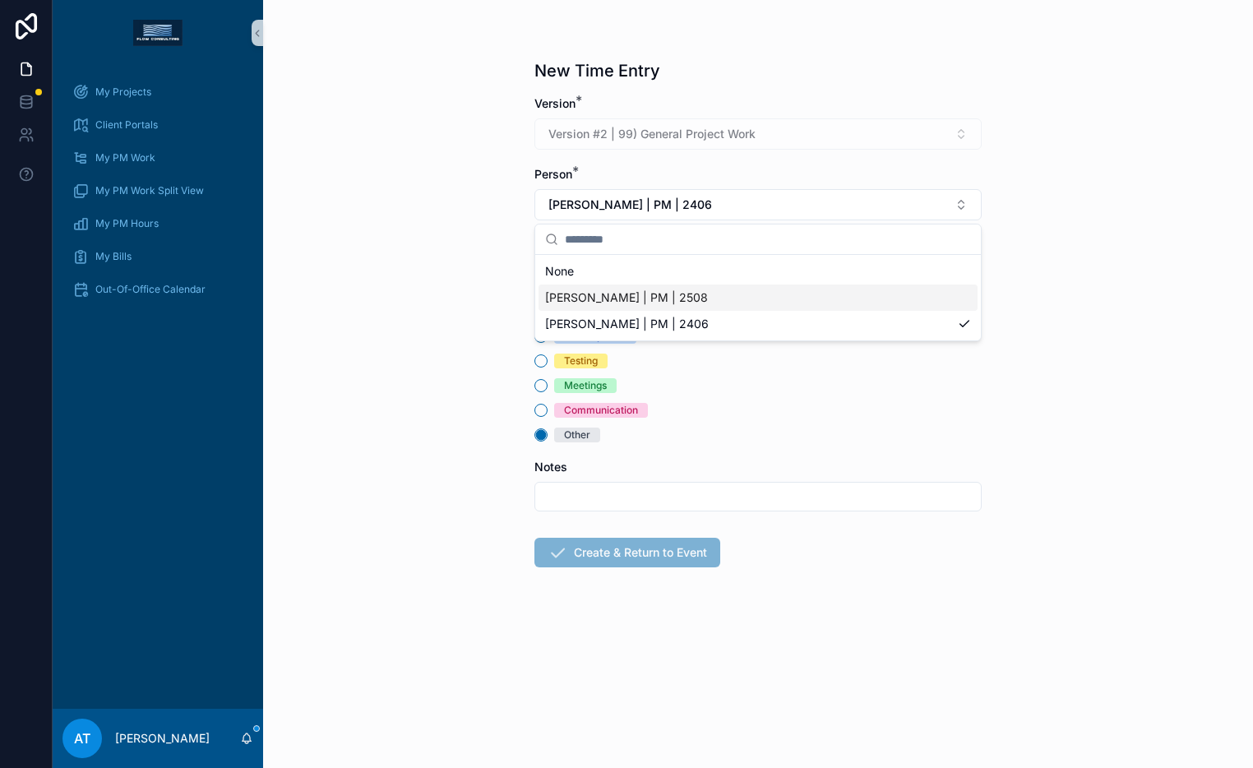
click at [646, 306] on div "[PERSON_NAME] | PM | 2508" at bounding box center [757, 297] width 439 height 26
click at [827, 279] on input "scrollable content" at bounding box center [871, 274] width 219 height 23
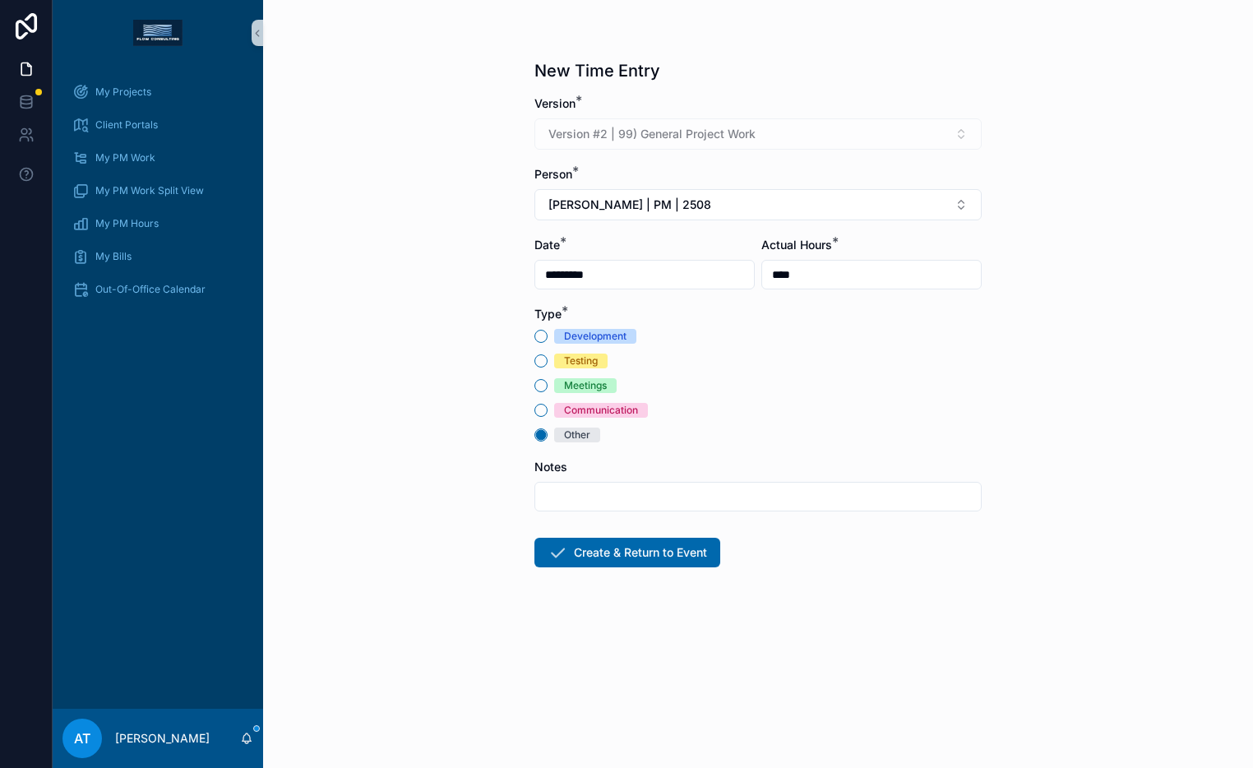
type input "****"
click at [681, 499] on input "scrollable content" at bounding box center [757, 496] width 445 height 23
click at [550, 496] on input "**********" at bounding box center [757, 496] width 445 height 23
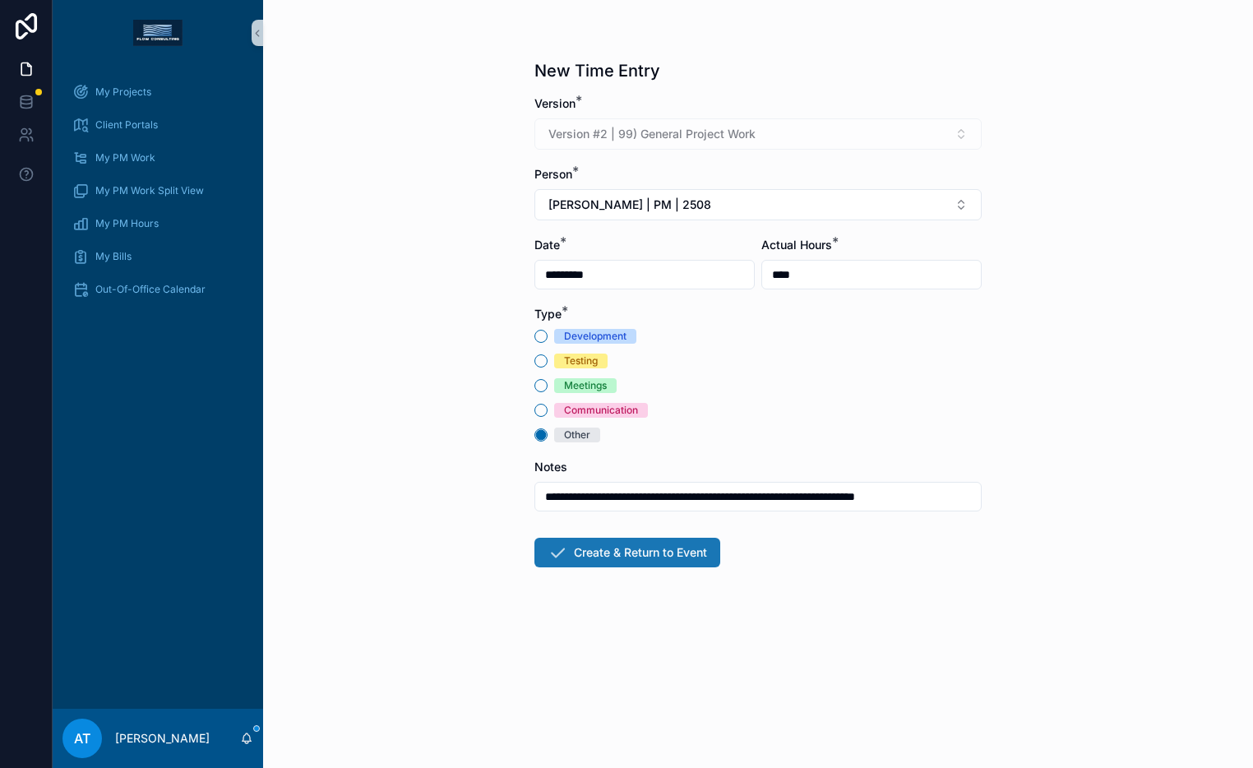
type input "**********"
click at [581, 565] on button "Create & Return to Event" at bounding box center [627, 553] width 186 height 30
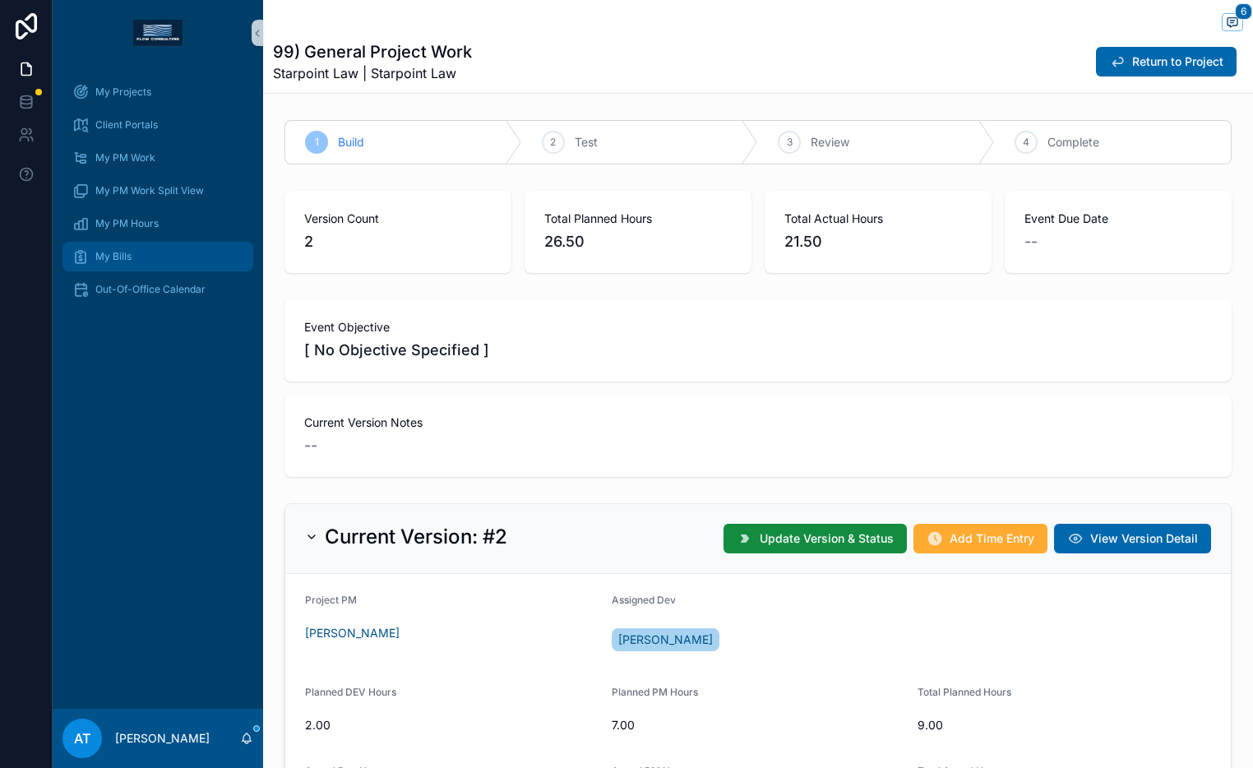
scroll to position [67, 0]
click at [129, 252] on span "My Bills" at bounding box center [113, 256] width 36 height 13
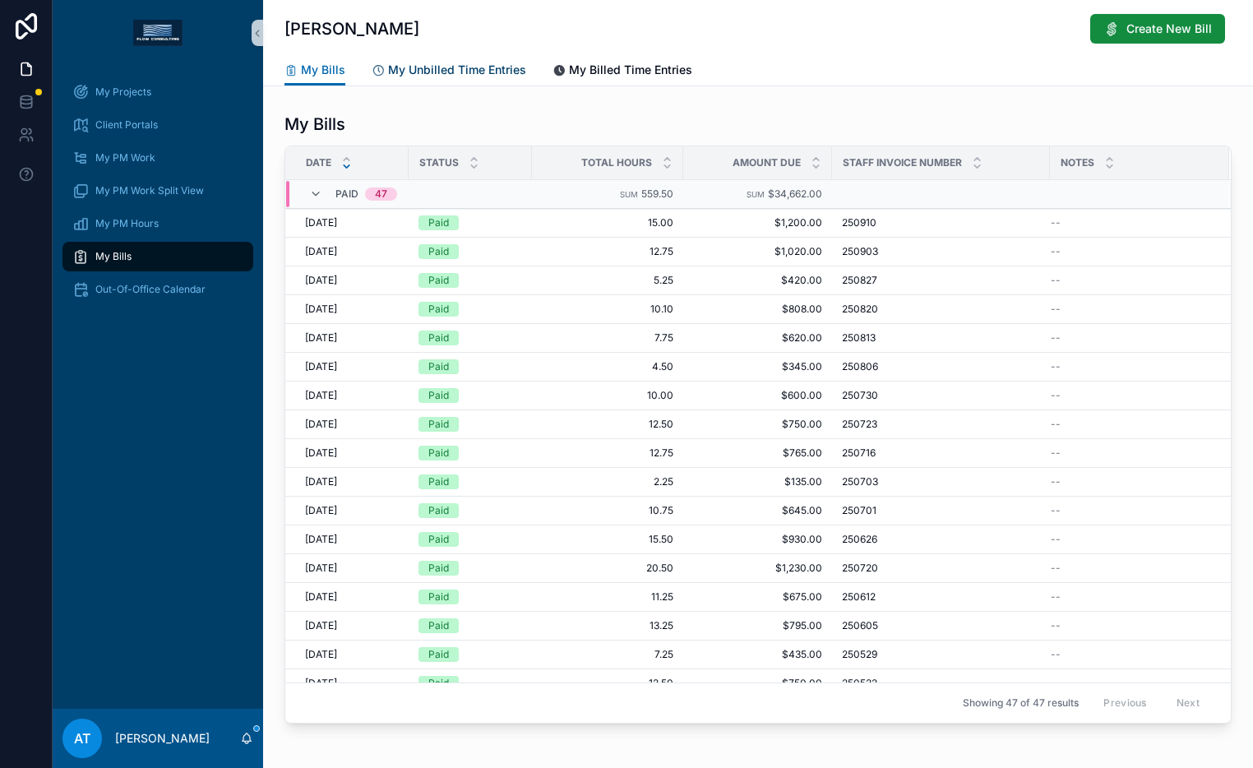
click at [465, 72] on span "My Unbilled Time Entries" at bounding box center [457, 70] width 138 height 16
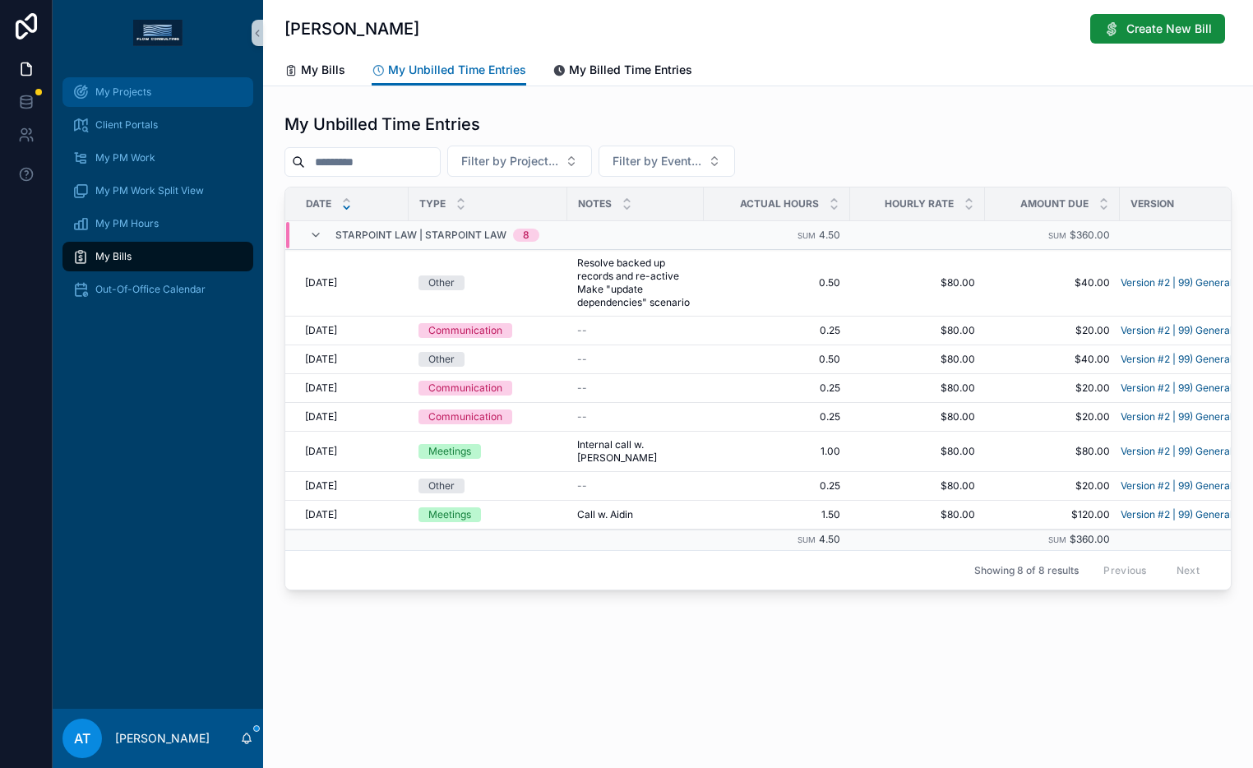
click at [178, 104] on div "My Projects" at bounding box center [157, 92] width 171 height 26
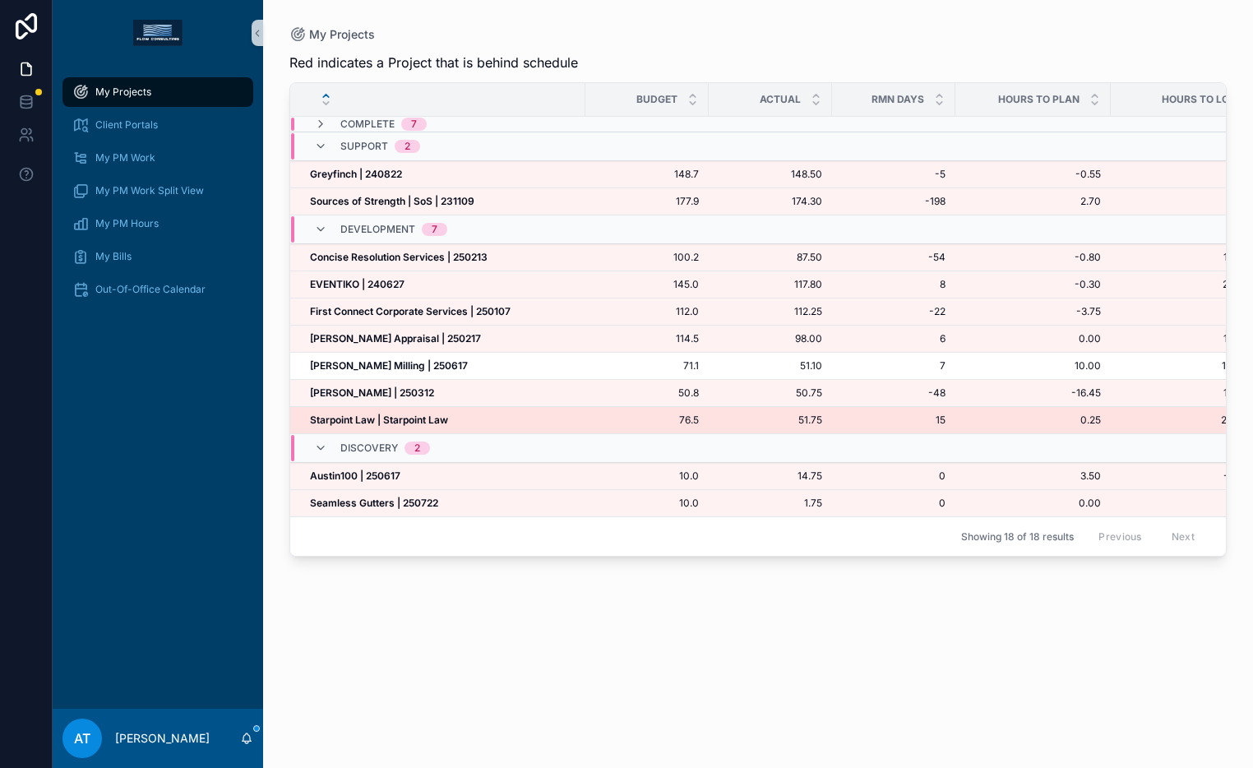
click at [496, 424] on div "Starpoint Law | Starpoint Law Starpoint Law | Starpoint Law" at bounding box center [442, 419] width 265 height 13
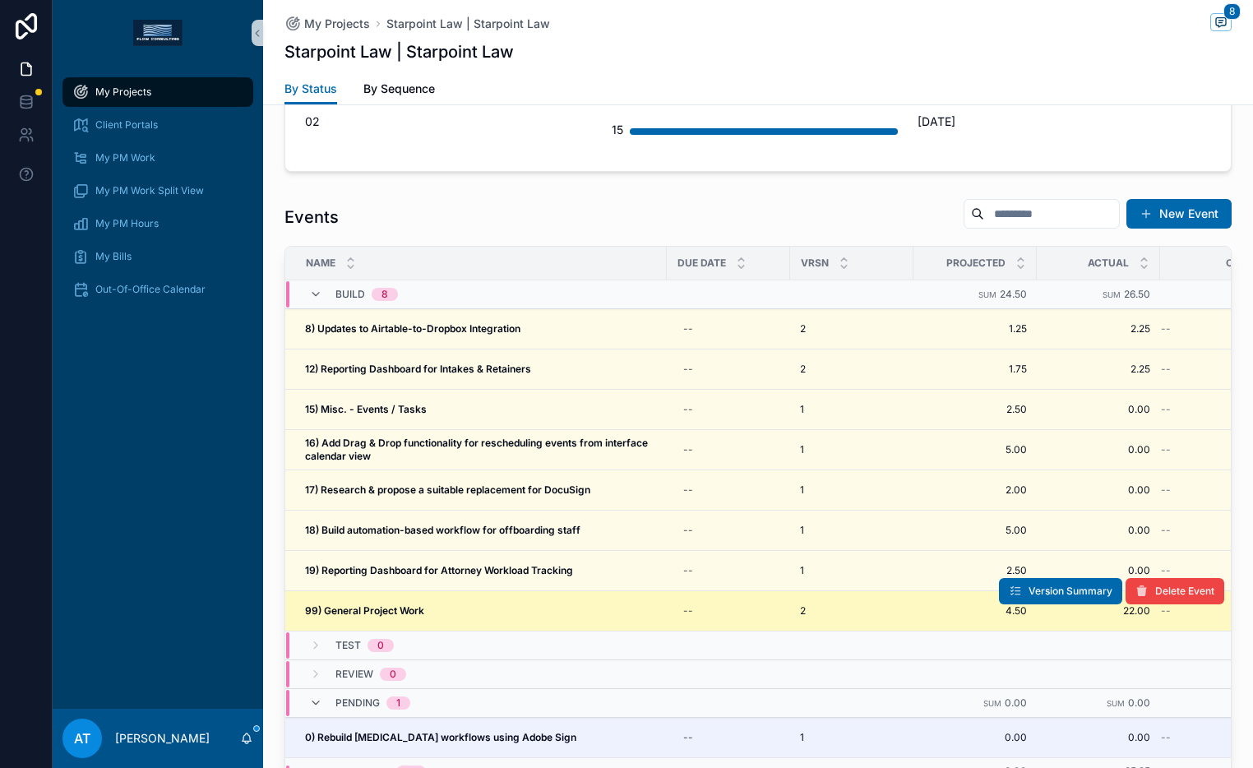
scroll to position [1488, 0]
